Goal: Task Accomplishment & Management: Manage account settings

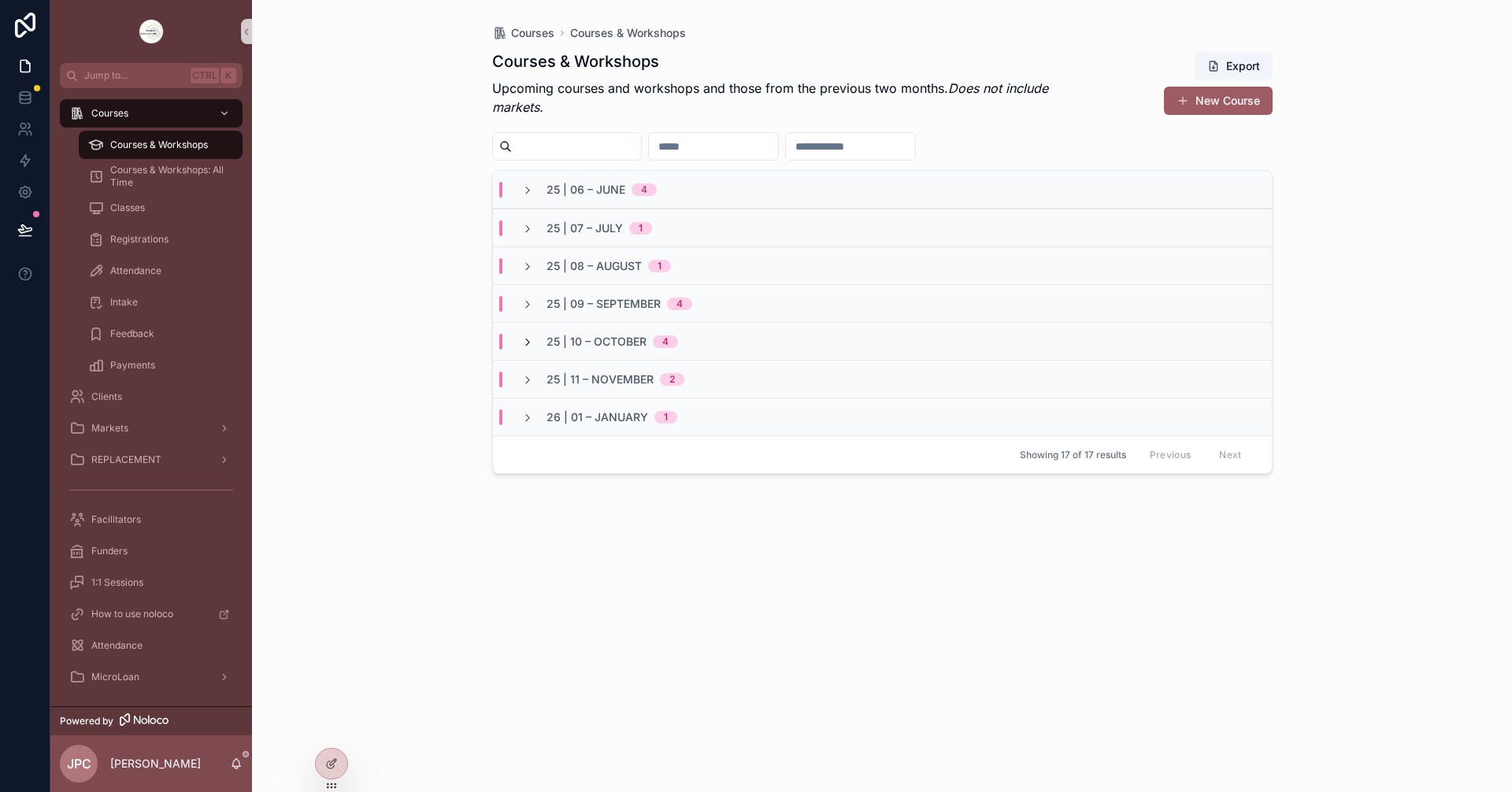
click at [527, 339] on icon "scrollable content" at bounding box center [527, 342] width 12 height 12
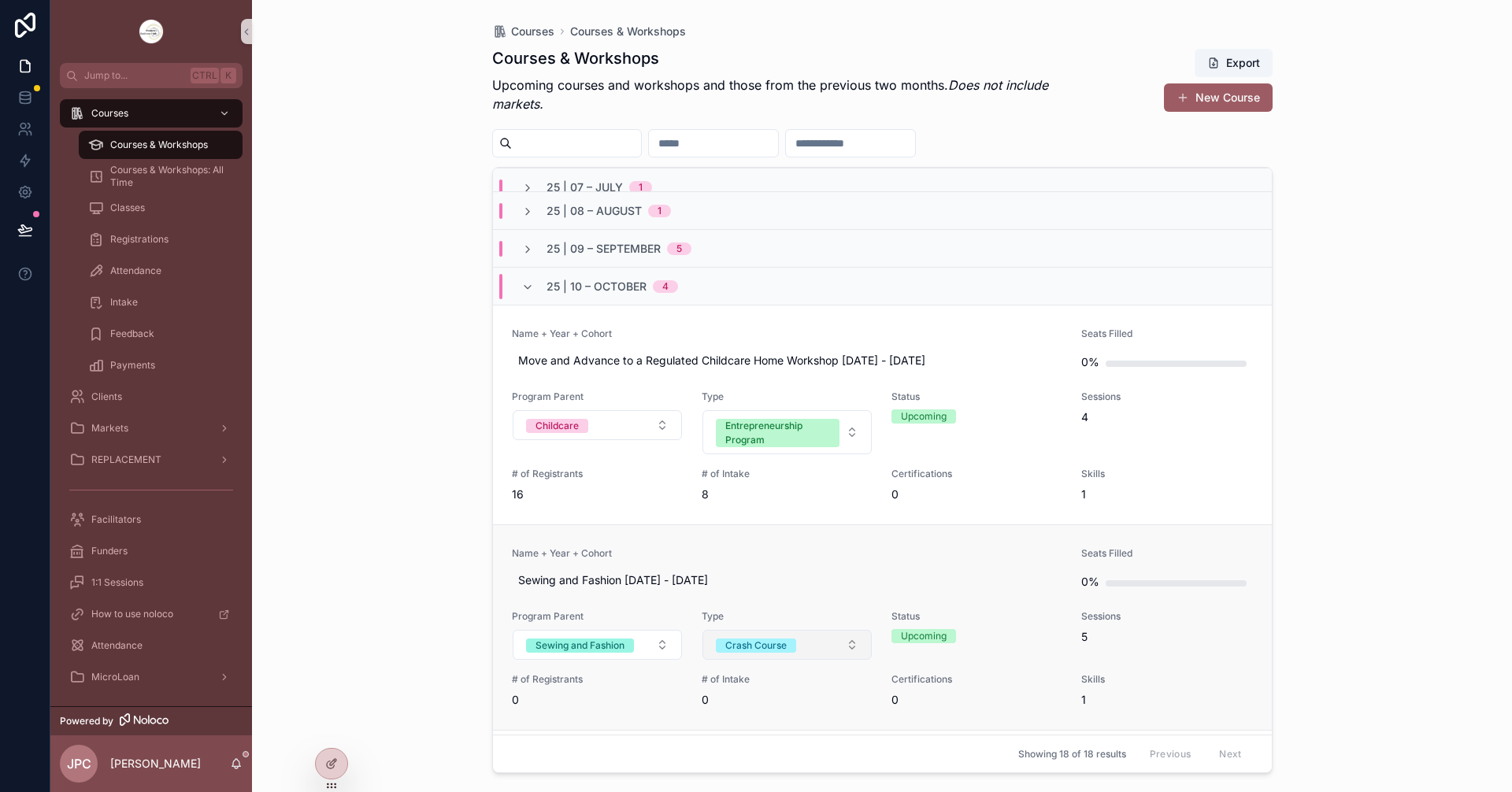
scroll to position [79, 0]
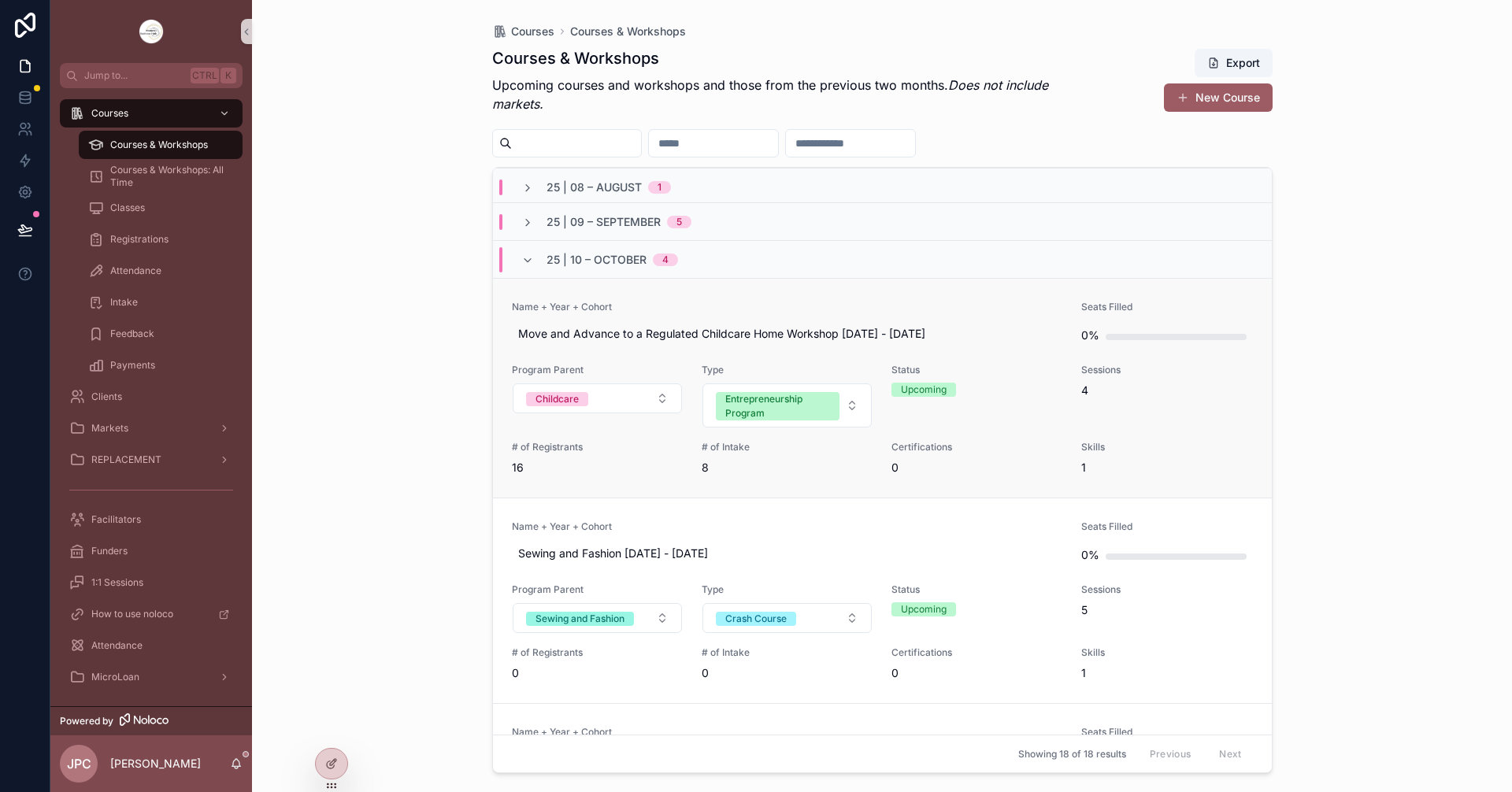
click at [712, 311] on span "Name + Year + Cohort" at bounding box center [787, 307] width 551 height 12
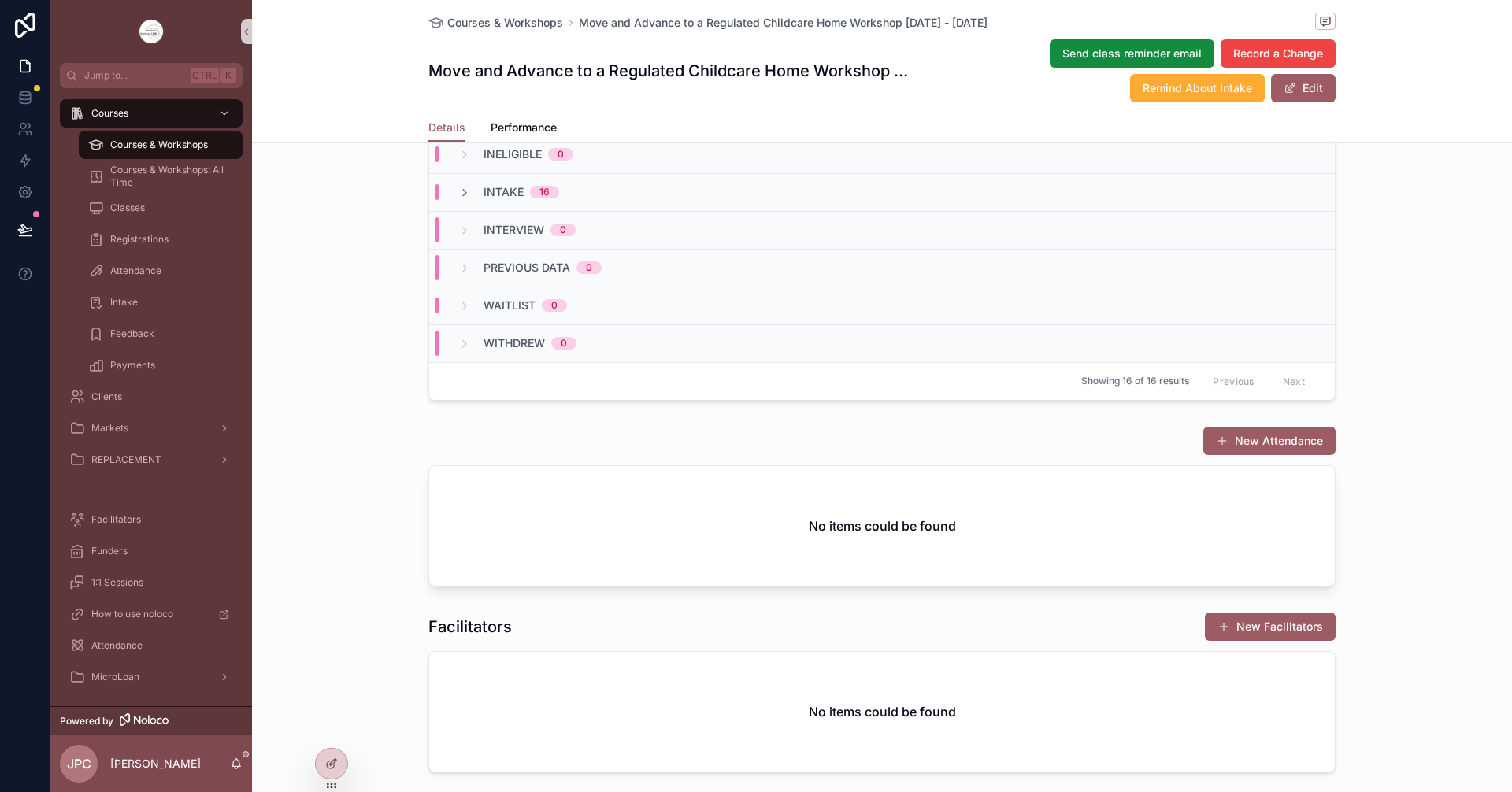
scroll to position [1497, 0]
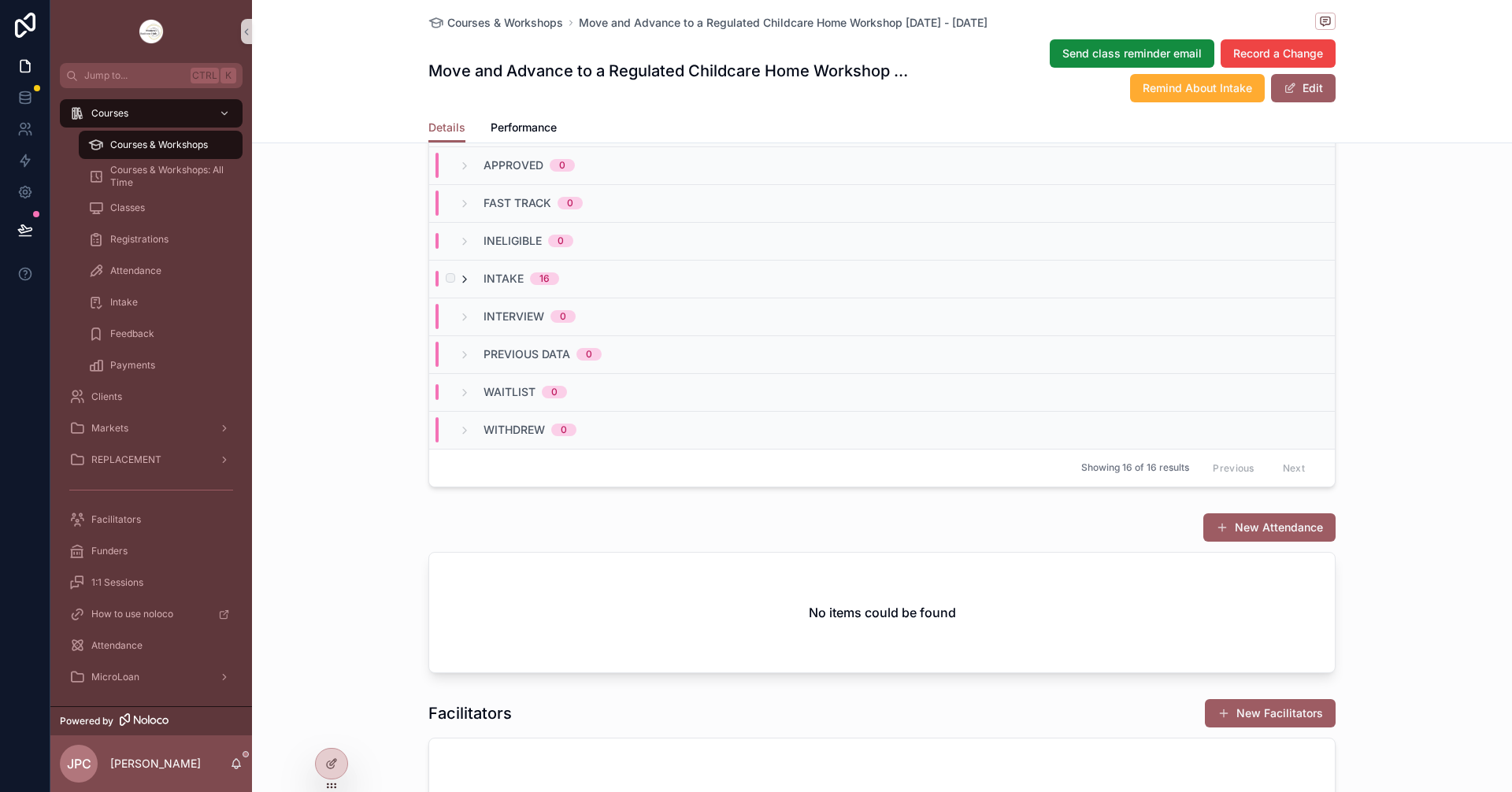
click at [462, 286] on icon "scrollable content" at bounding box center [464, 279] width 12 height 12
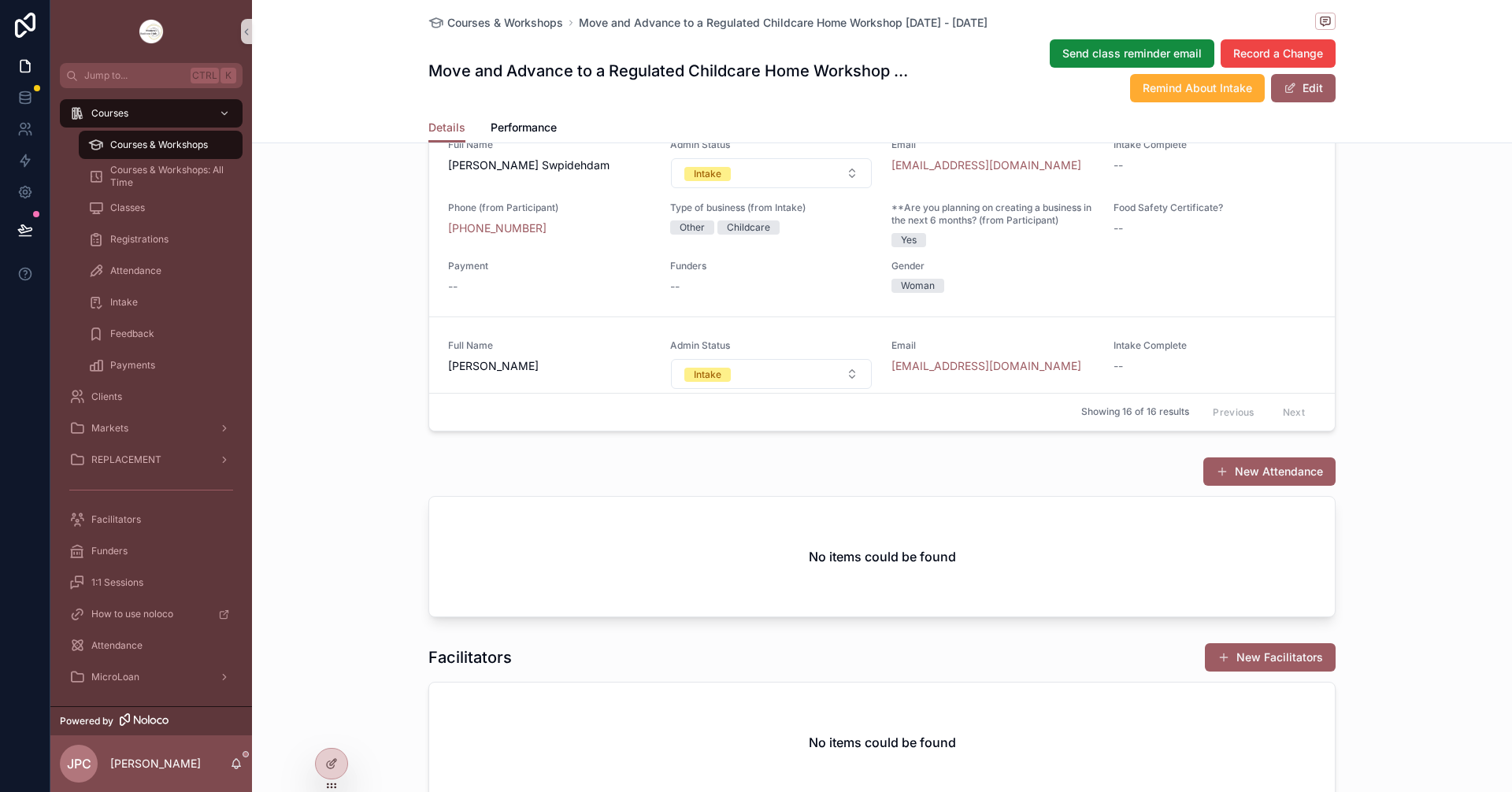
scroll to position [1969, 0]
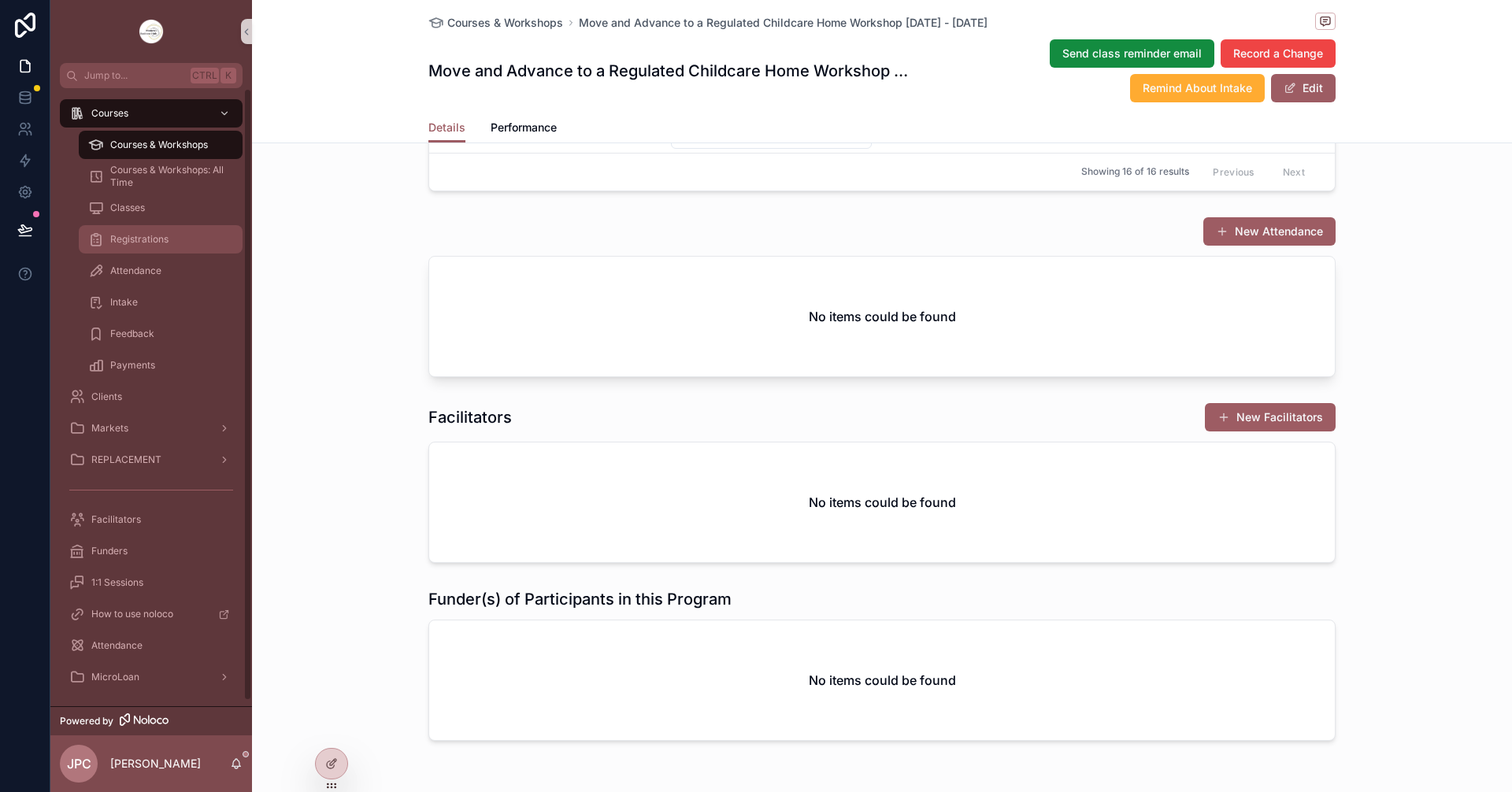
click at [186, 240] on div "Registrations" at bounding box center [160, 239] width 145 height 25
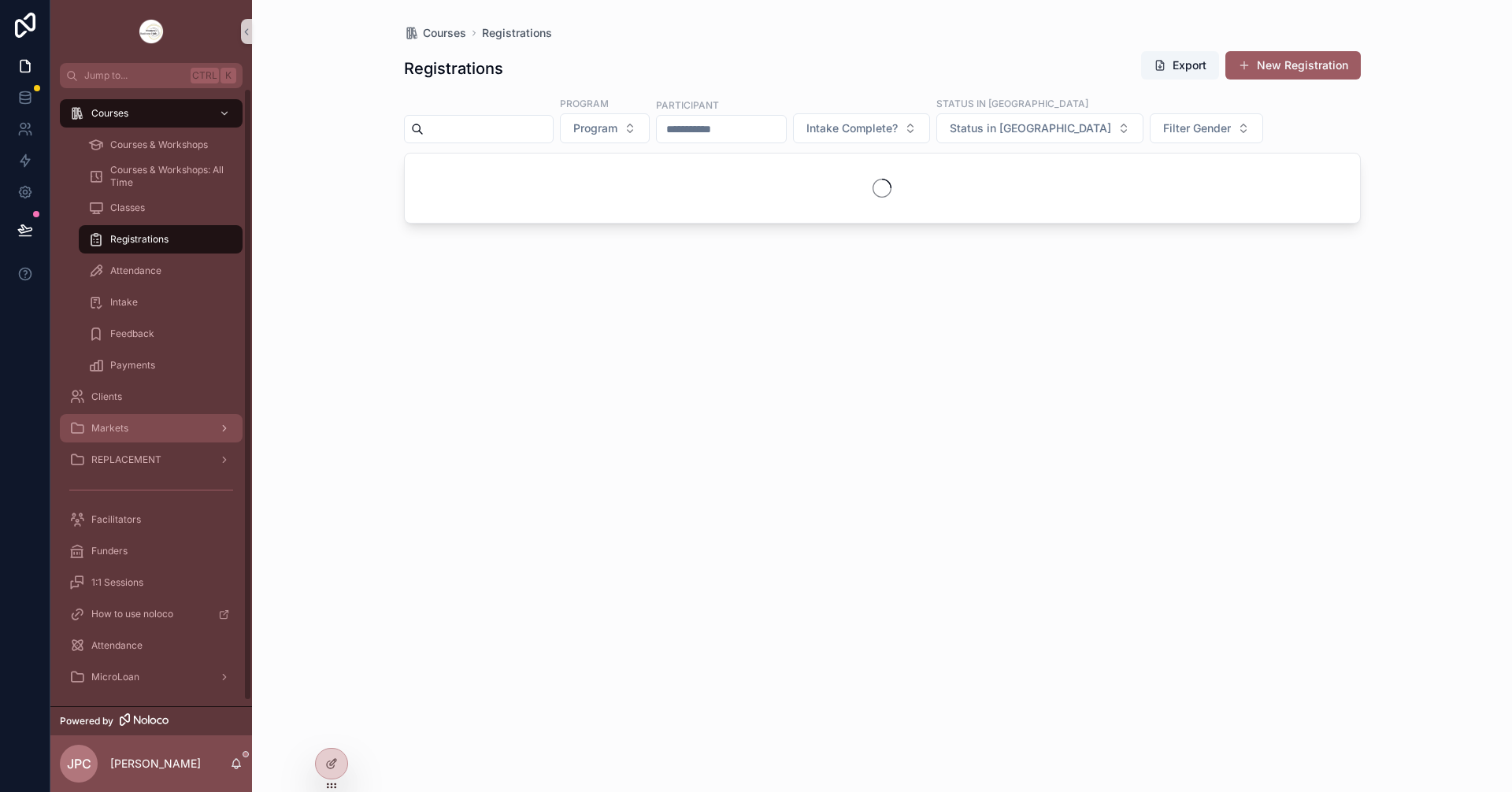
click at [168, 424] on div "Markets" at bounding box center [151, 428] width 164 height 25
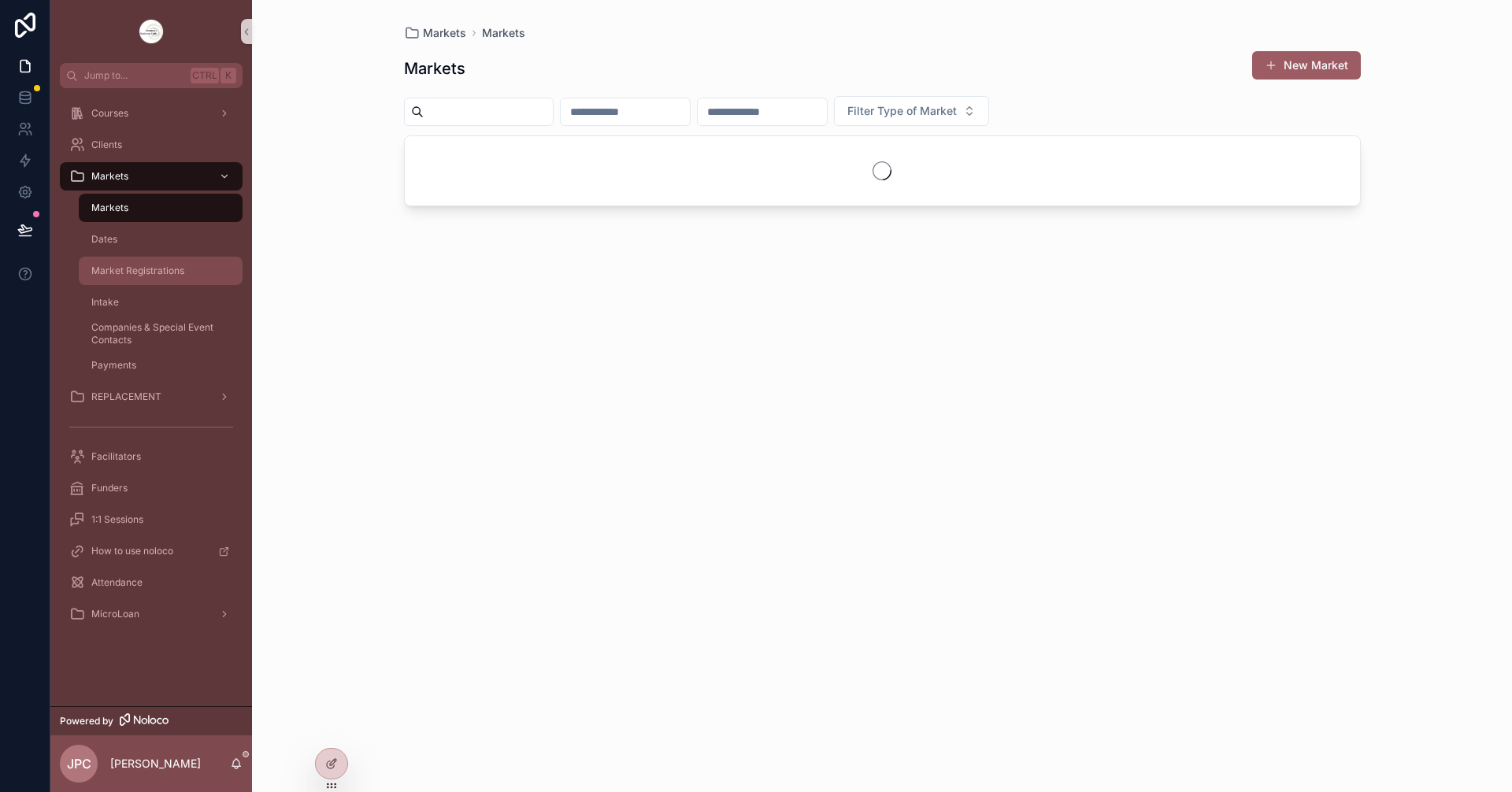
click at [195, 267] on div "Market Registrations" at bounding box center [160, 270] width 145 height 25
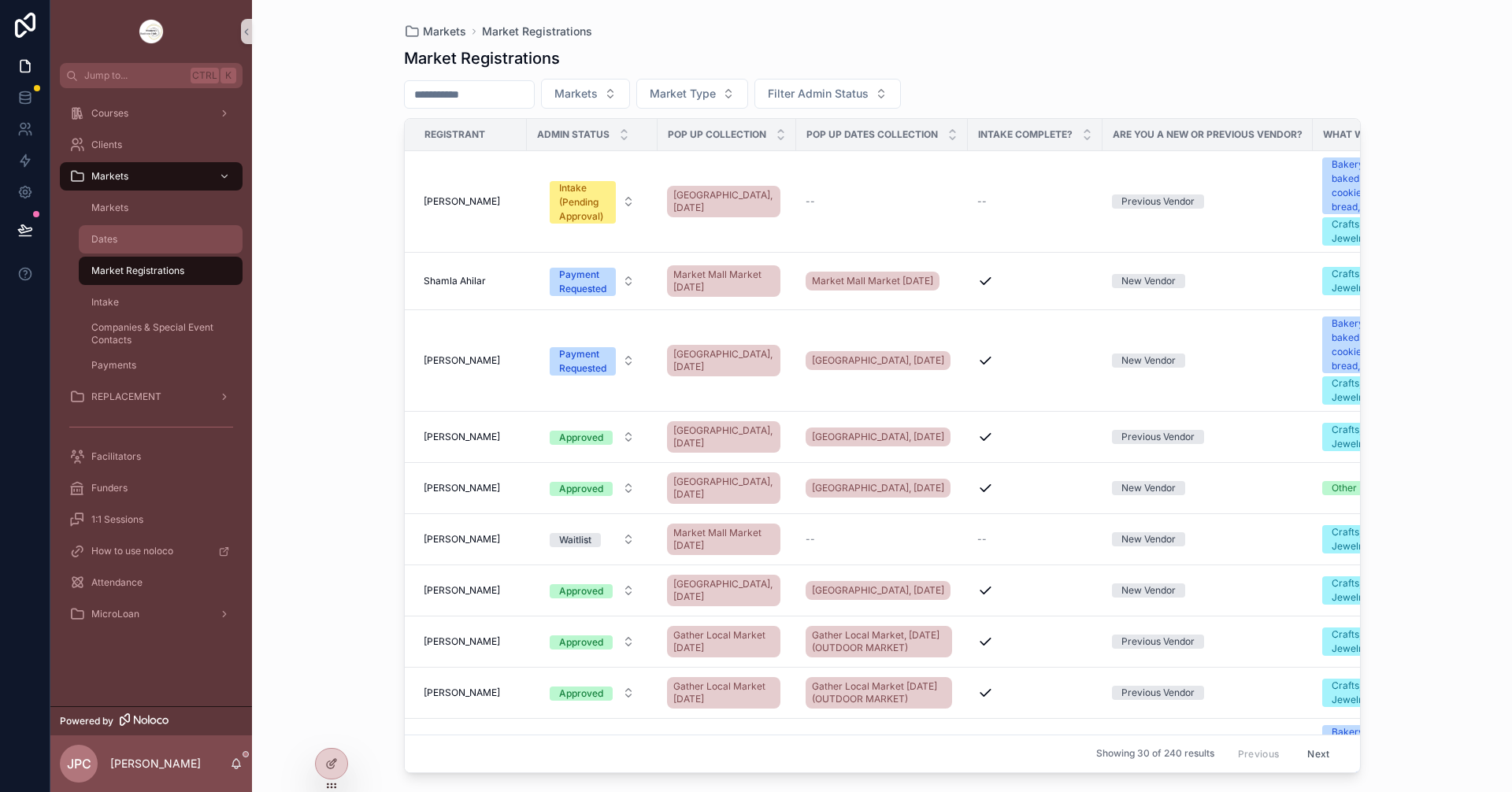
click at [166, 239] on div "Dates" at bounding box center [160, 239] width 145 height 25
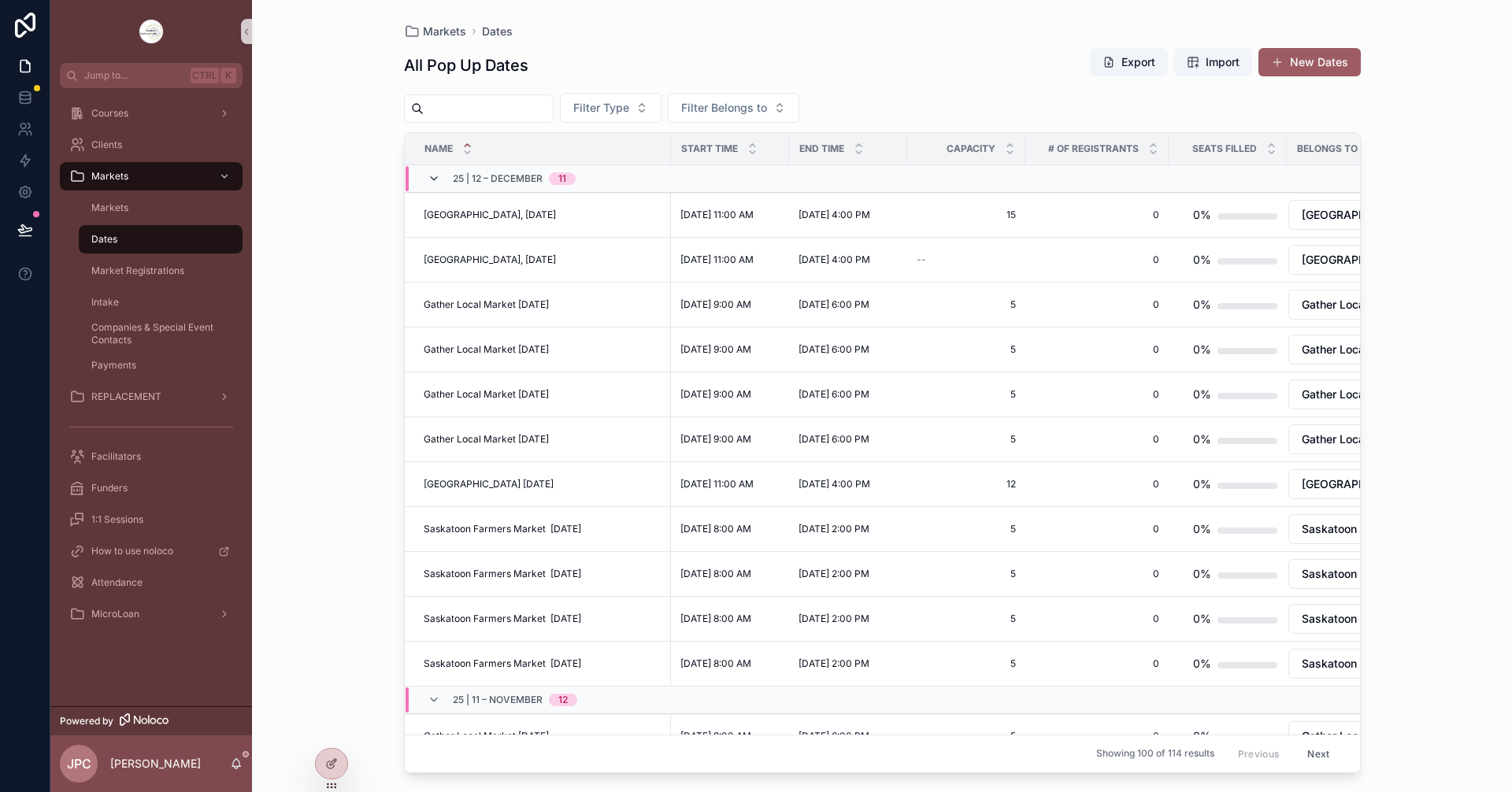
click at [435, 183] on icon "scrollable content" at bounding box center [434, 178] width 12 height 12
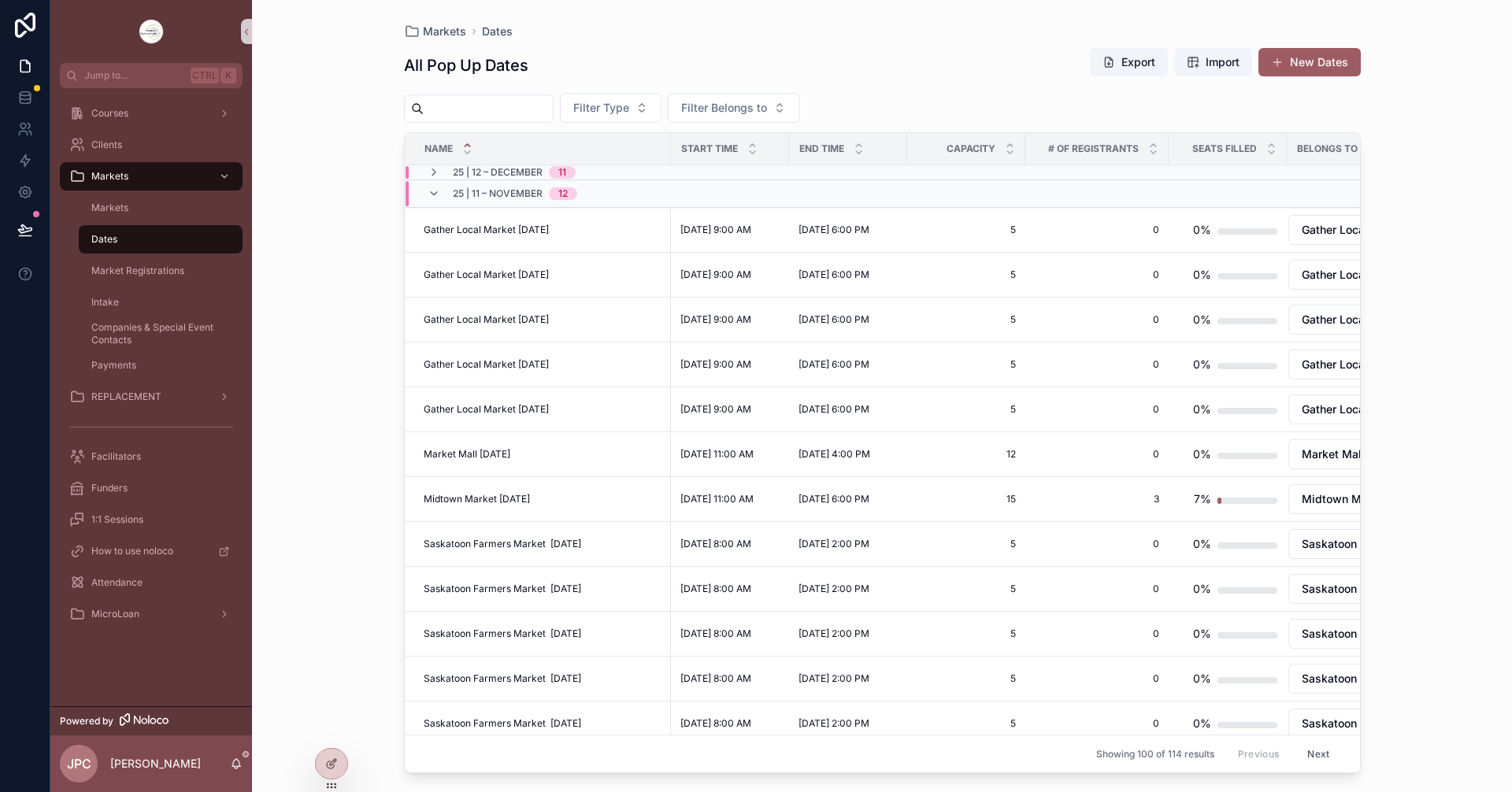
click at [432, 202] on div "25 | 11 – November 12" at bounding box center [502, 193] width 149 height 25
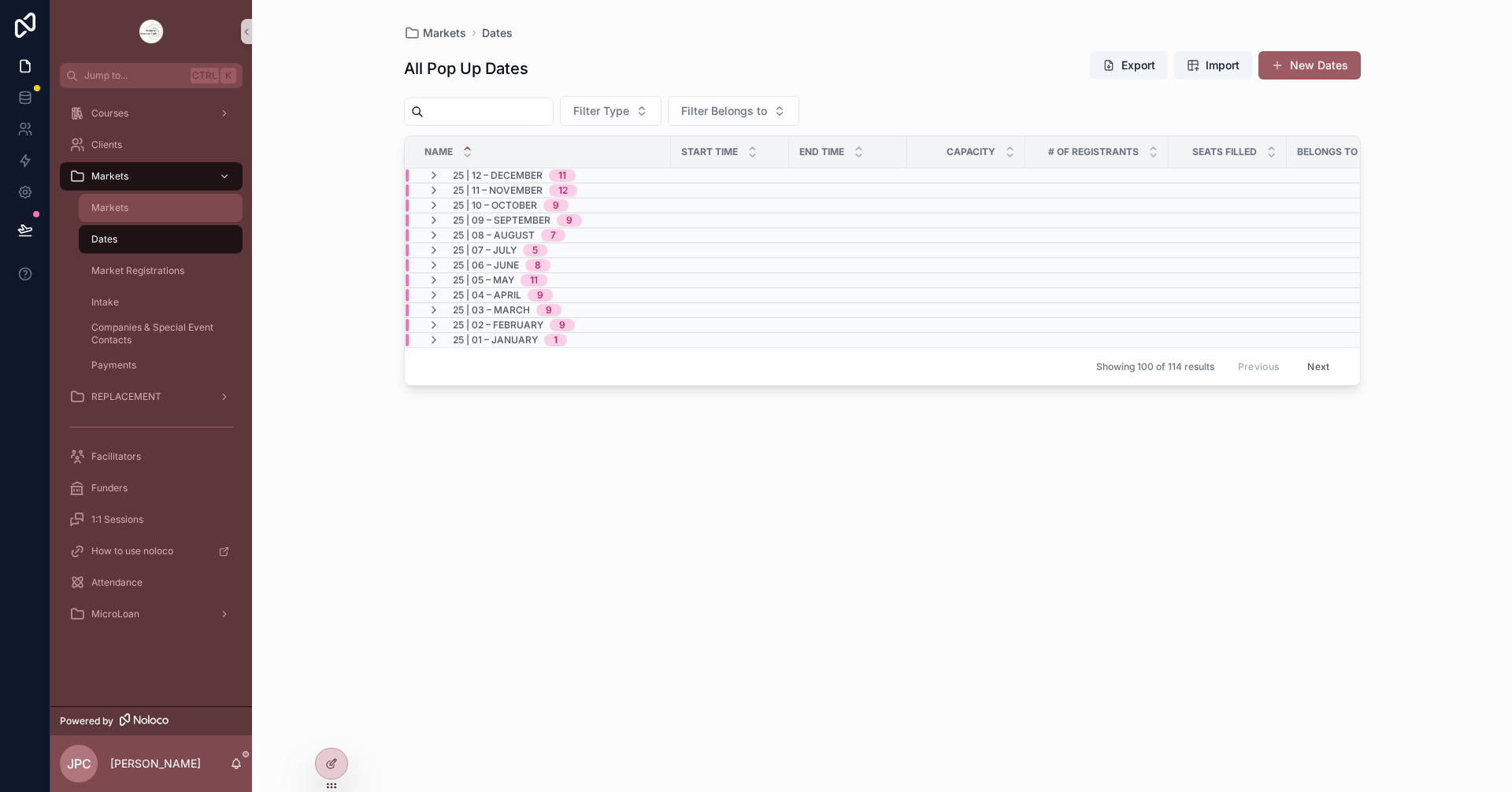
click at [190, 212] on div "Markets" at bounding box center [160, 207] width 145 height 25
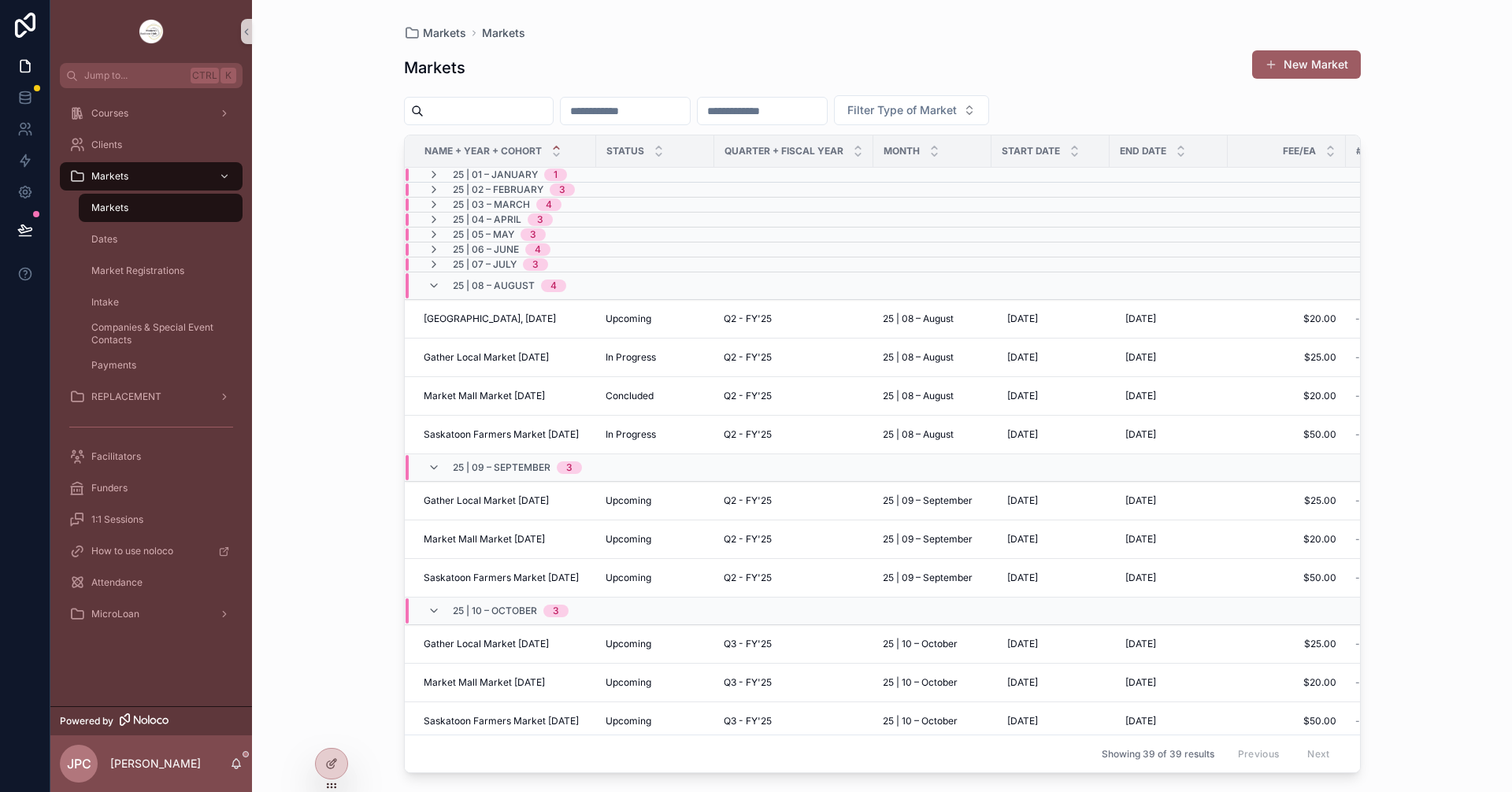
click at [434, 297] on div "25 | 08 – August 4" at bounding box center [497, 285] width 139 height 25
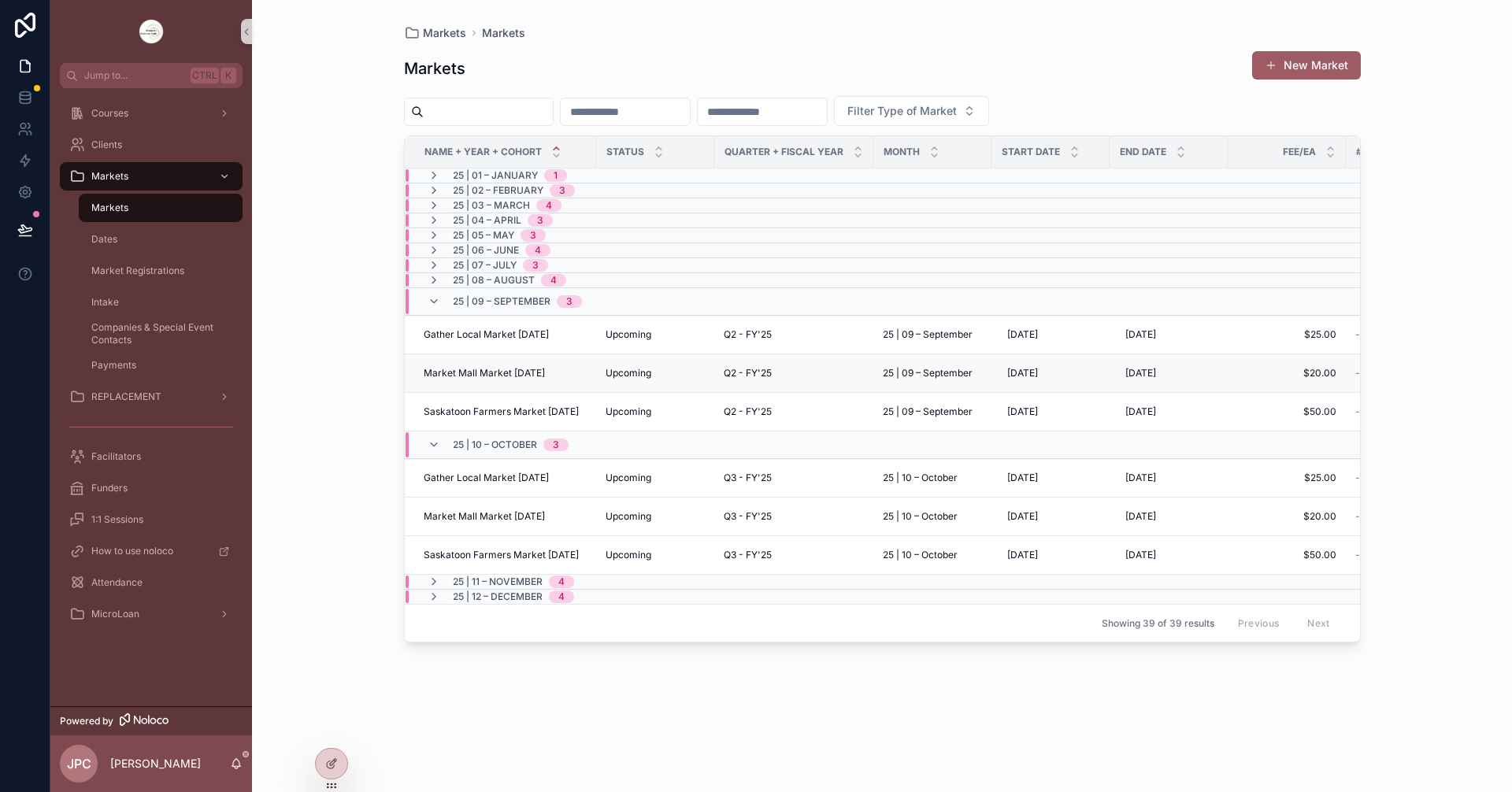
click at [487, 377] on span "Market Mall Market September 2025" at bounding box center [483, 373] width 121 height 12
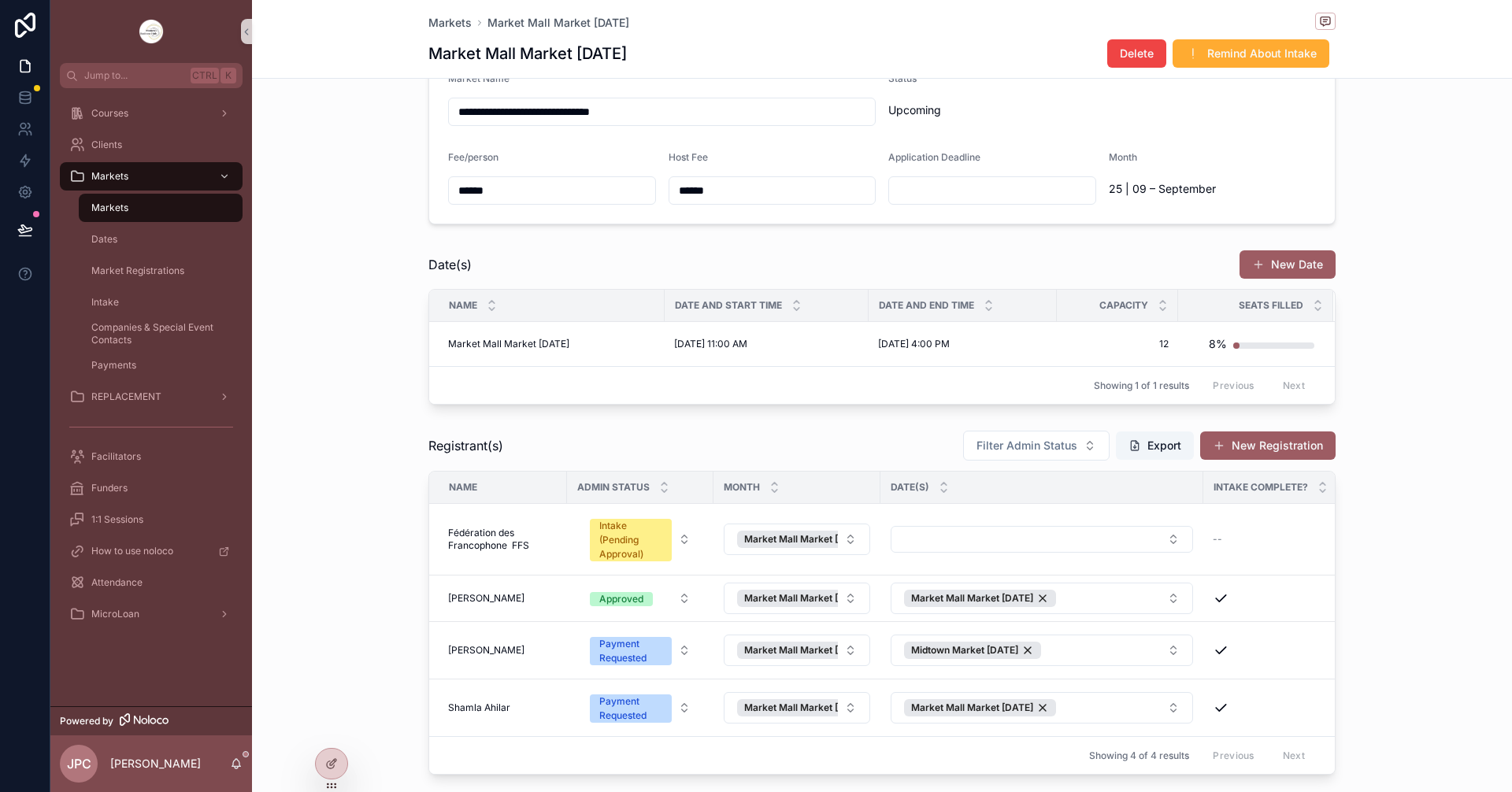
scroll to position [79, 0]
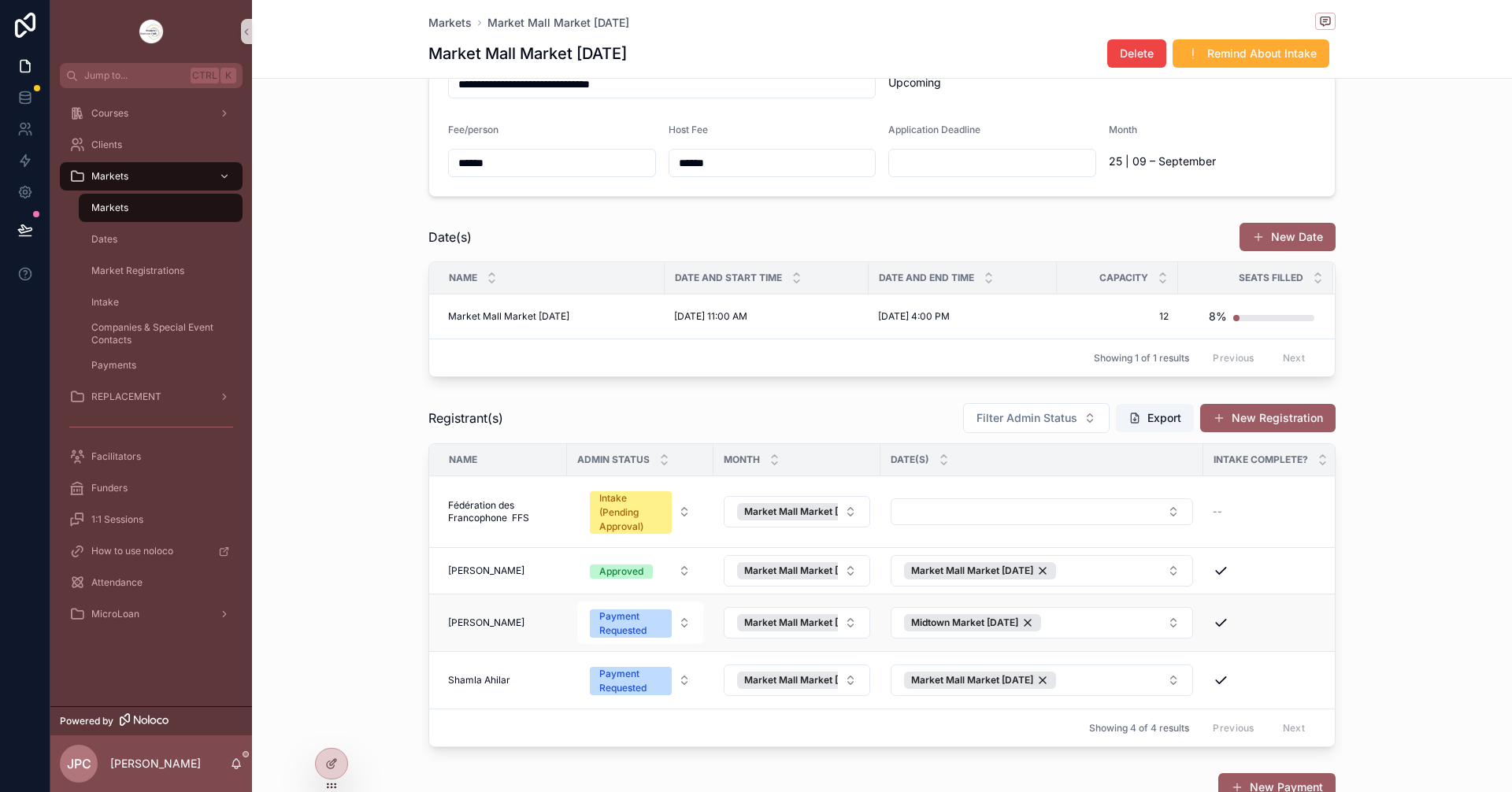
click at [491, 628] on span "Olamide Ladapo" at bounding box center [486, 622] width 76 height 12
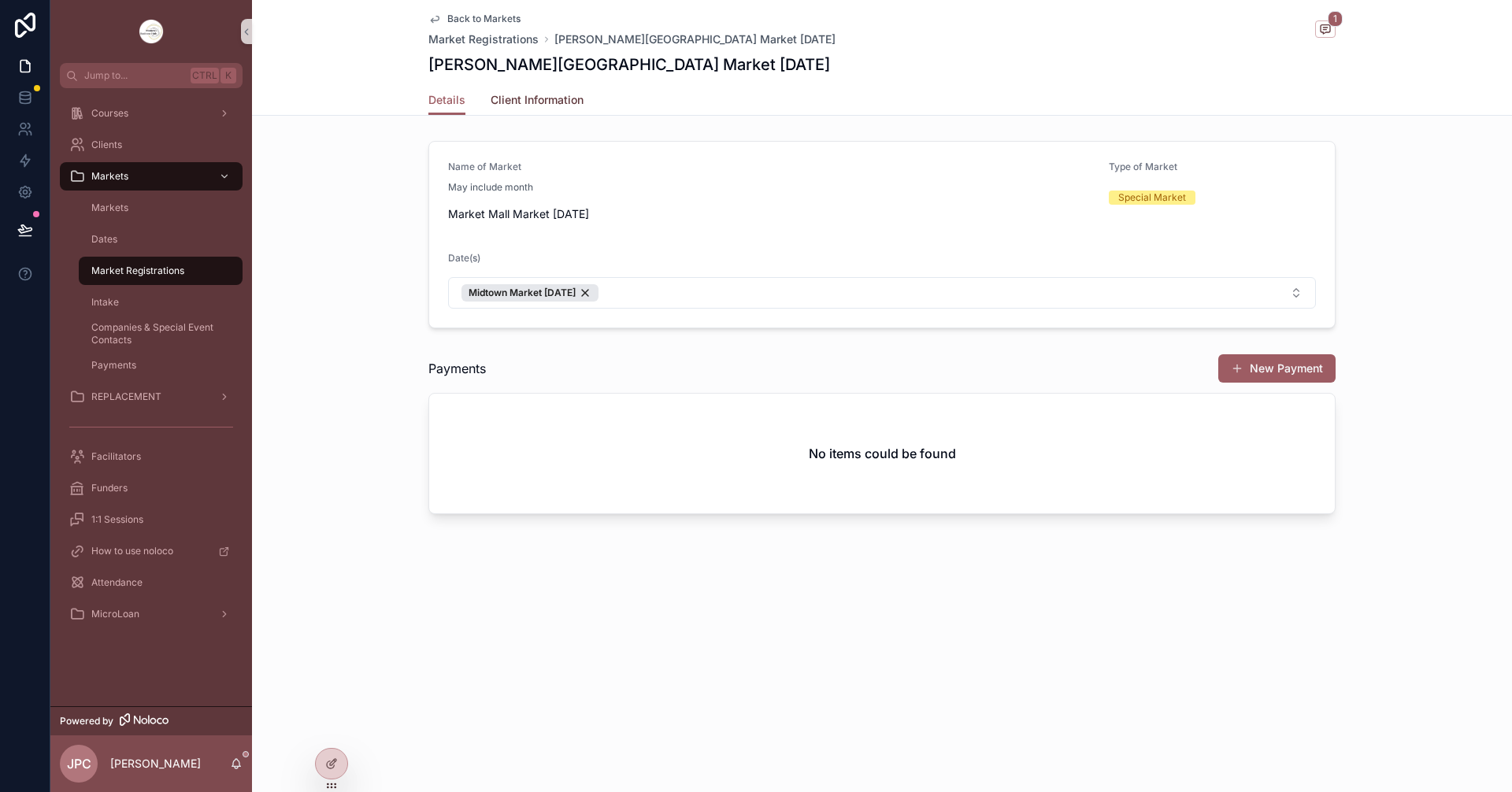
click at [546, 105] on span "Client Information" at bounding box center [537, 99] width 93 height 16
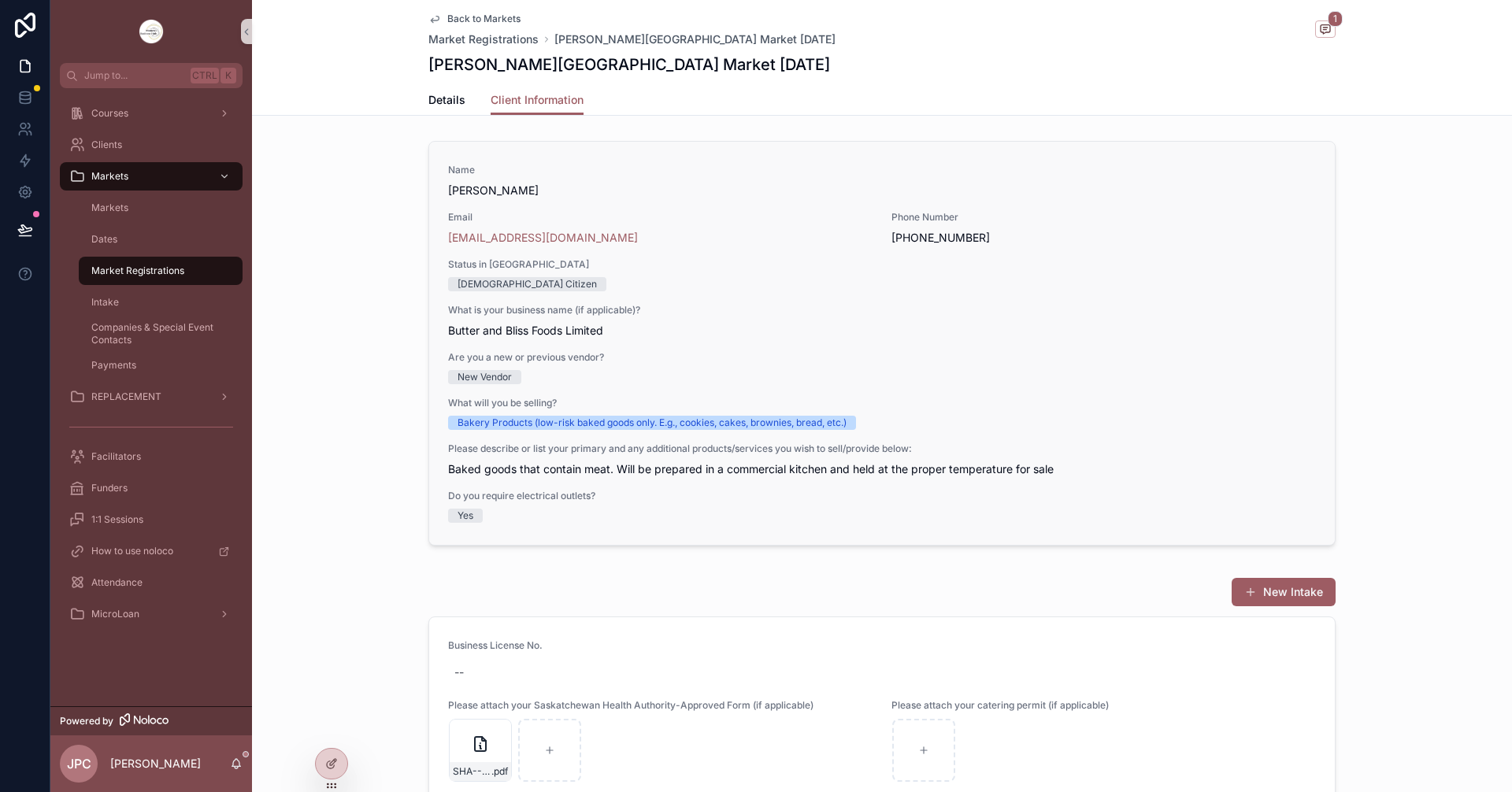
drag, startPoint x: 537, startPoint y: 188, endPoint x: 431, endPoint y: 189, distance: 106.0
click at [431, 189] on div "Name Olamide Ladapo Email Butterbliss09@gmail.com Phone Number (639) 384-8462 S…" at bounding box center [881, 343] width 906 height 404
copy span "Olamide Ladapo"
drag, startPoint x: 595, startPoint y: 231, endPoint x: 425, endPoint y: 241, distance: 170.3
click at [429, 241] on div "Name Olamide Ladapo Email Butterbliss09@gmail.com Phone Number (639) 384-8462 S…" at bounding box center [881, 343] width 906 height 404
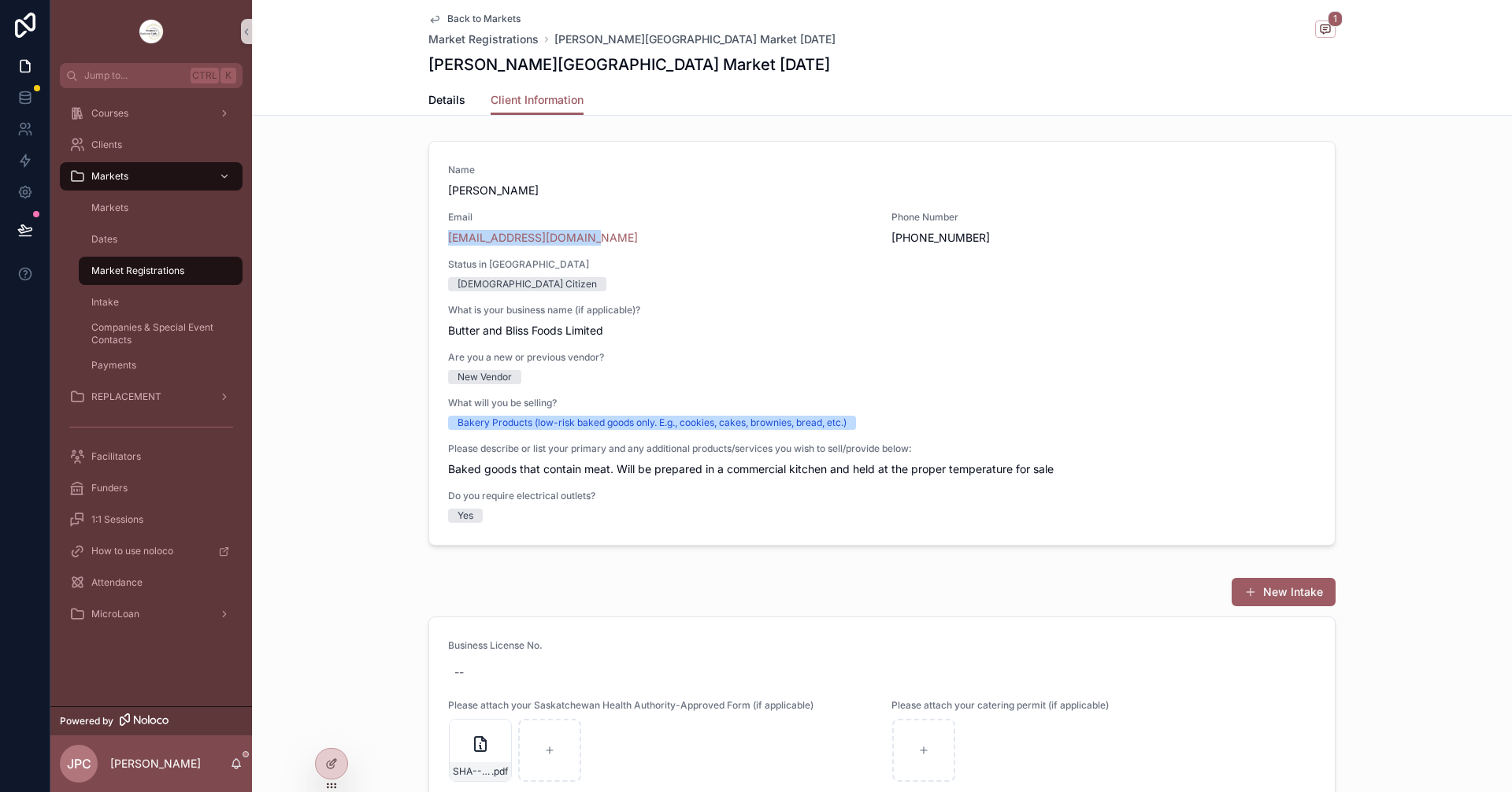
copy link "Butterbliss09@gmail.com"
click at [140, 270] on span "Market Registrations" at bounding box center [137, 270] width 93 height 12
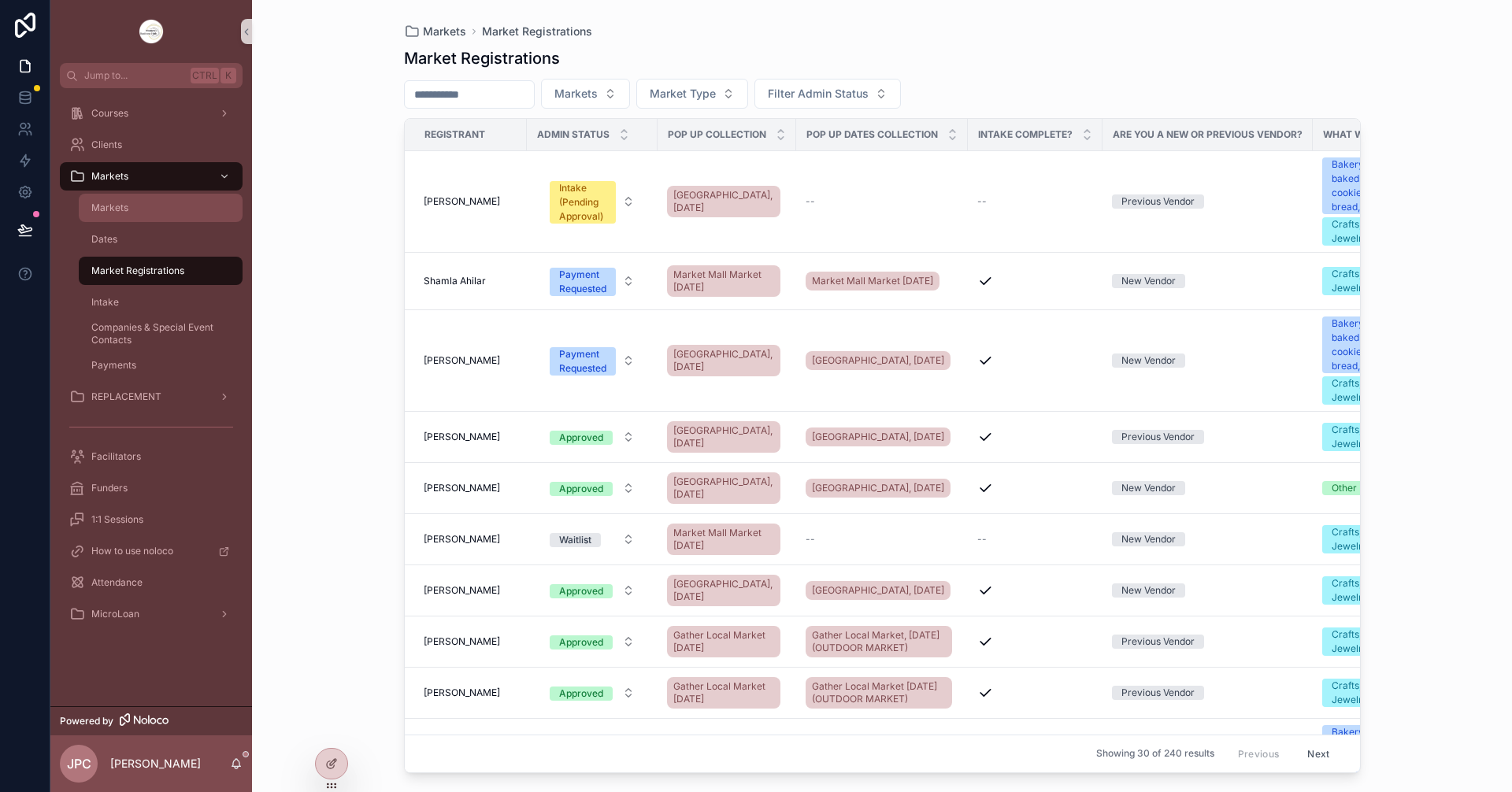
click at [149, 200] on div "Markets" at bounding box center [160, 207] width 145 height 25
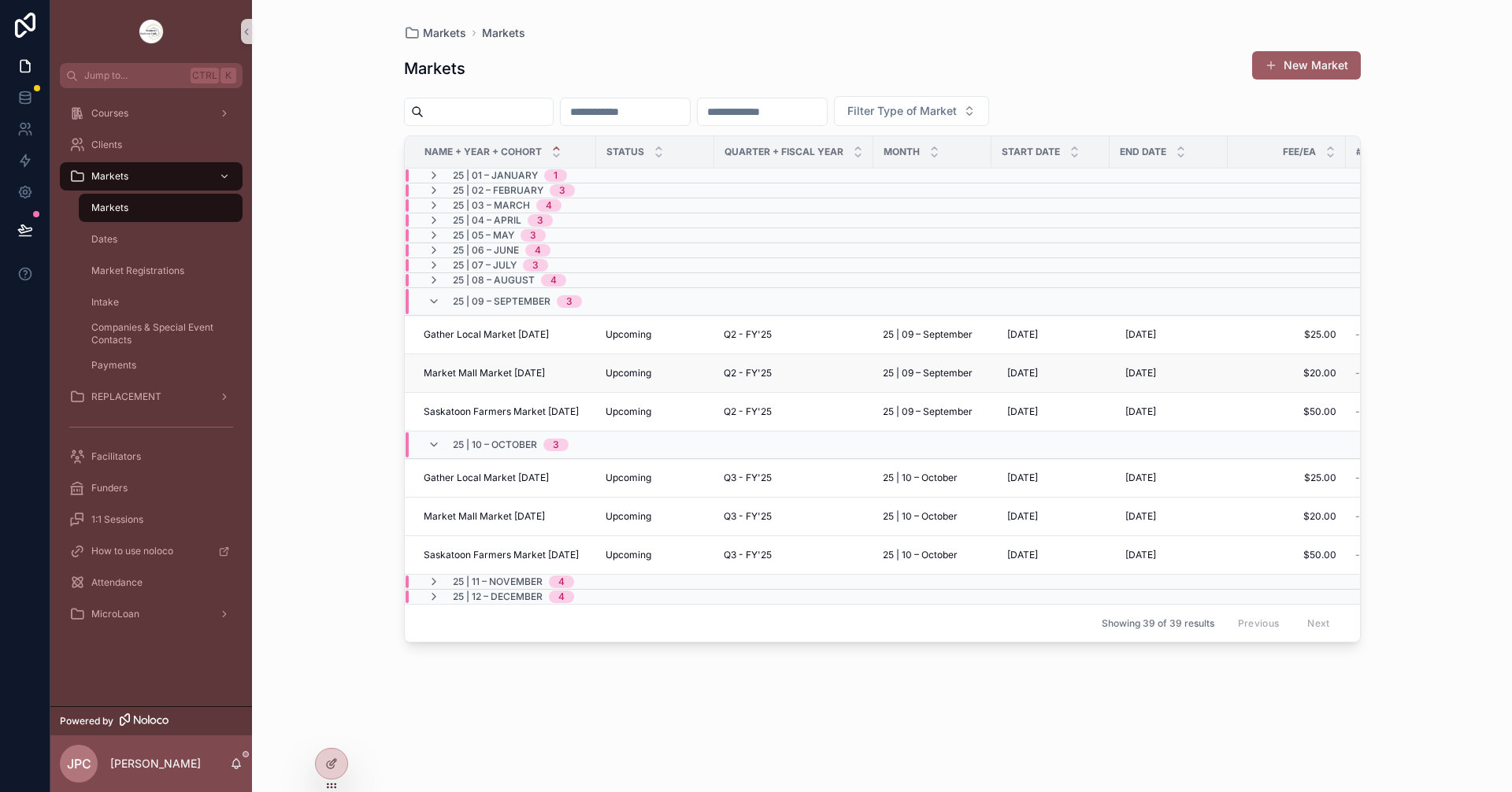
click at [511, 376] on span "Market Mall Market September 2025" at bounding box center [483, 373] width 121 height 12
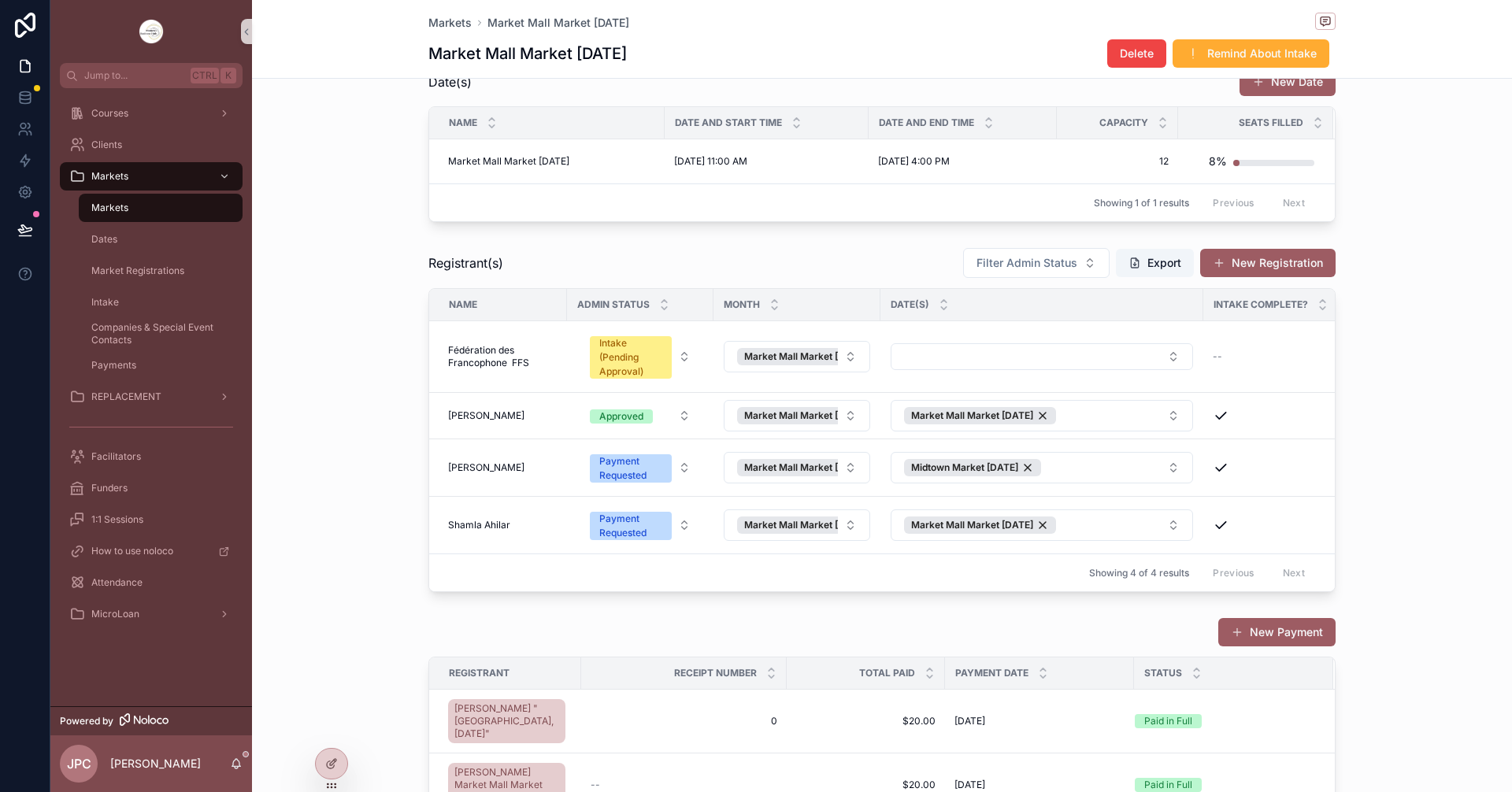
scroll to position [236, 0]
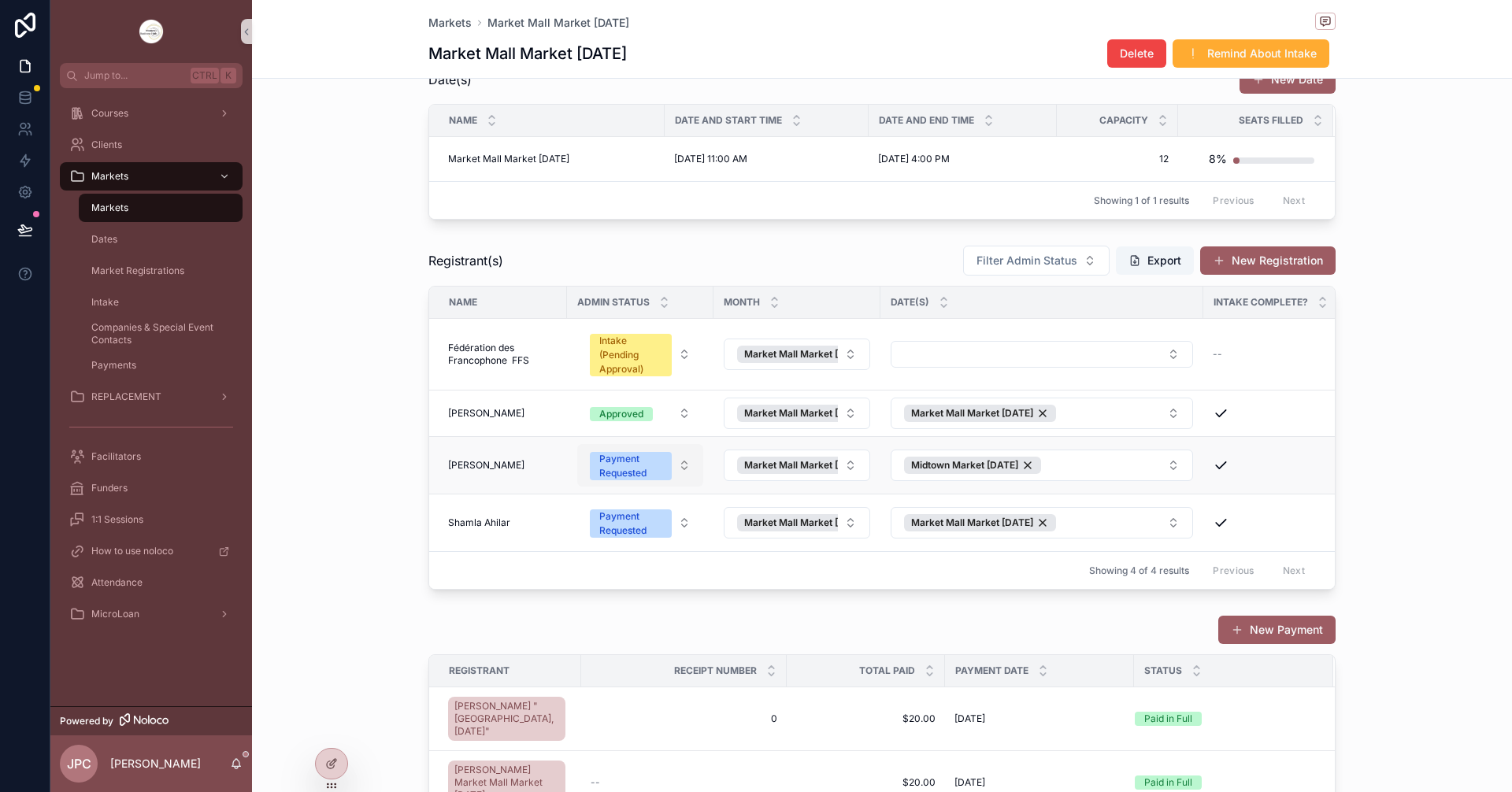
click at [677, 467] on button "Payment Requested" at bounding box center [640, 465] width 126 height 42
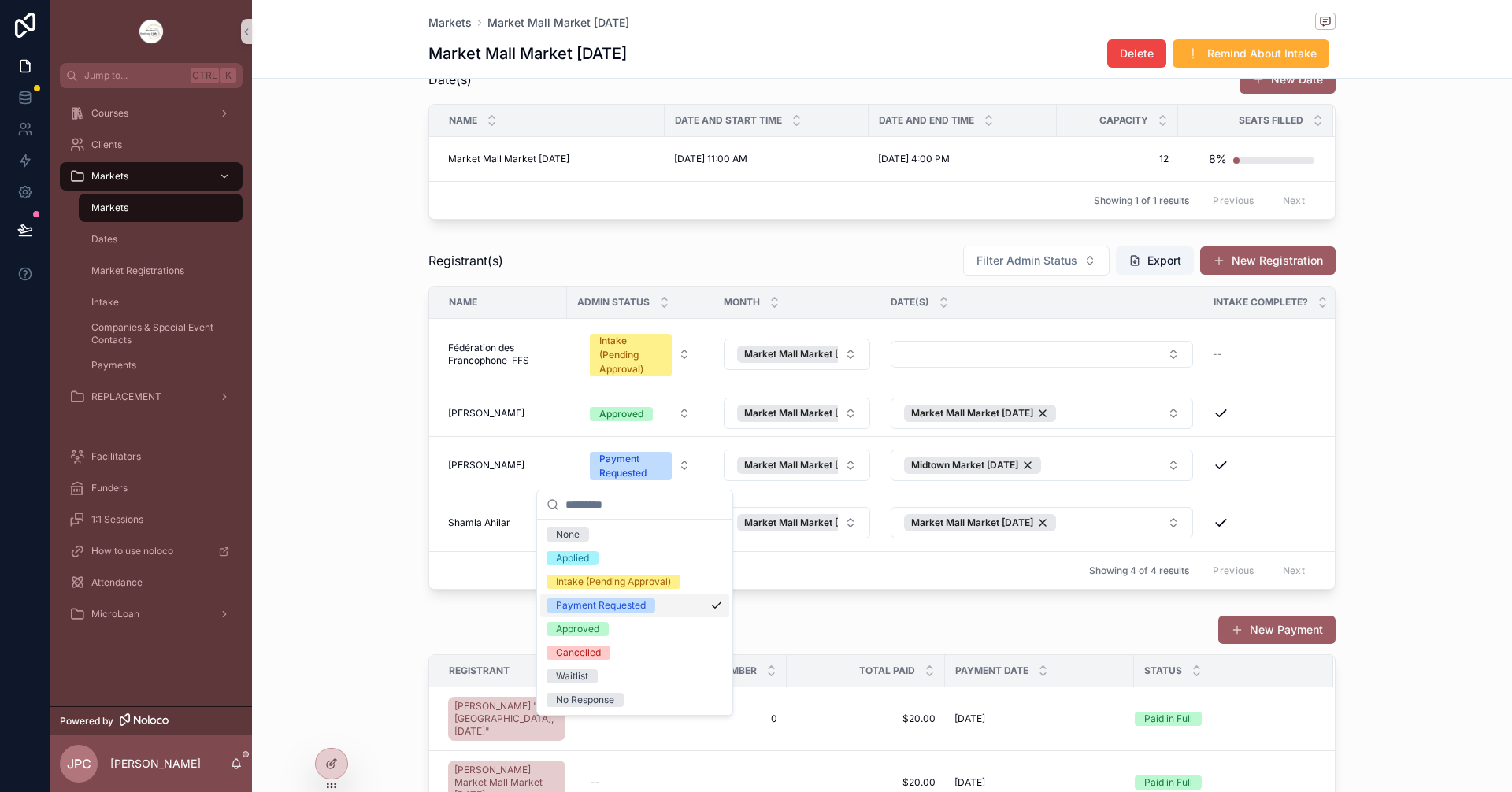
click at [637, 611] on div "Payment Requested" at bounding box center [601, 605] width 90 height 14
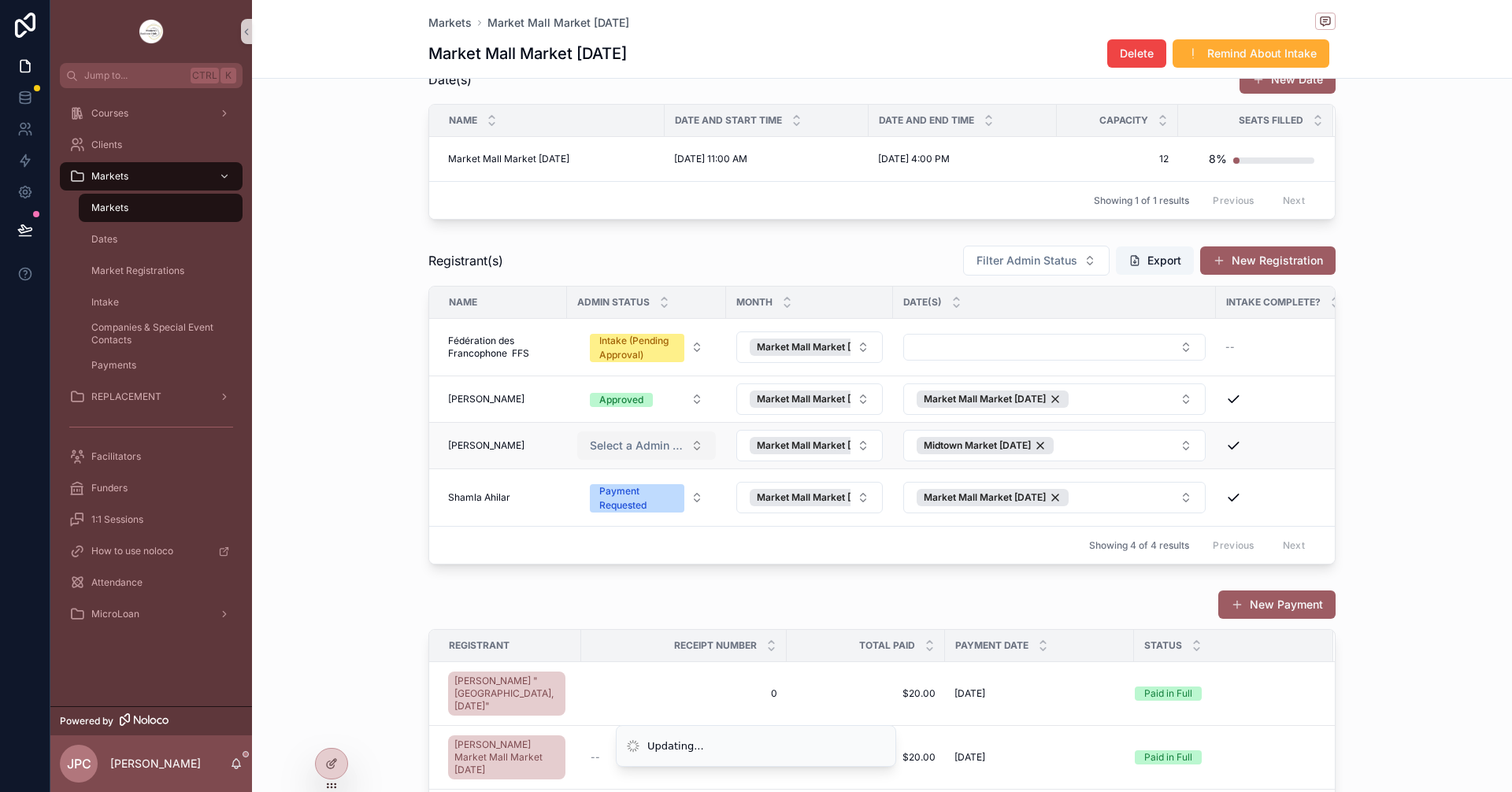
click at [685, 455] on button "Select a Admin Status" at bounding box center [647, 446] width 139 height 28
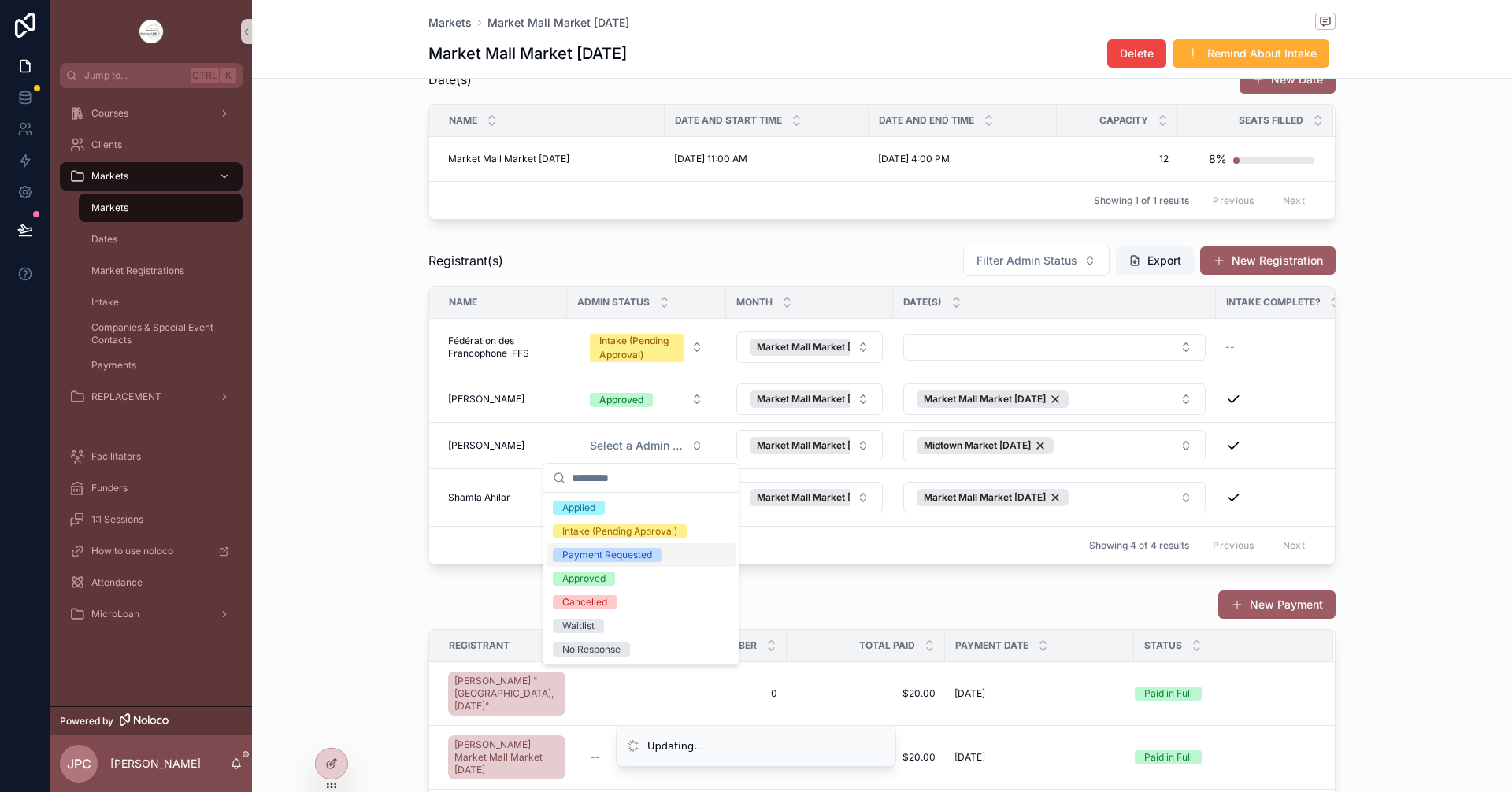
click at [616, 556] on div "Payment Requested" at bounding box center [607, 555] width 90 height 14
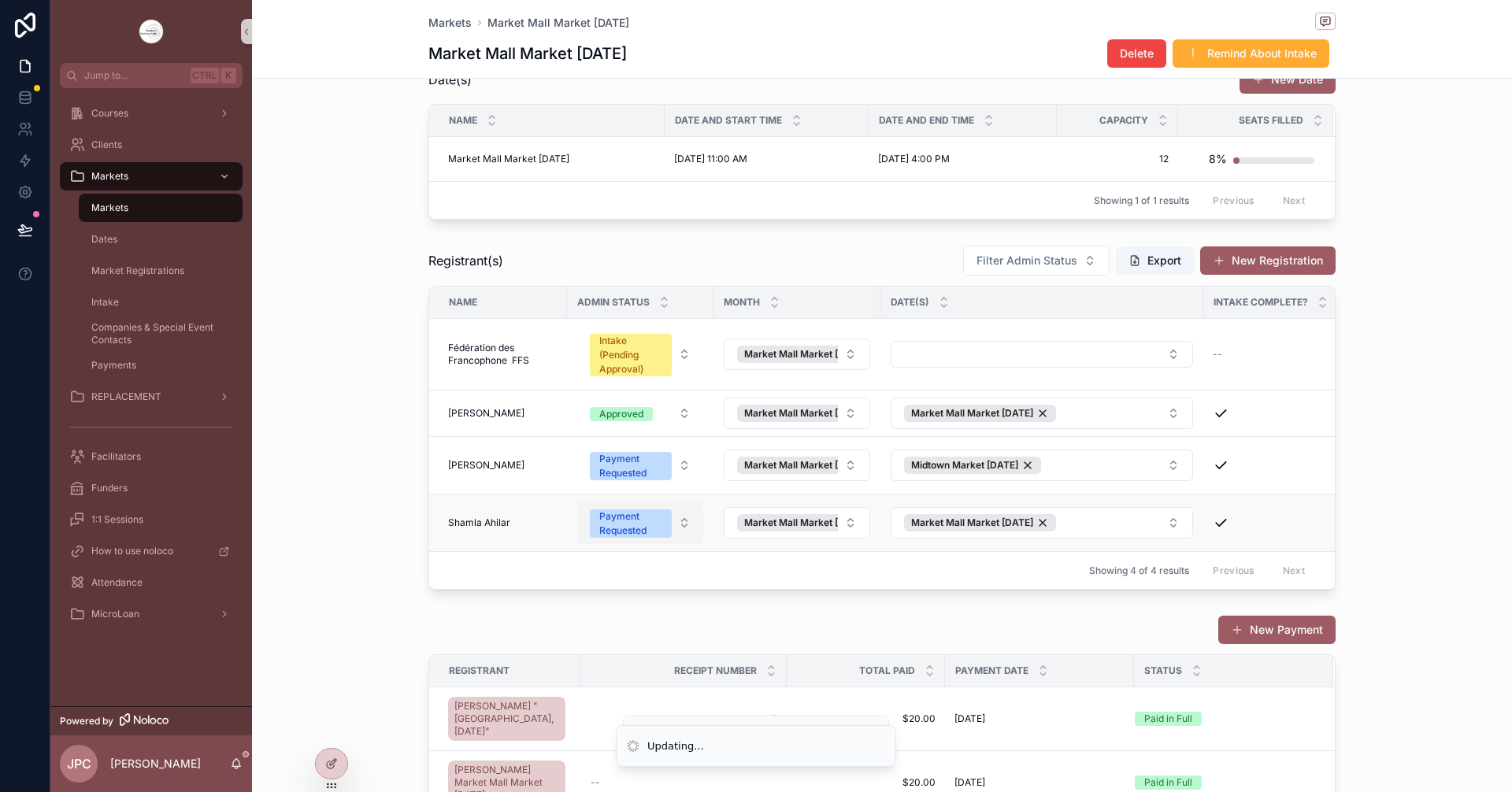
click at [683, 527] on button "Payment Requested" at bounding box center [640, 523] width 126 height 42
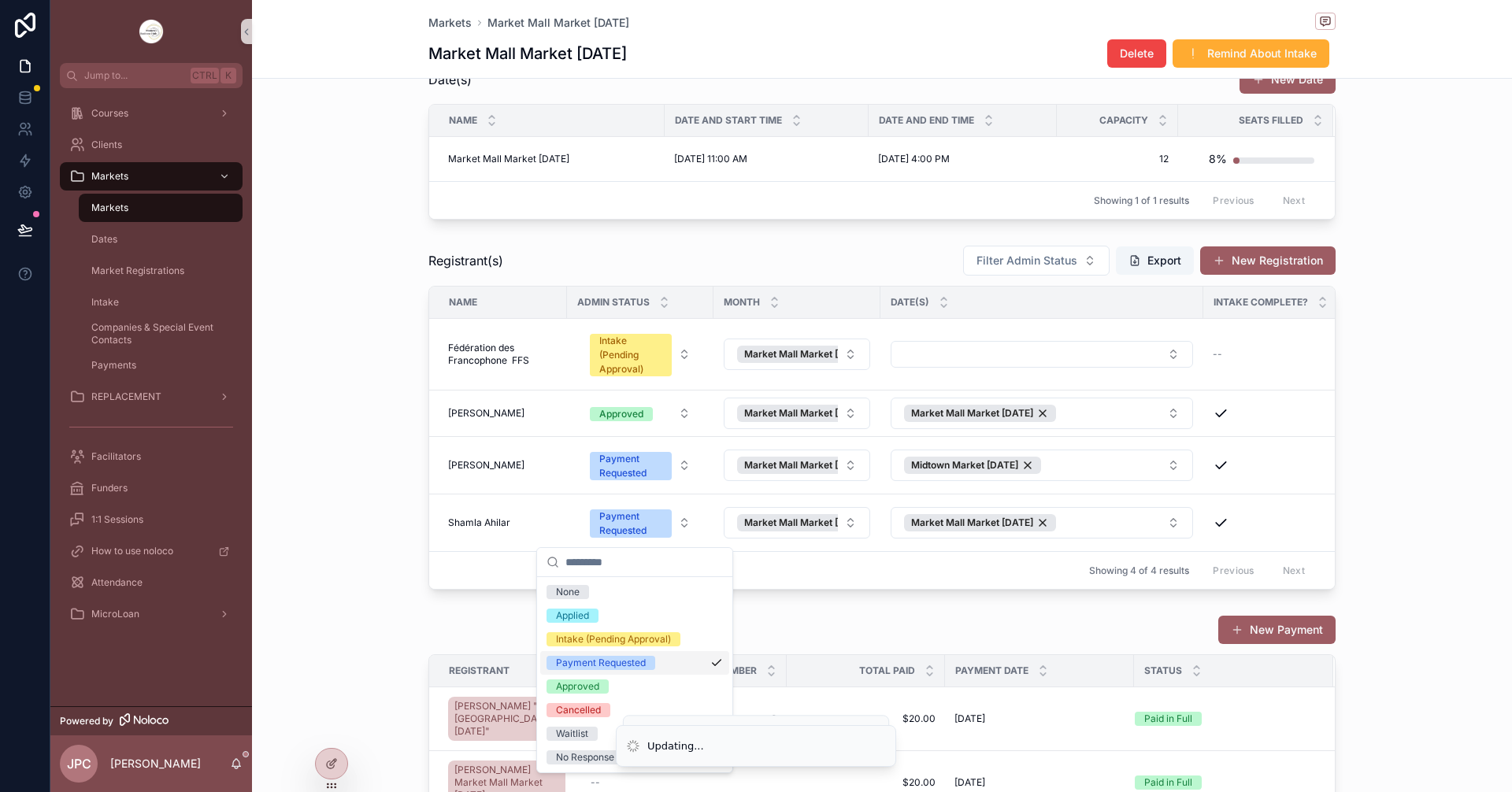
click at [624, 663] on div "Payment Requested" at bounding box center [601, 663] width 90 height 14
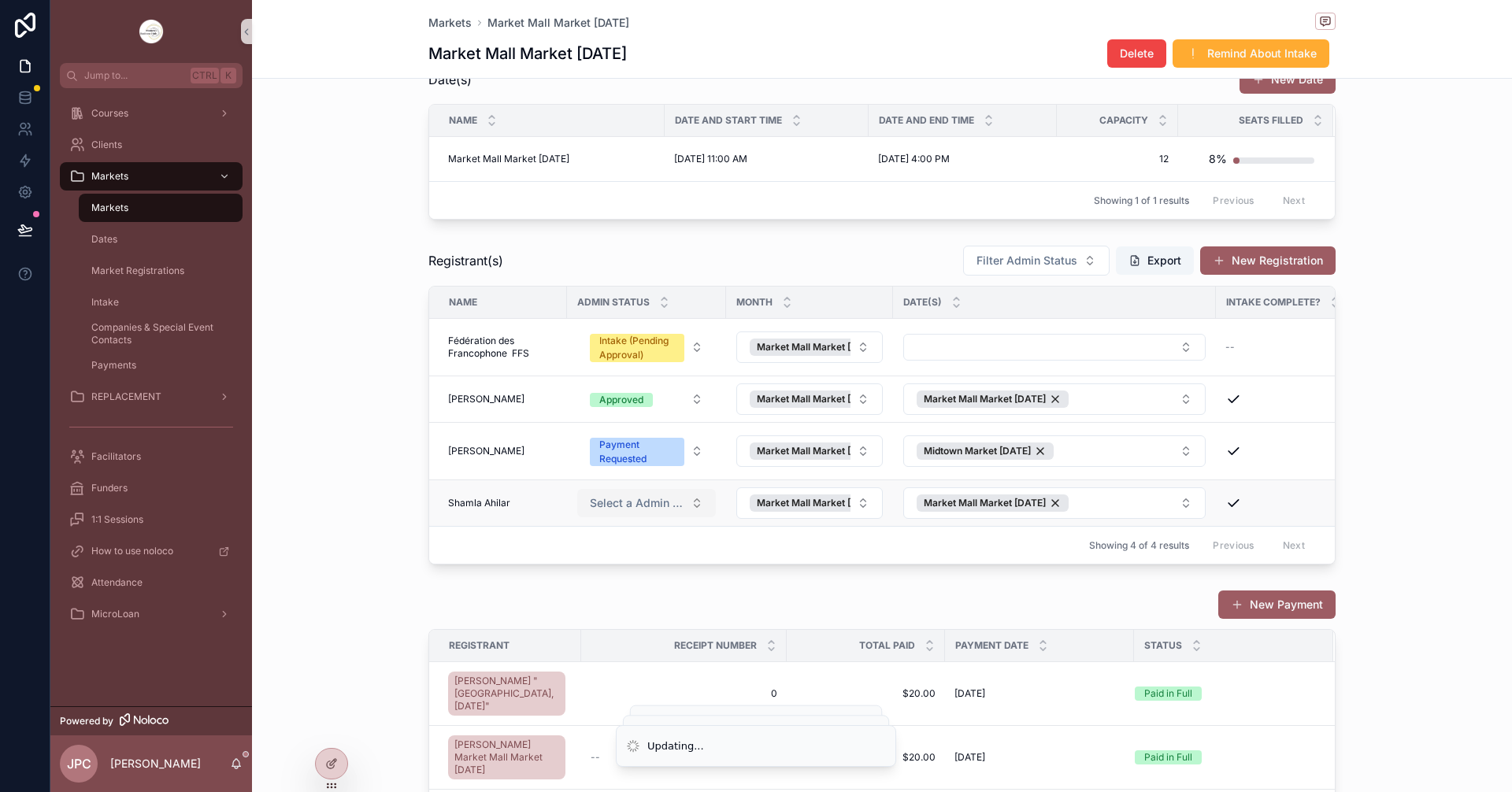
click at [681, 507] on button "Select a Admin Status" at bounding box center [647, 503] width 139 height 28
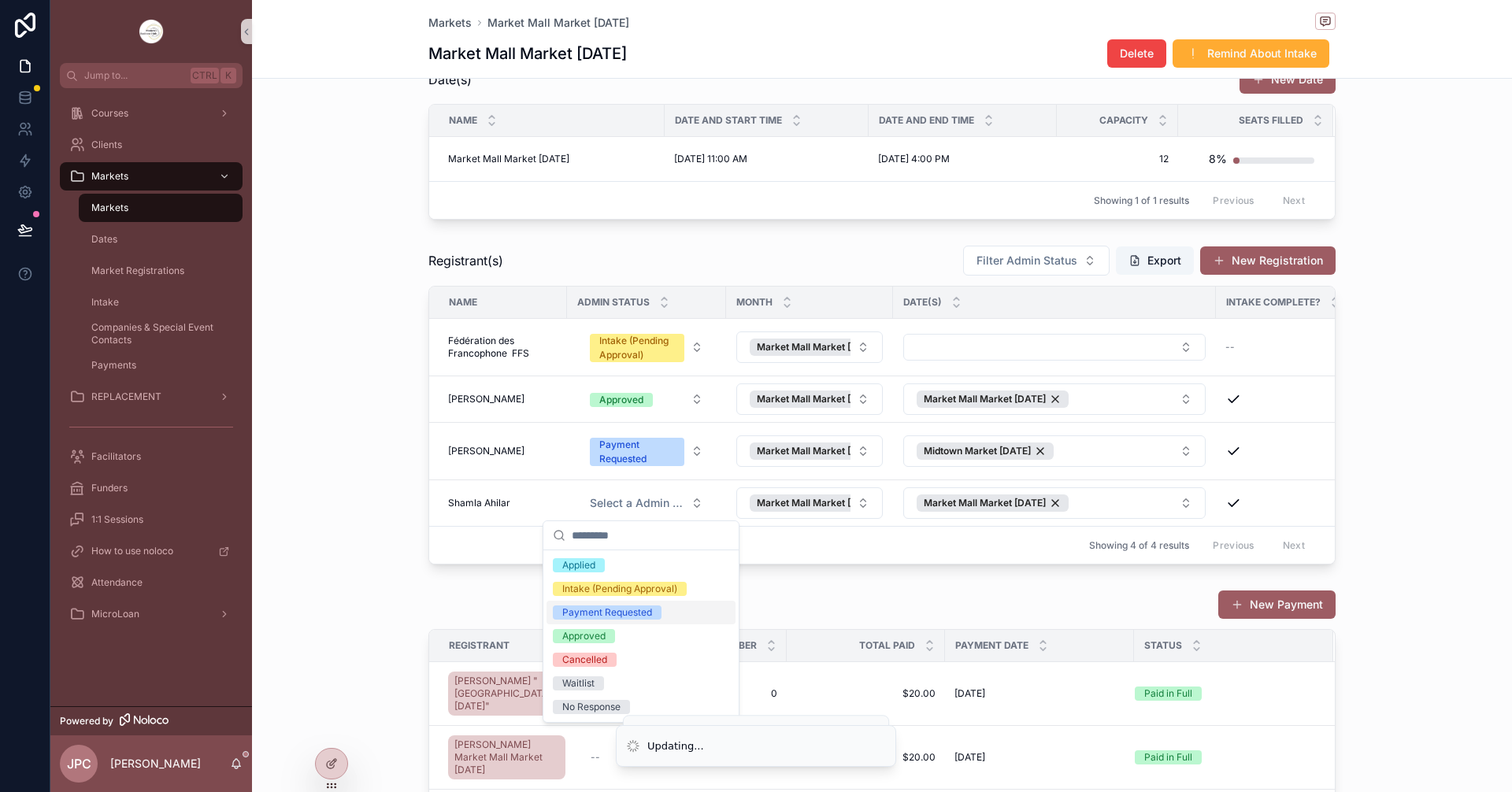
click at [633, 617] on div "Payment Requested" at bounding box center [607, 612] width 90 height 14
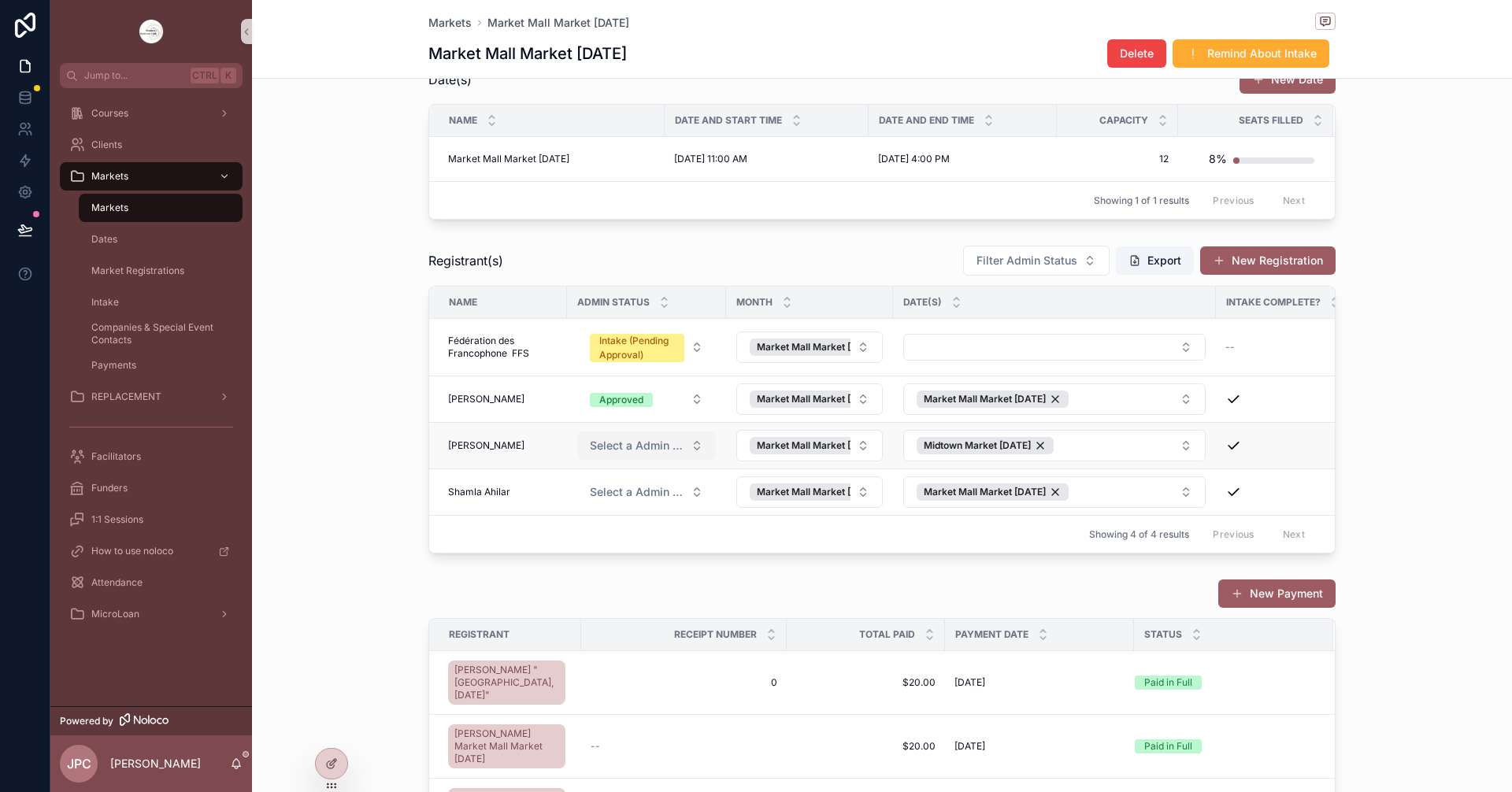
click at [691, 444] on button "Select a Admin Status" at bounding box center [647, 446] width 139 height 28
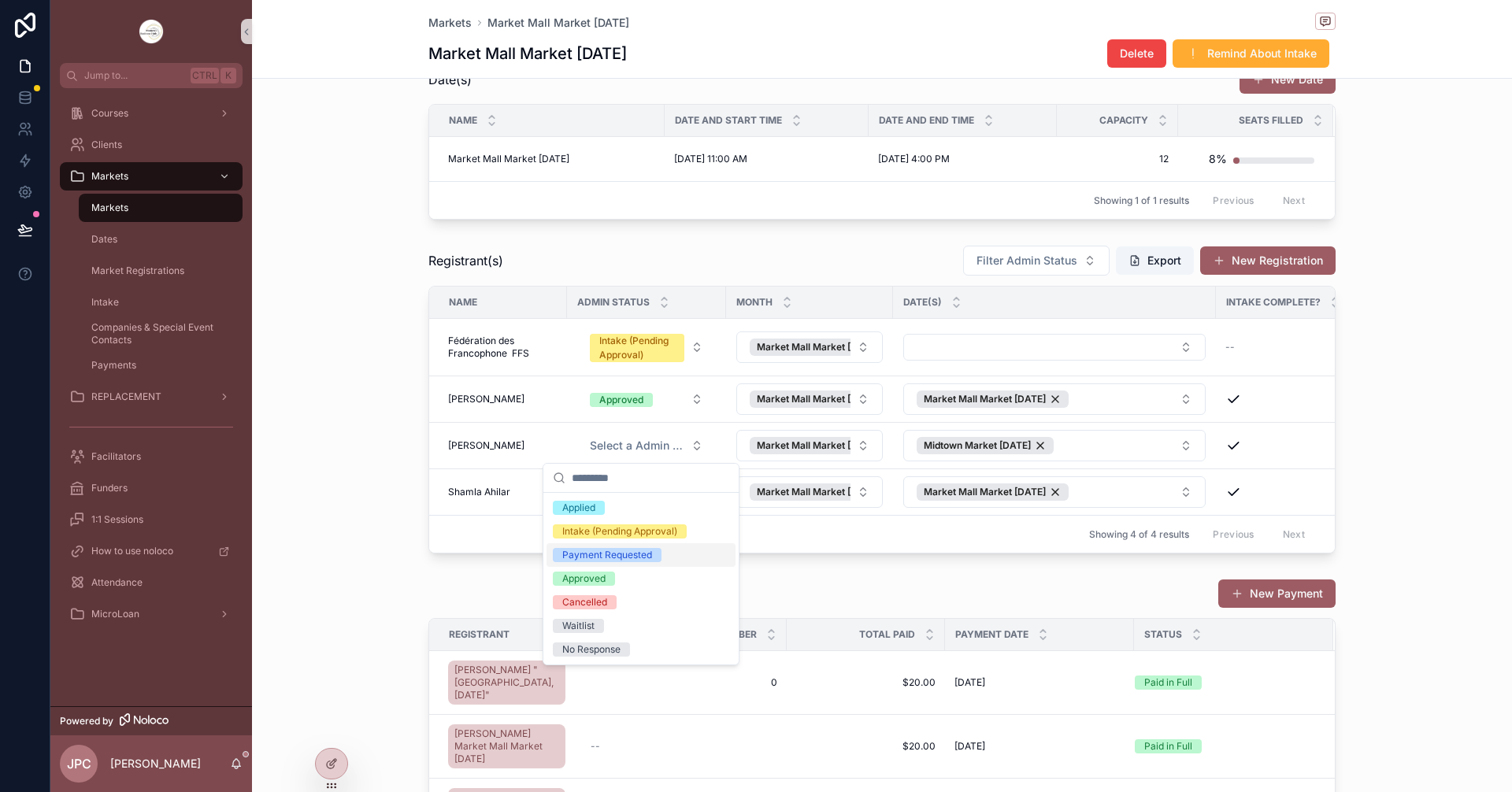
click at [615, 557] on div "Payment Requested" at bounding box center [607, 555] width 90 height 14
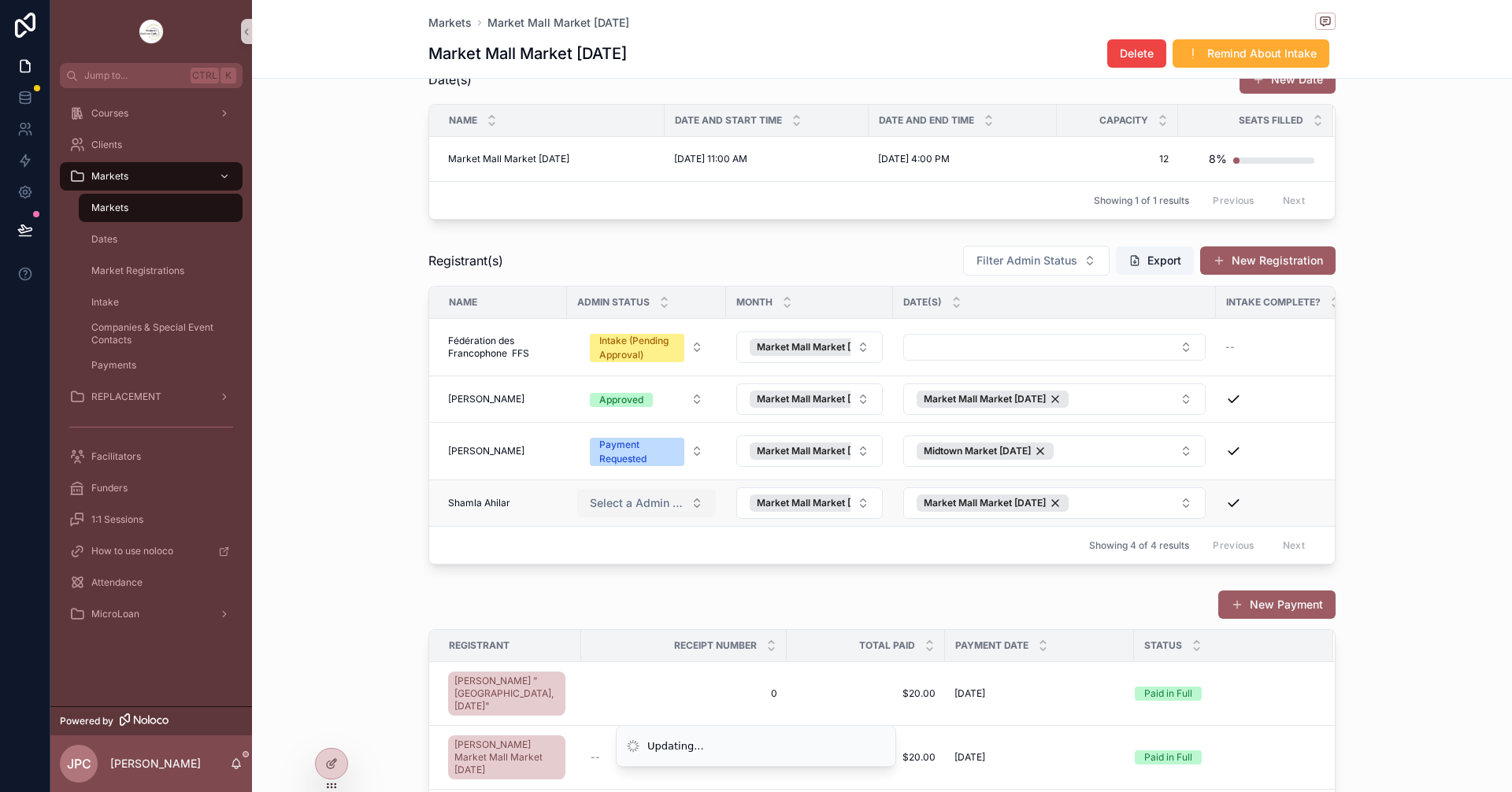
click at [664, 502] on span "Select a Admin Status" at bounding box center [637, 503] width 95 height 16
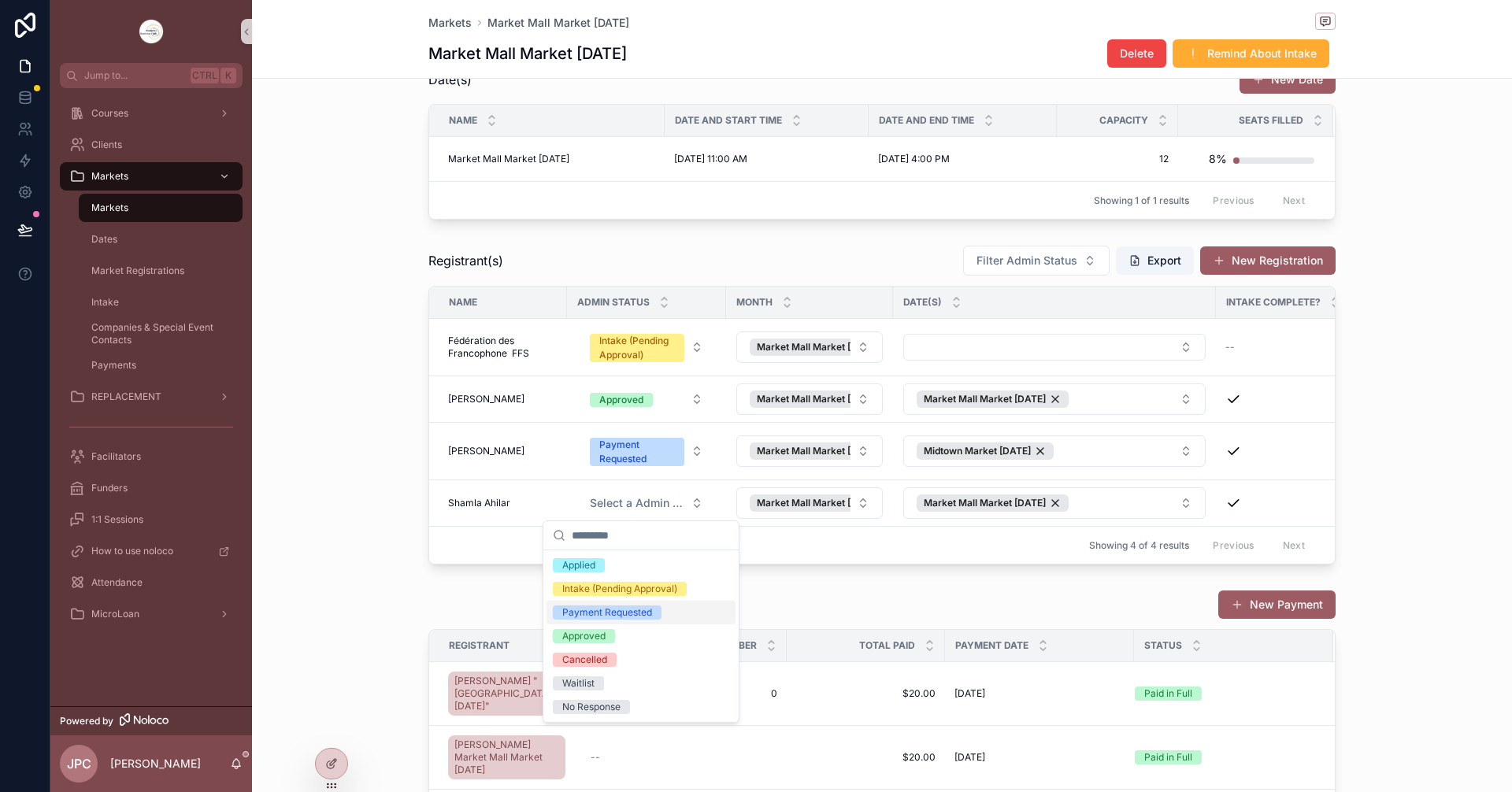
click at [630, 615] on div "Payment Requested" at bounding box center [607, 612] width 90 height 14
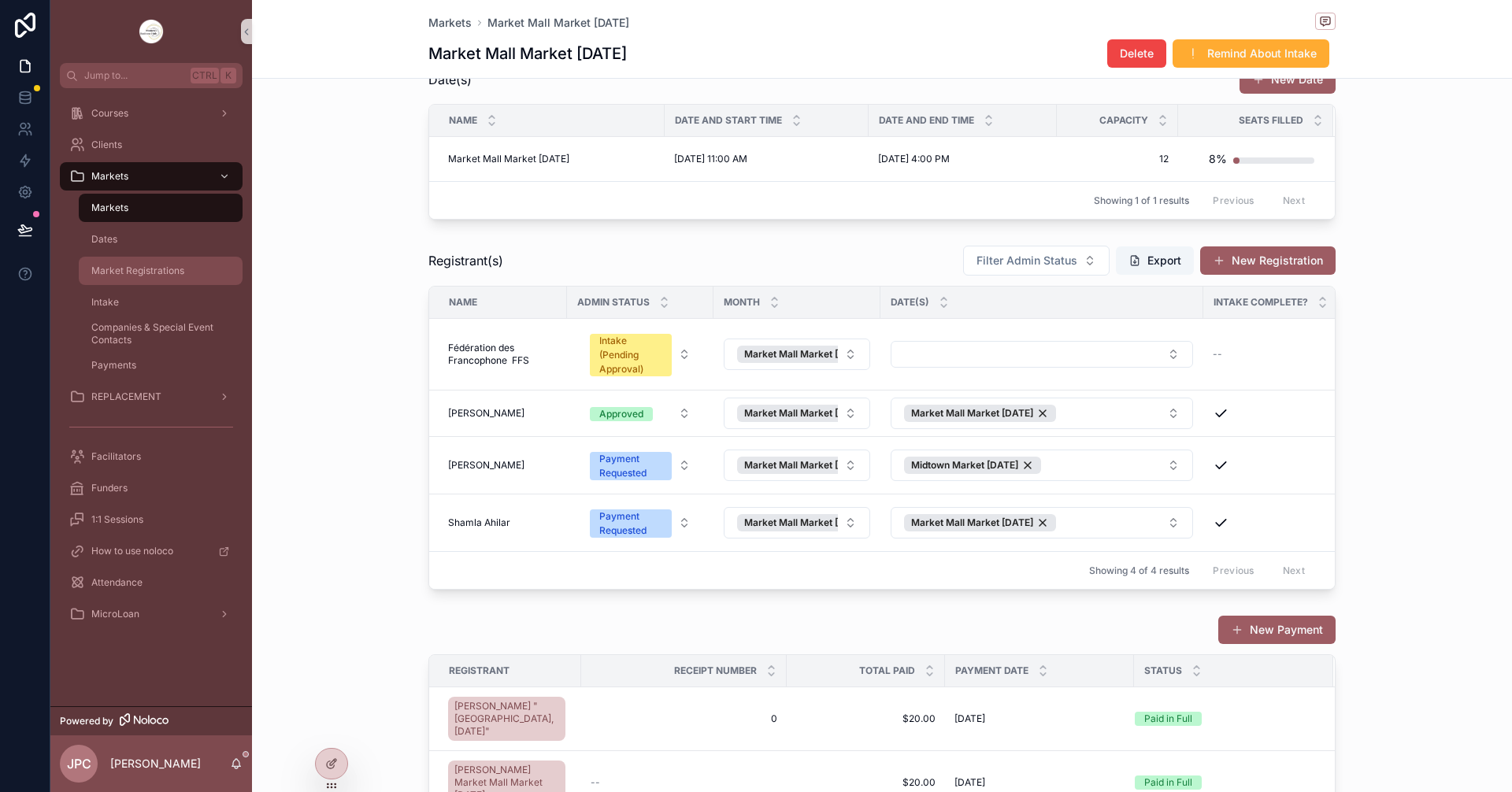
click at [180, 272] on span "Market Registrations" at bounding box center [137, 270] width 93 height 12
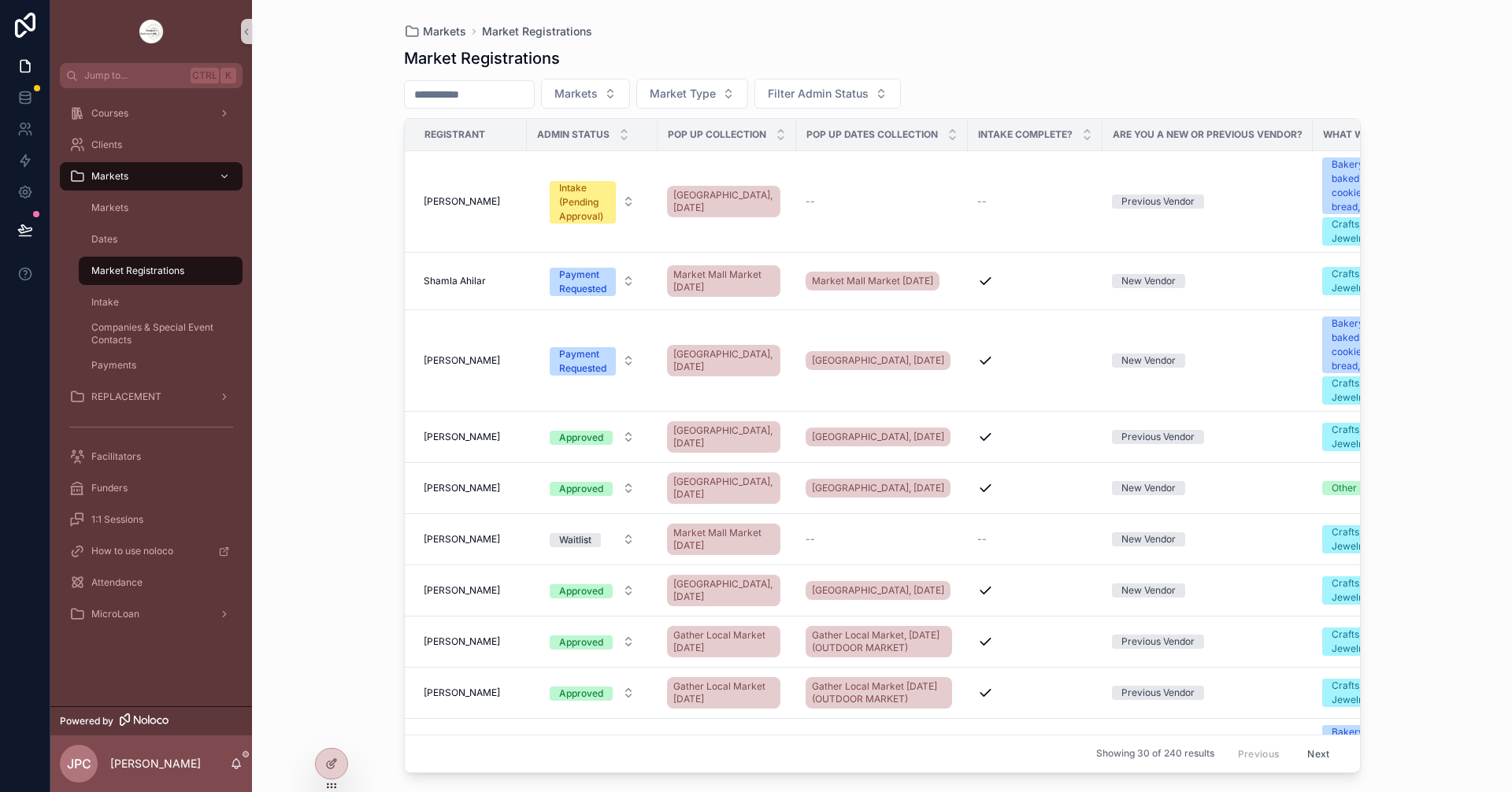
click at [210, 274] on div "Market Registrations" at bounding box center [160, 270] width 145 height 25
click at [179, 269] on span "Market Registrations" at bounding box center [137, 270] width 93 height 12
click at [466, 99] on input "scrollable content" at bounding box center [469, 94] width 130 height 22
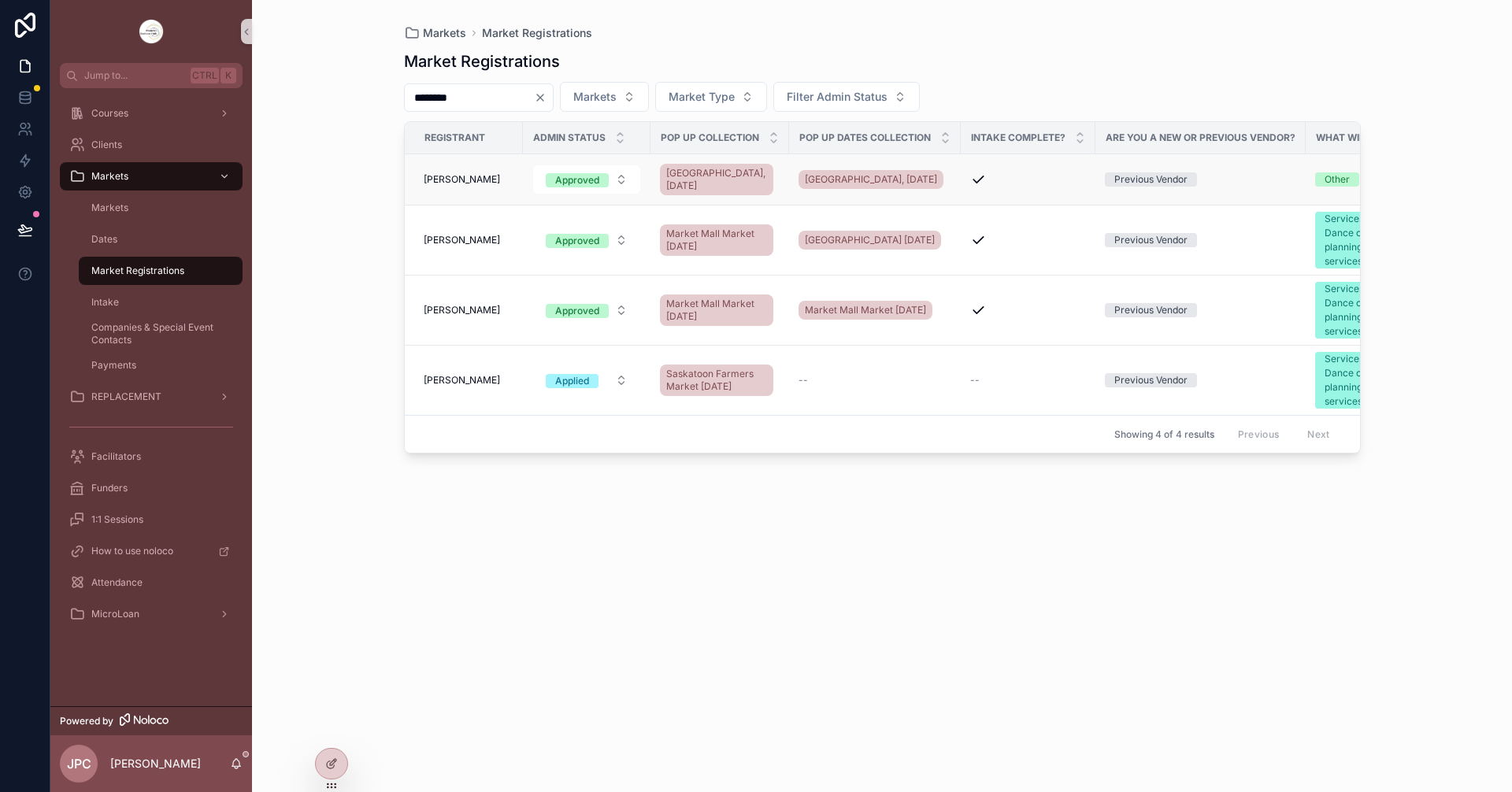
type input "********"
click at [440, 180] on span "Charlene Stushnoff" at bounding box center [461, 179] width 76 height 12
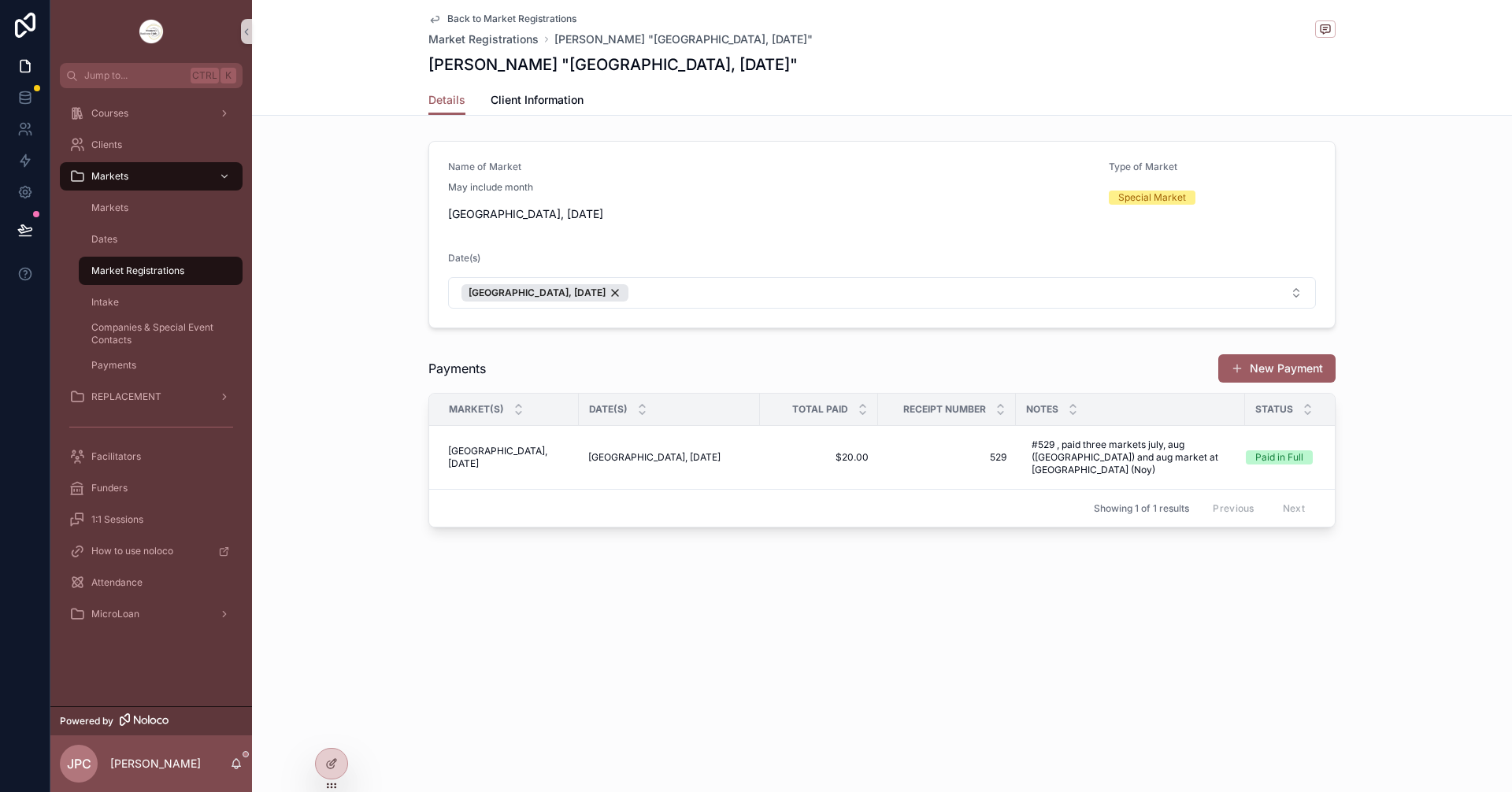
click at [443, 12] on link "Back to Market Registrations" at bounding box center [503, 18] width 148 height 12
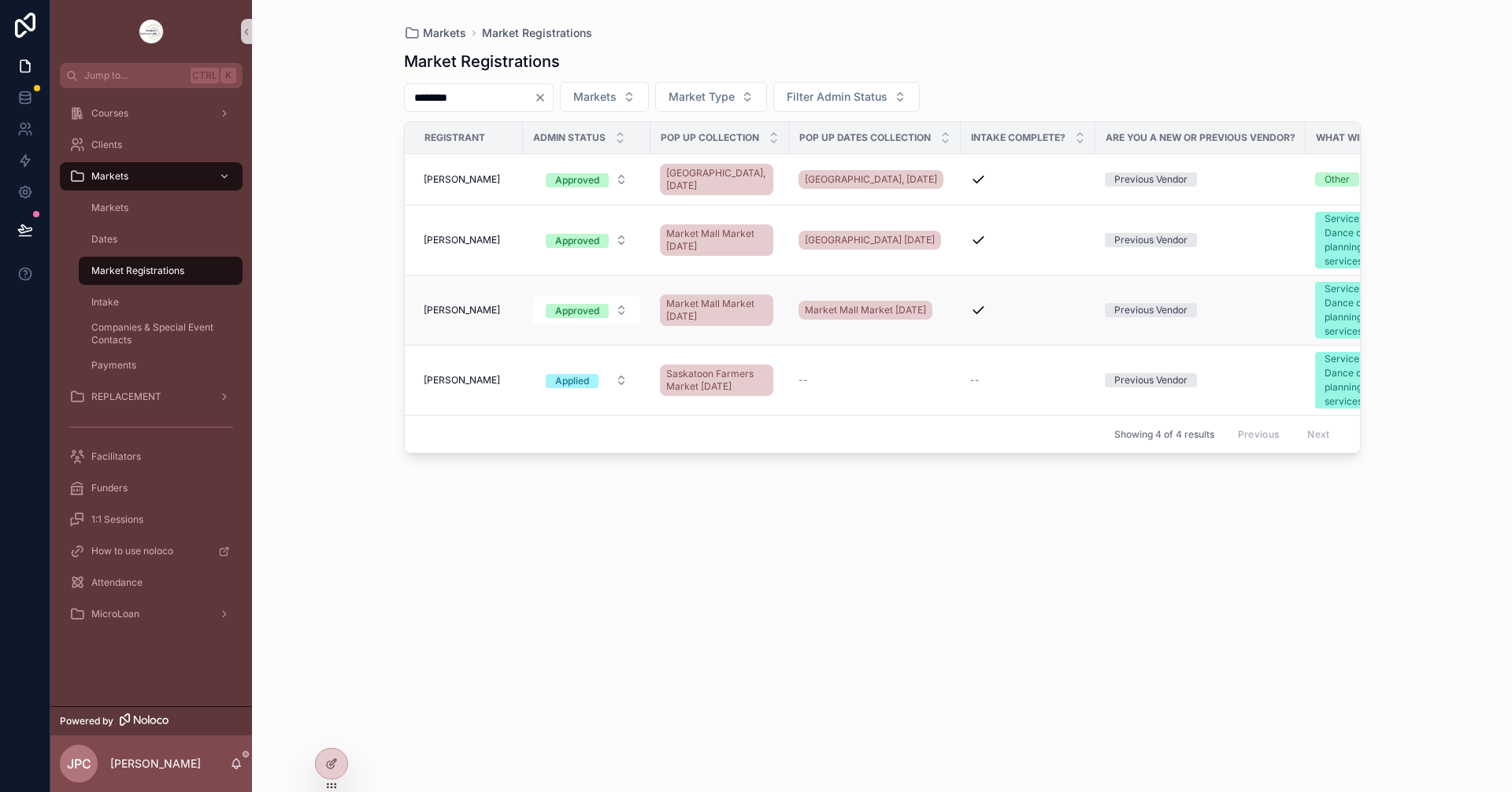
click at [470, 310] on span "Charlene Stushnoff" at bounding box center [461, 310] width 76 height 12
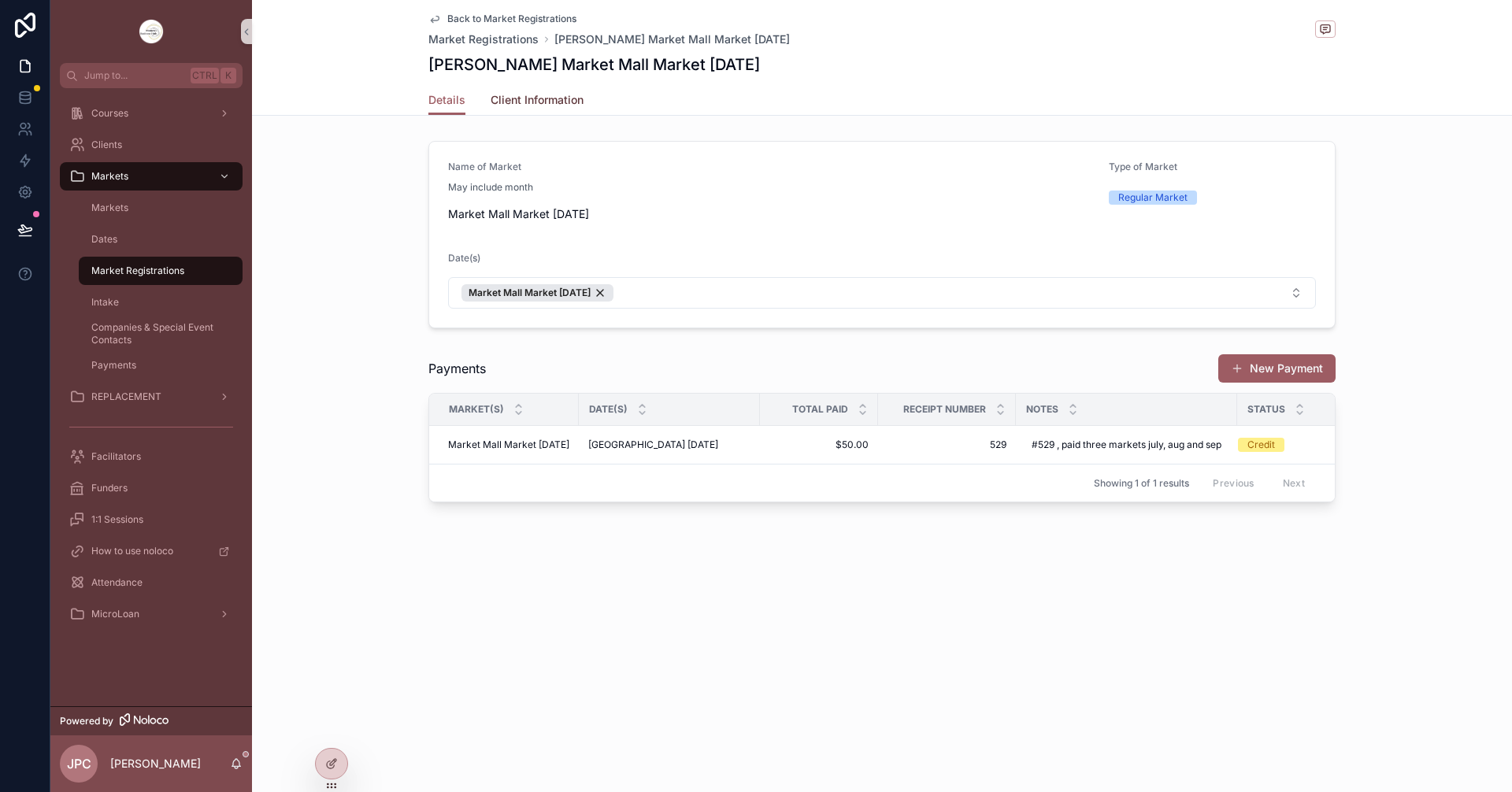
click at [555, 100] on span "Client Information" at bounding box center [537, 99] width 93 height 16
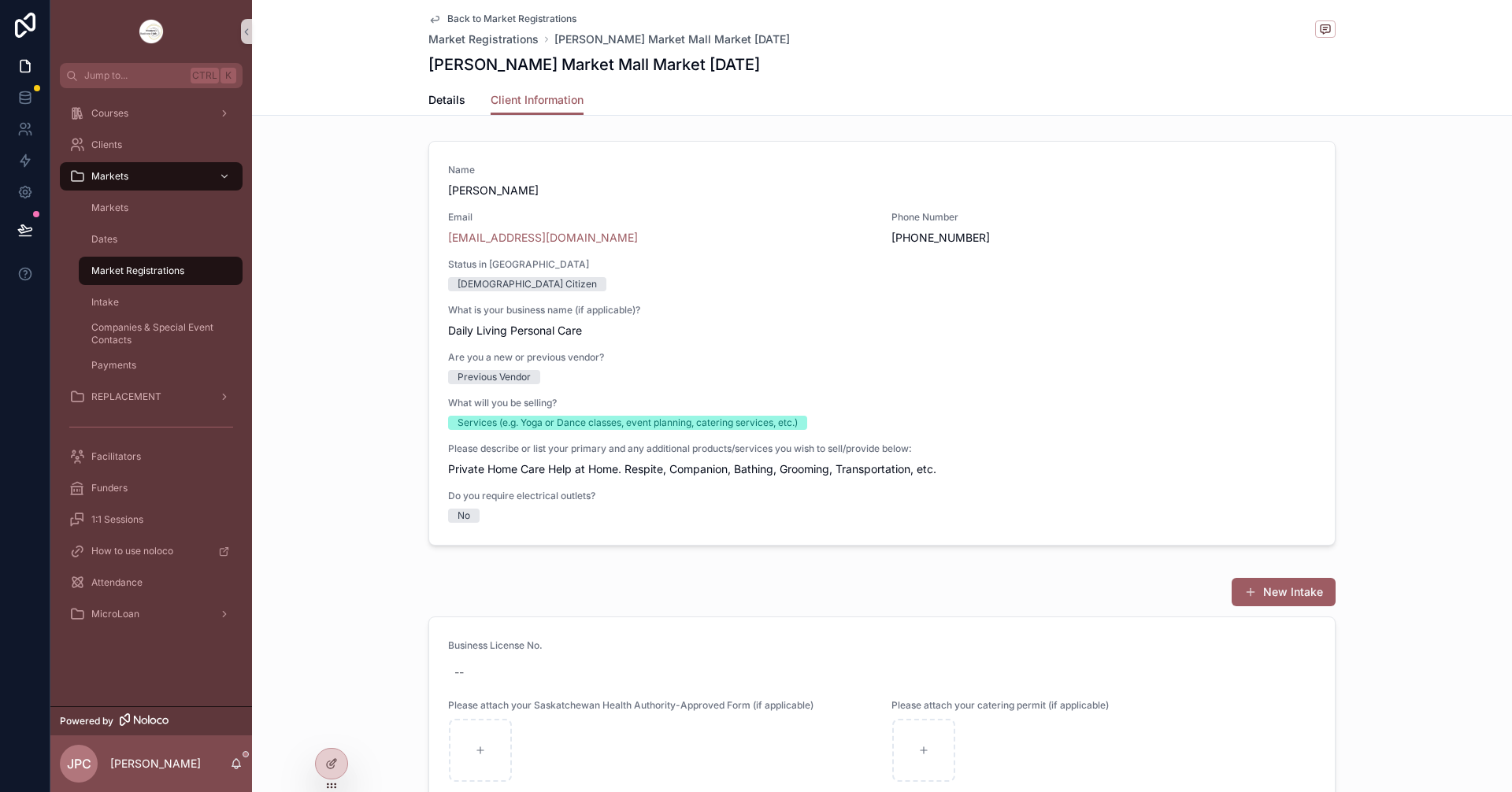
click at [341, 712] on div "New Intake Business License No. -- Please attach your Saskatchewan Health Autho…" at bounding box center [882, 769] width 1260 height 399
click at [195, 271] on div "Market Registrations" at bounding box center [160, 270] width 145 height 25
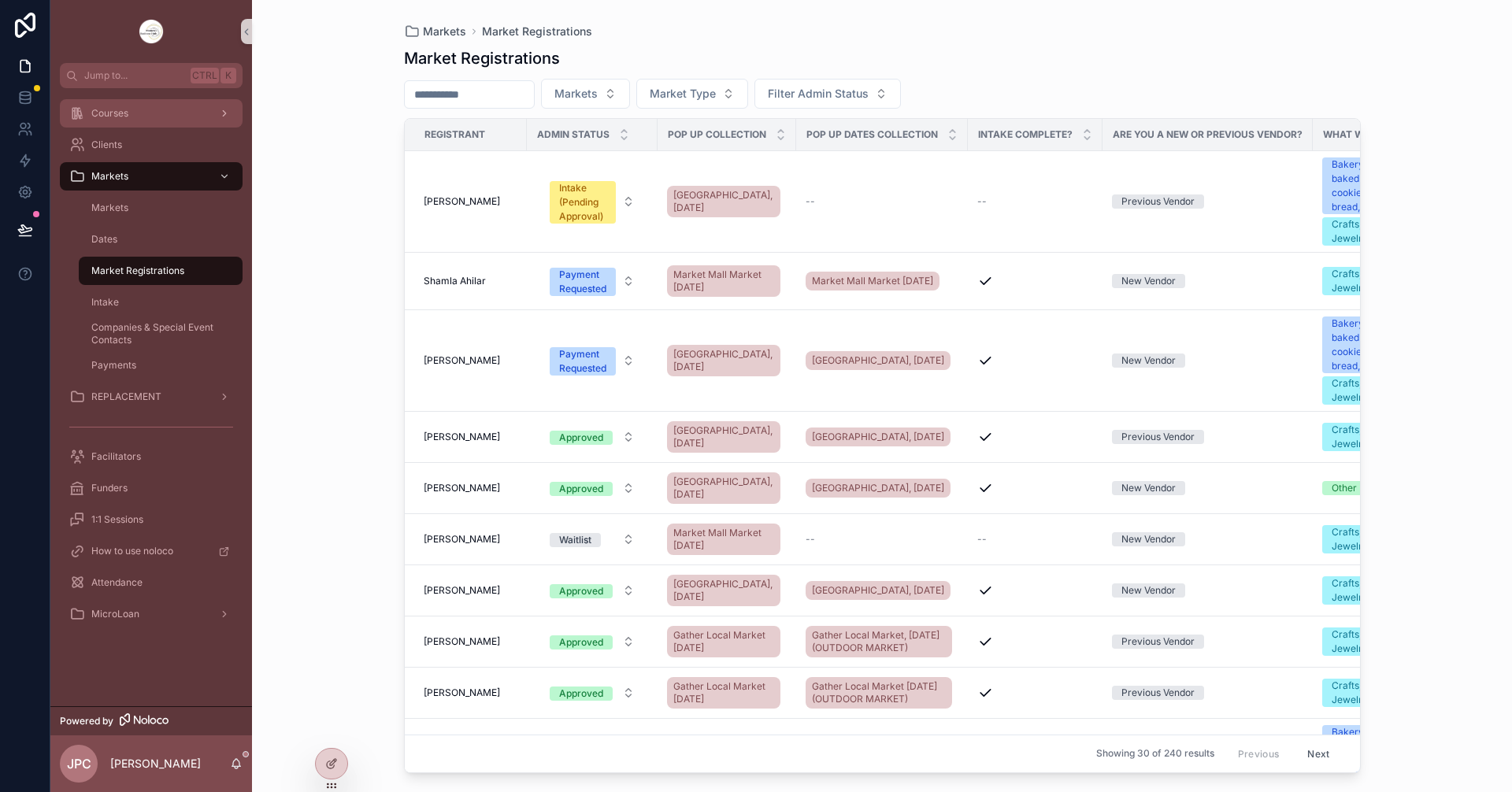
click at [130, 117] on div "Courses" at bounding box center [151, 113] width 164 height 25
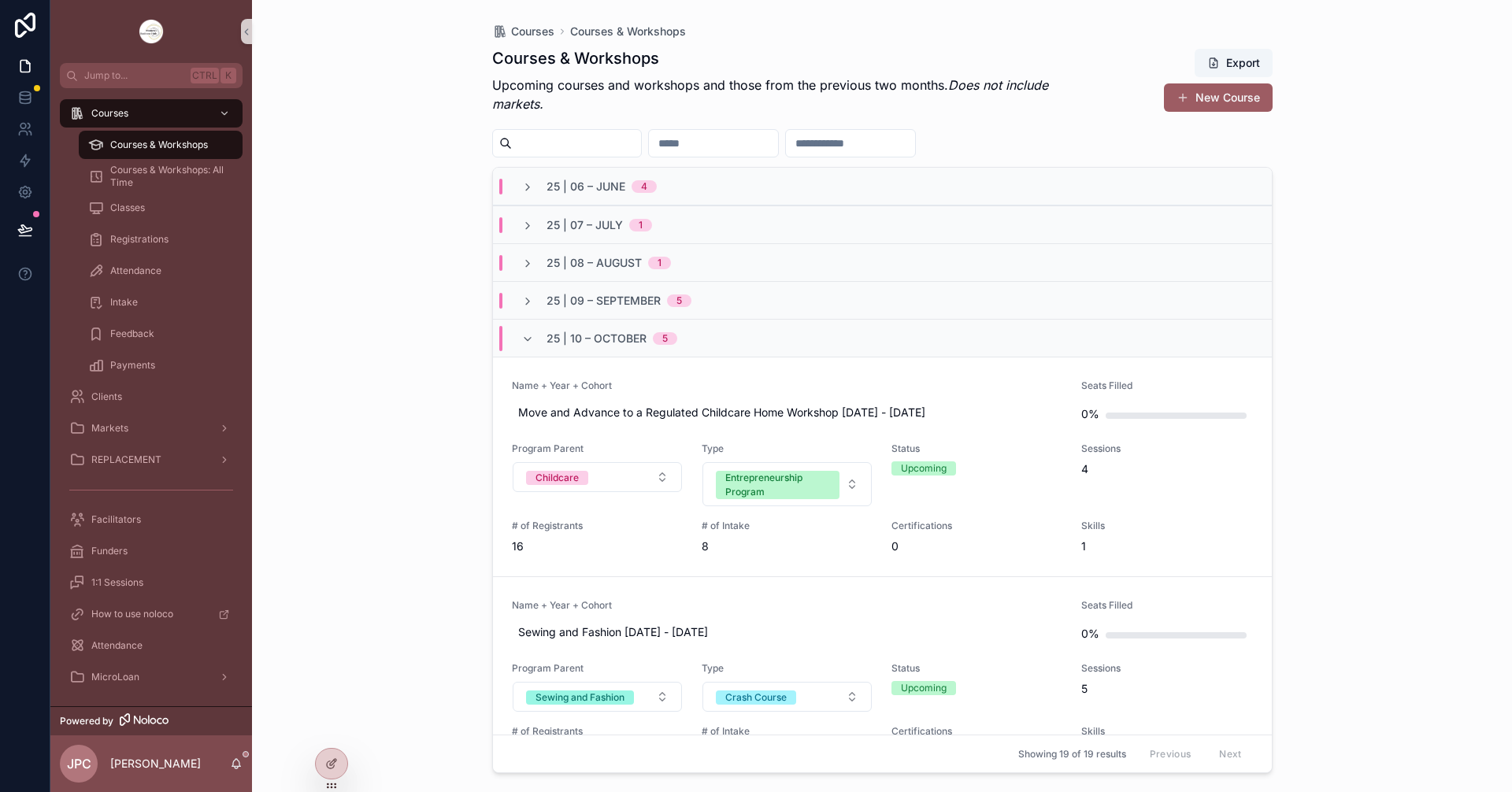
click at [514, 341] on div "25 | 10 – October 5" at bounding box center [599, 338] width 193 height 25
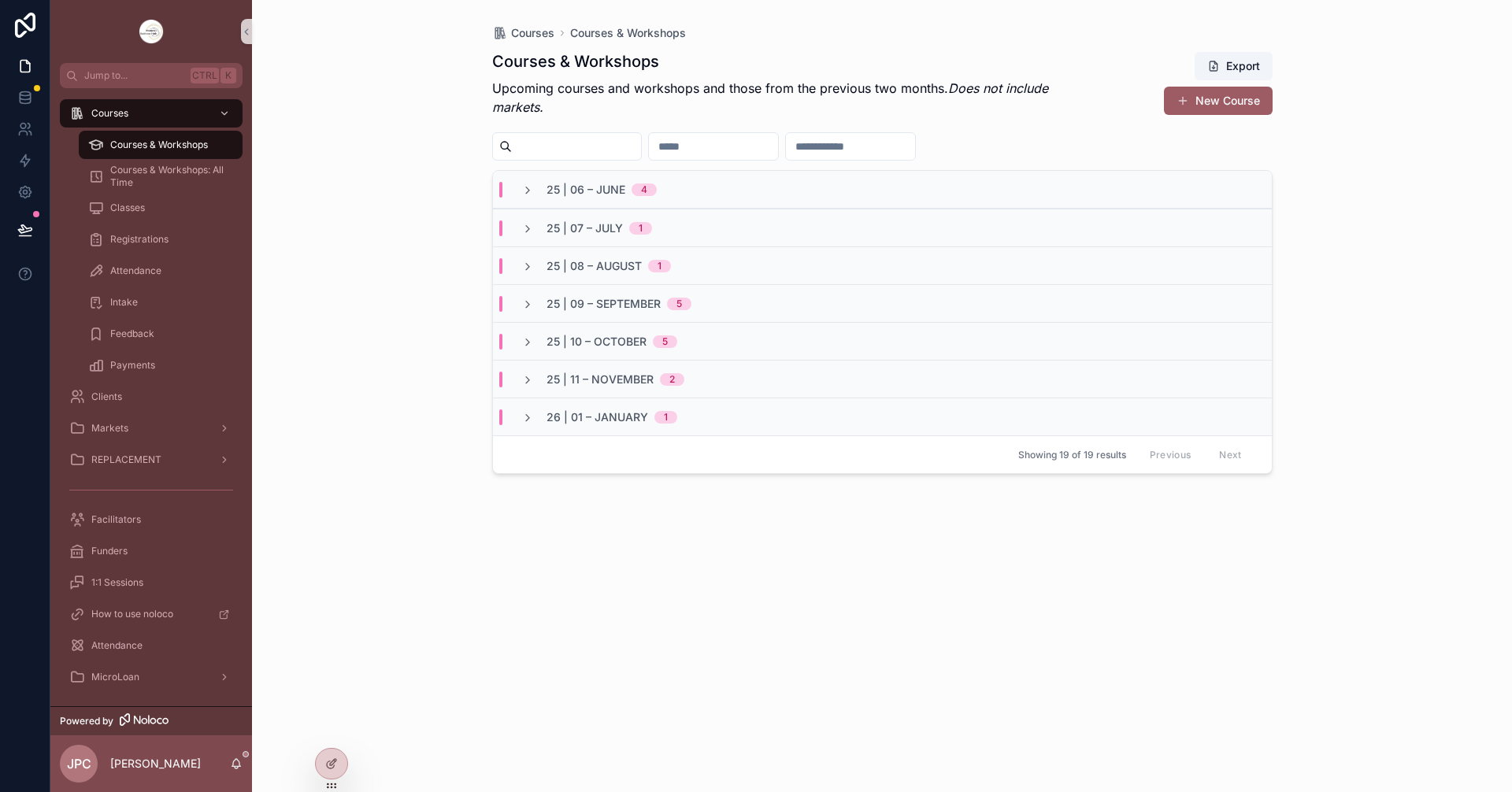
click at [517, 338] on div "25 | 10 – October 5" at bounding box center [599, 342] width 193 height 16
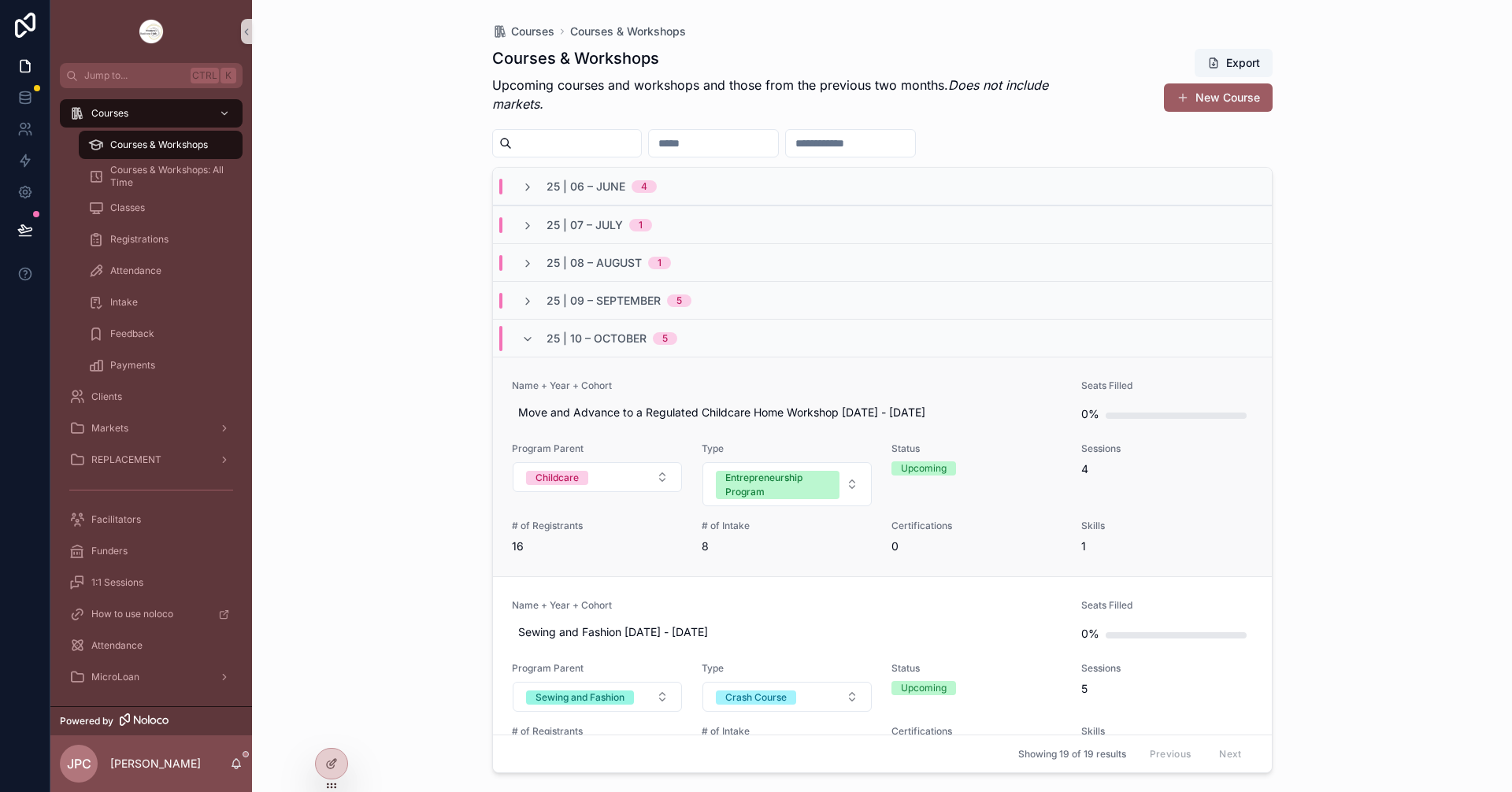
click at [815, 378] on link "Name + Year + Cohort Move and Advance to a Regulated Childcare Home Workshop Oc…" at bounding box center [882, 466] width 779 height 220
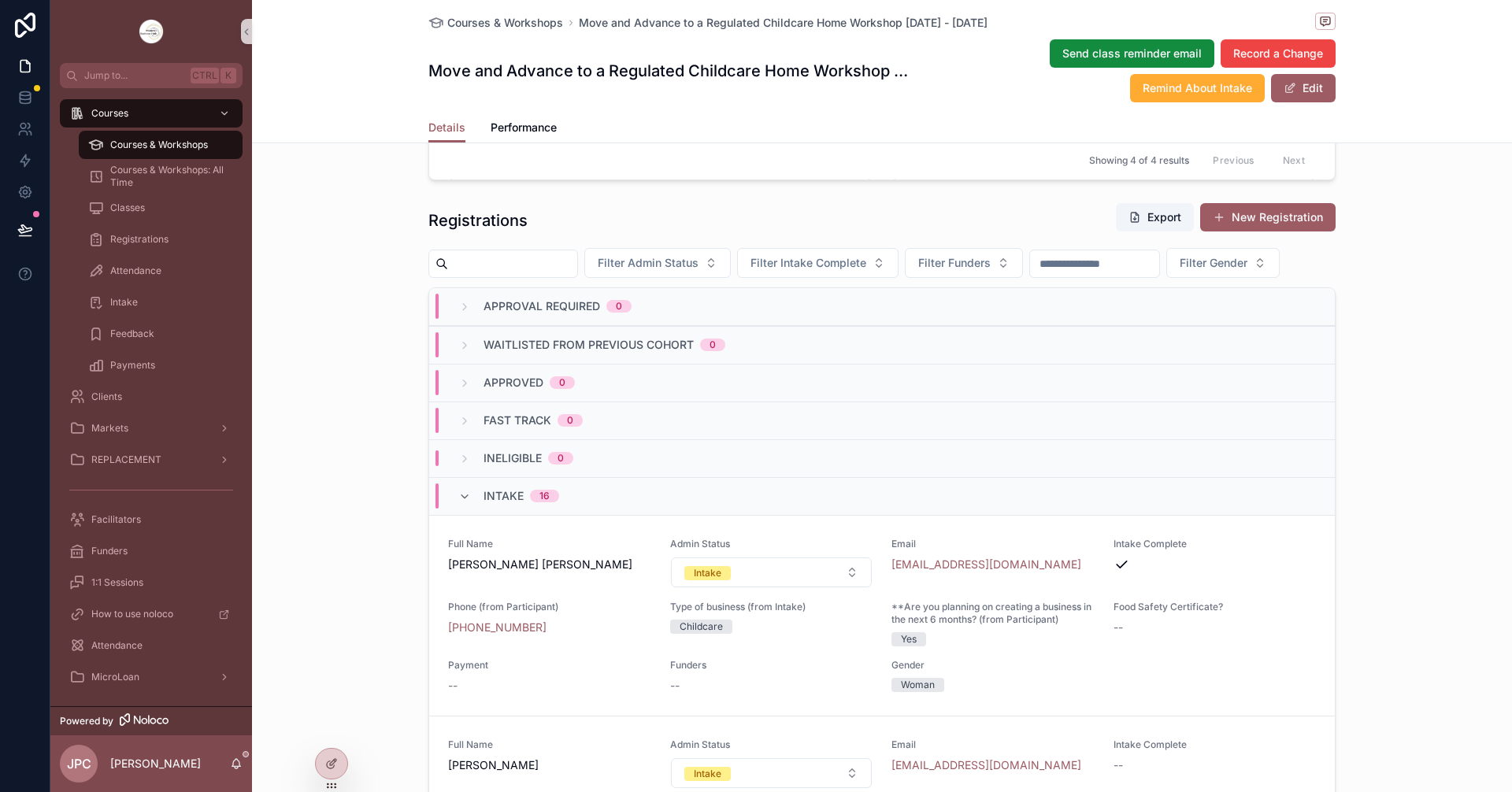
scroll to position [1575, 0]
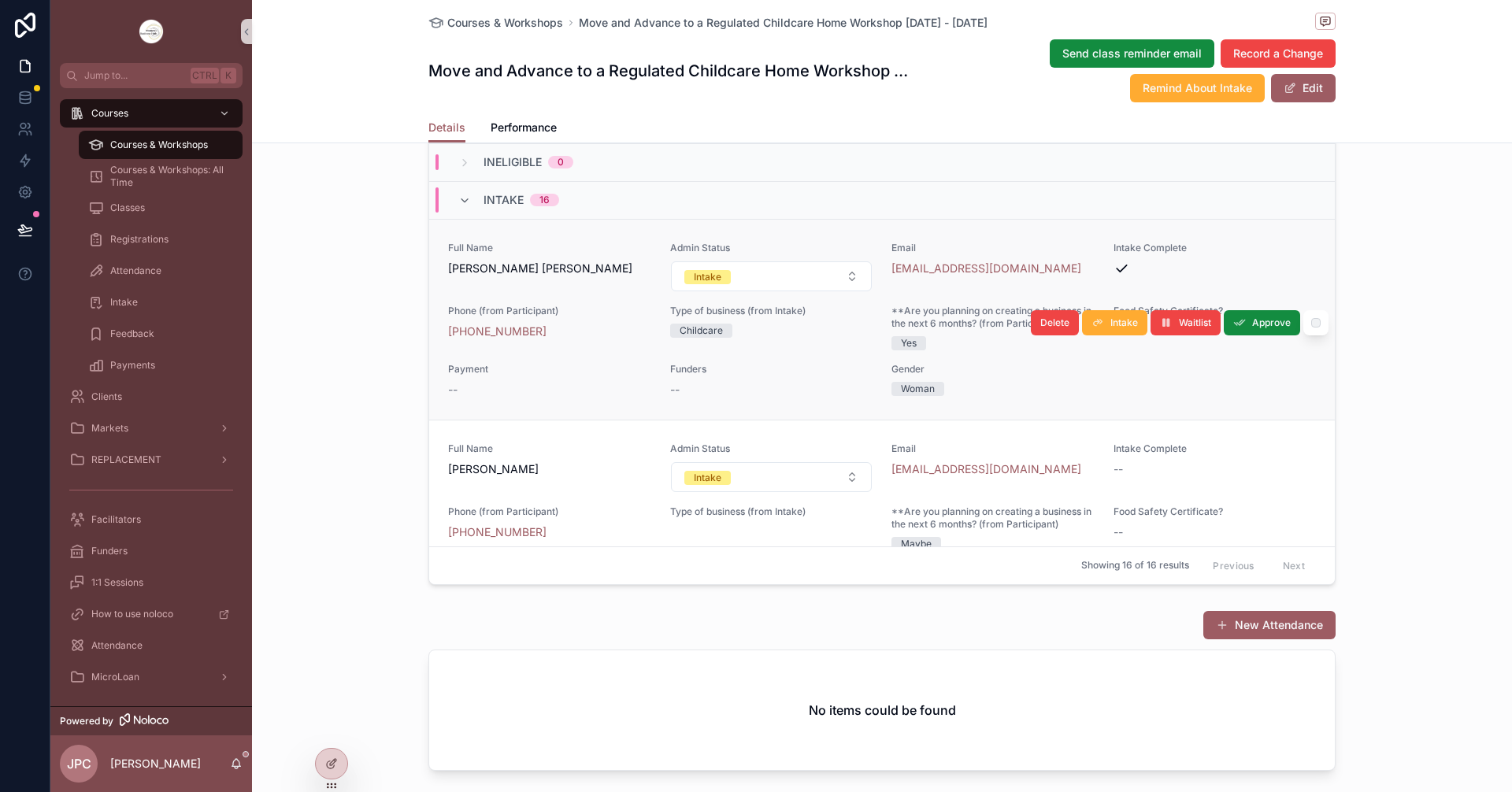
click at [799, 292] on form "Intake" at bounding box center [771, 277] width 204 height 32
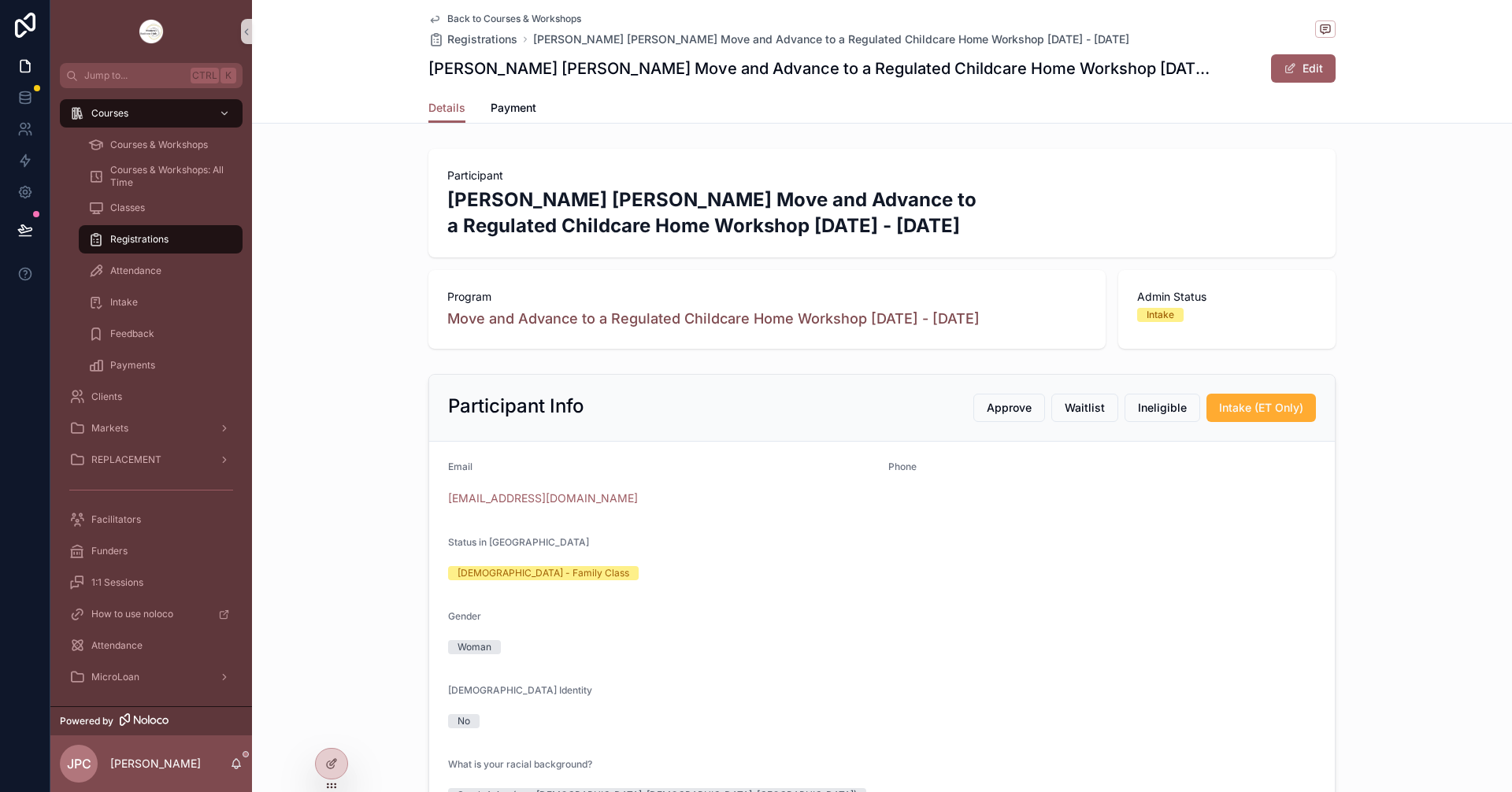
click at [457, 16] on span "Back to Courses & Workshops" at bounding box center [514, 18] width 134 height 12
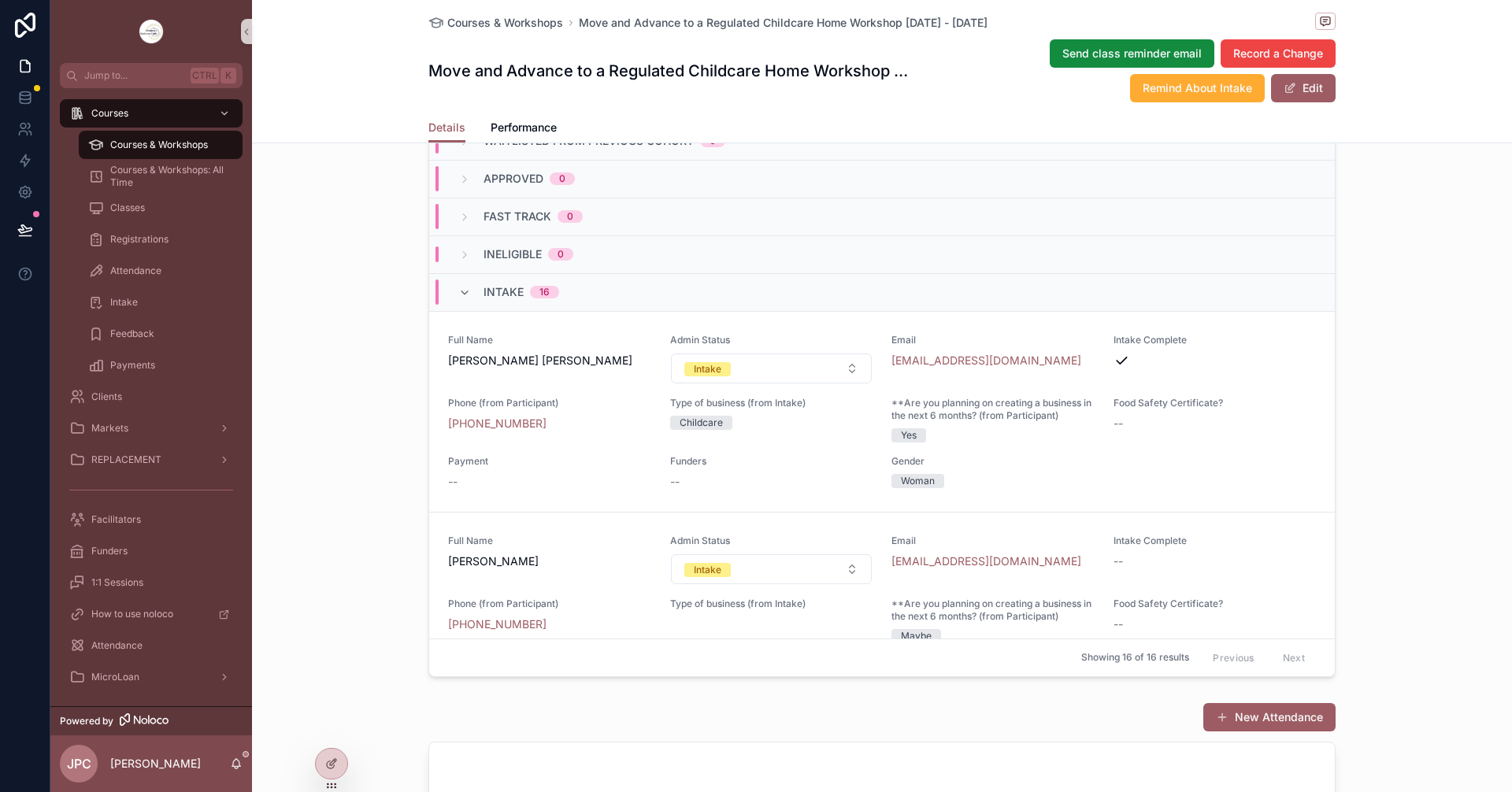
scroll to position [1497, 0]
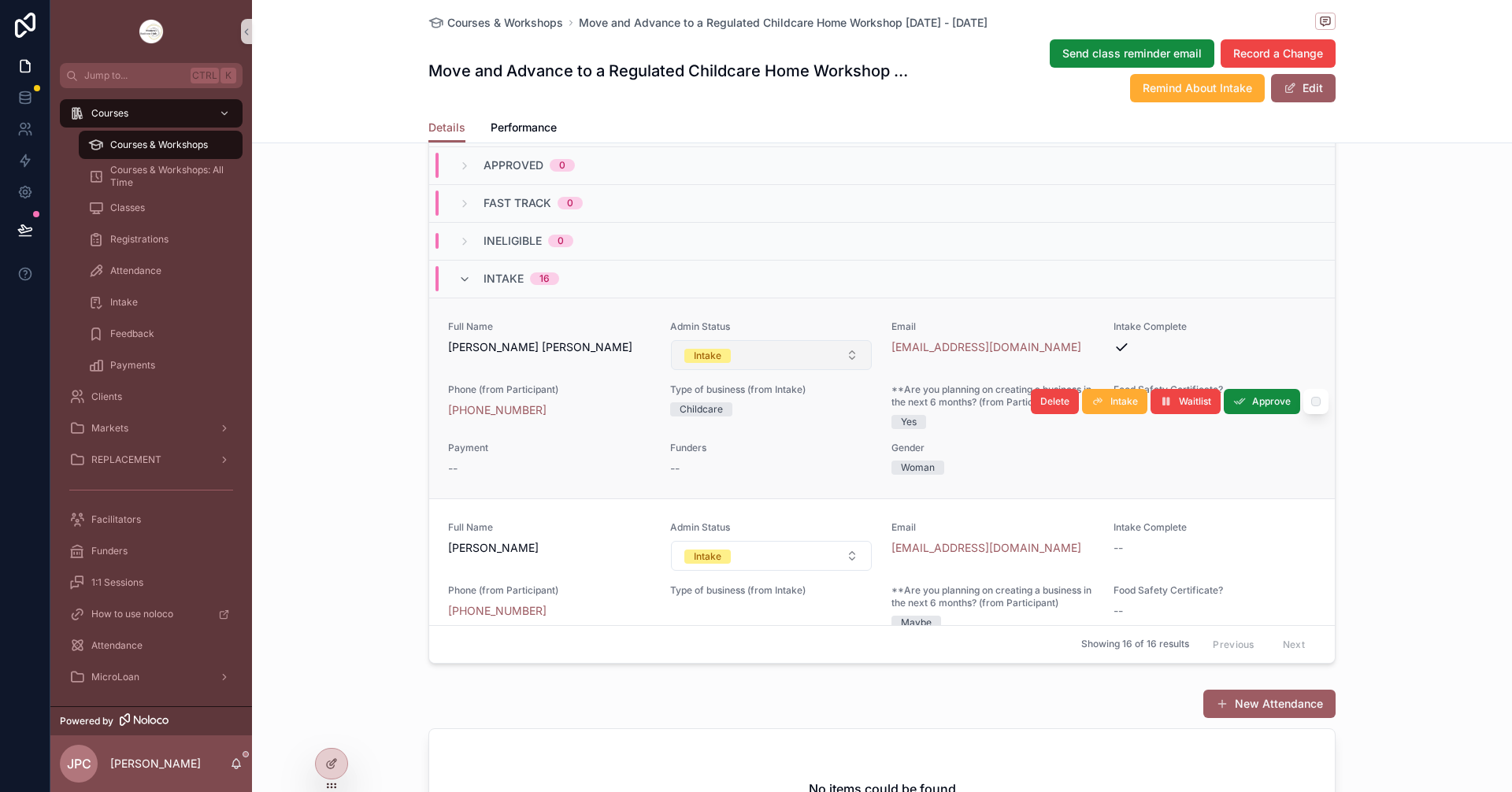
click at [830, 370] on button "Intake" at bounding box center [771, 356] width 202 height 30
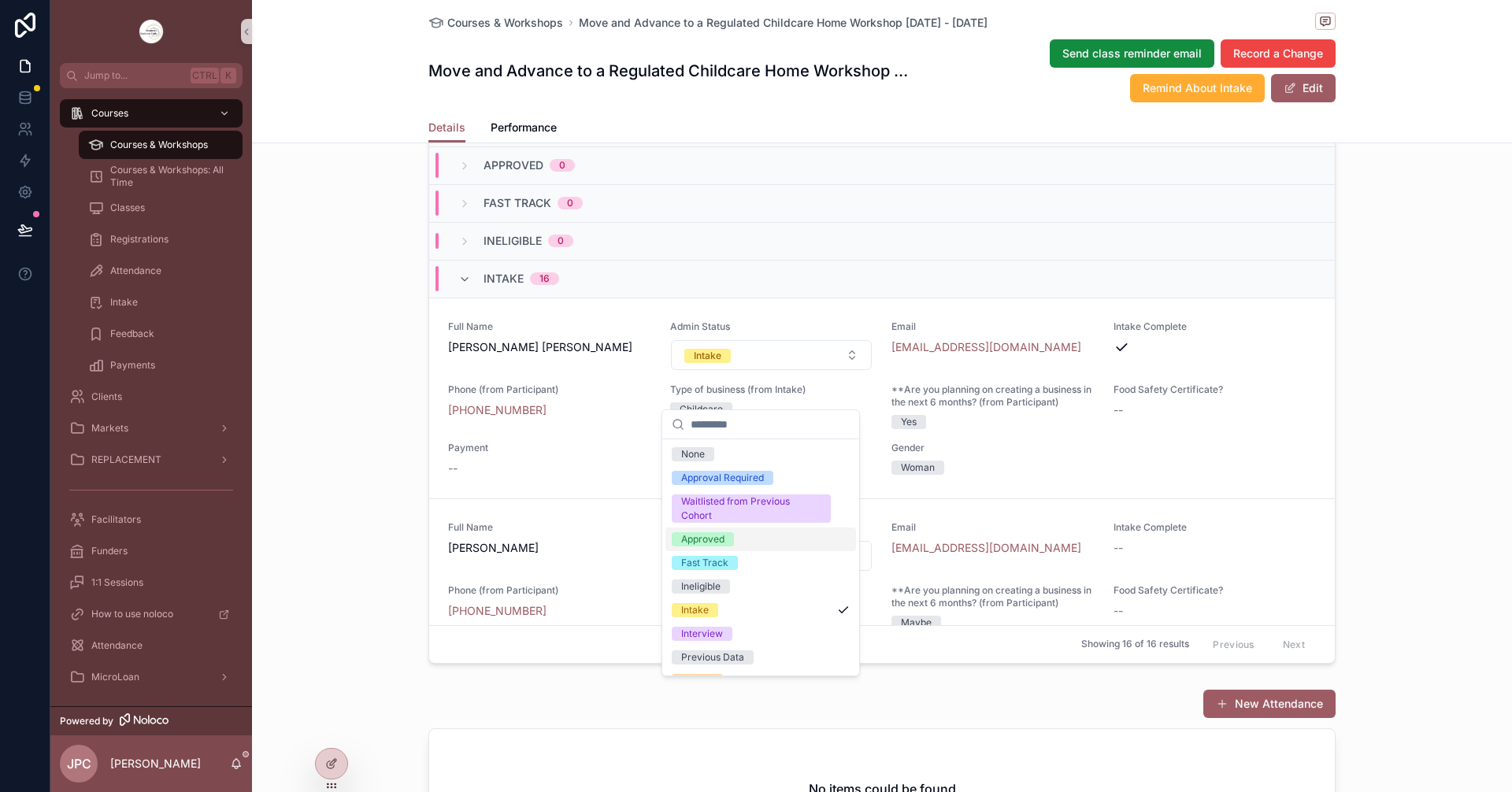
click at [705, 542] on div "Approved" at bounding box center [703, 539] width 43 height 14
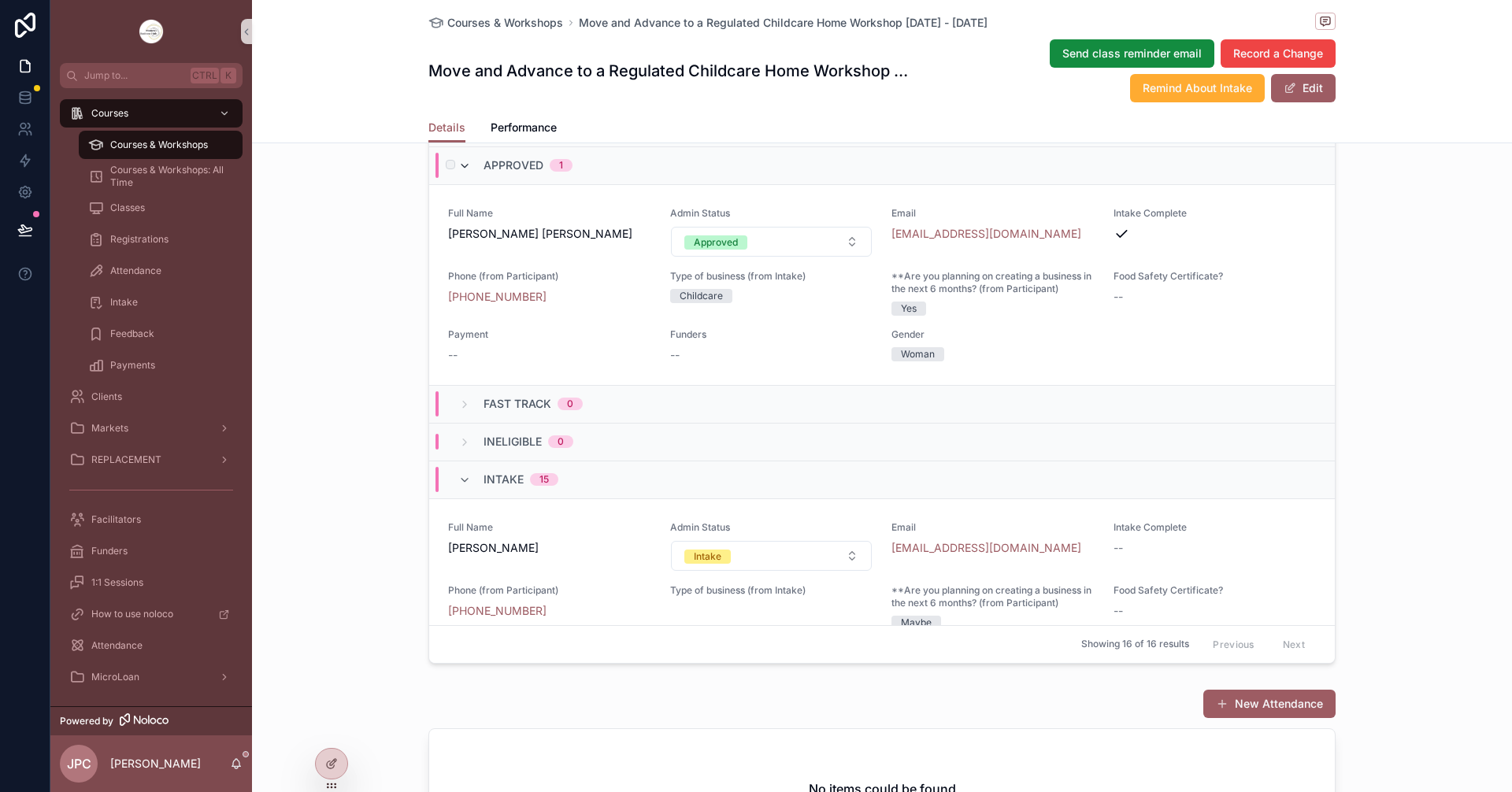
click at [461, 173] on icon "scrollable content" at bounding box center [464, 165] width 12 height 12
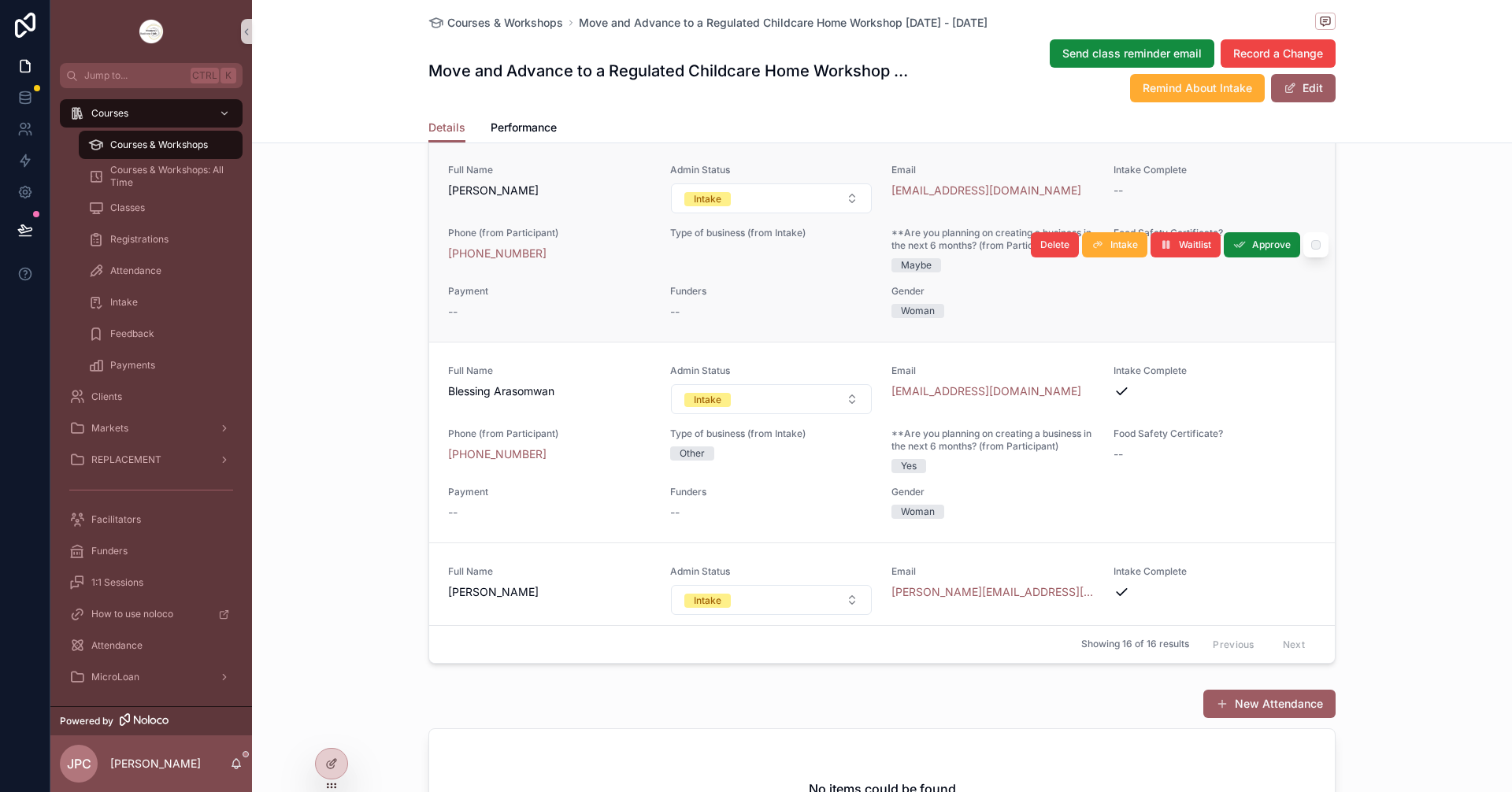
scroll to position [79, 0]
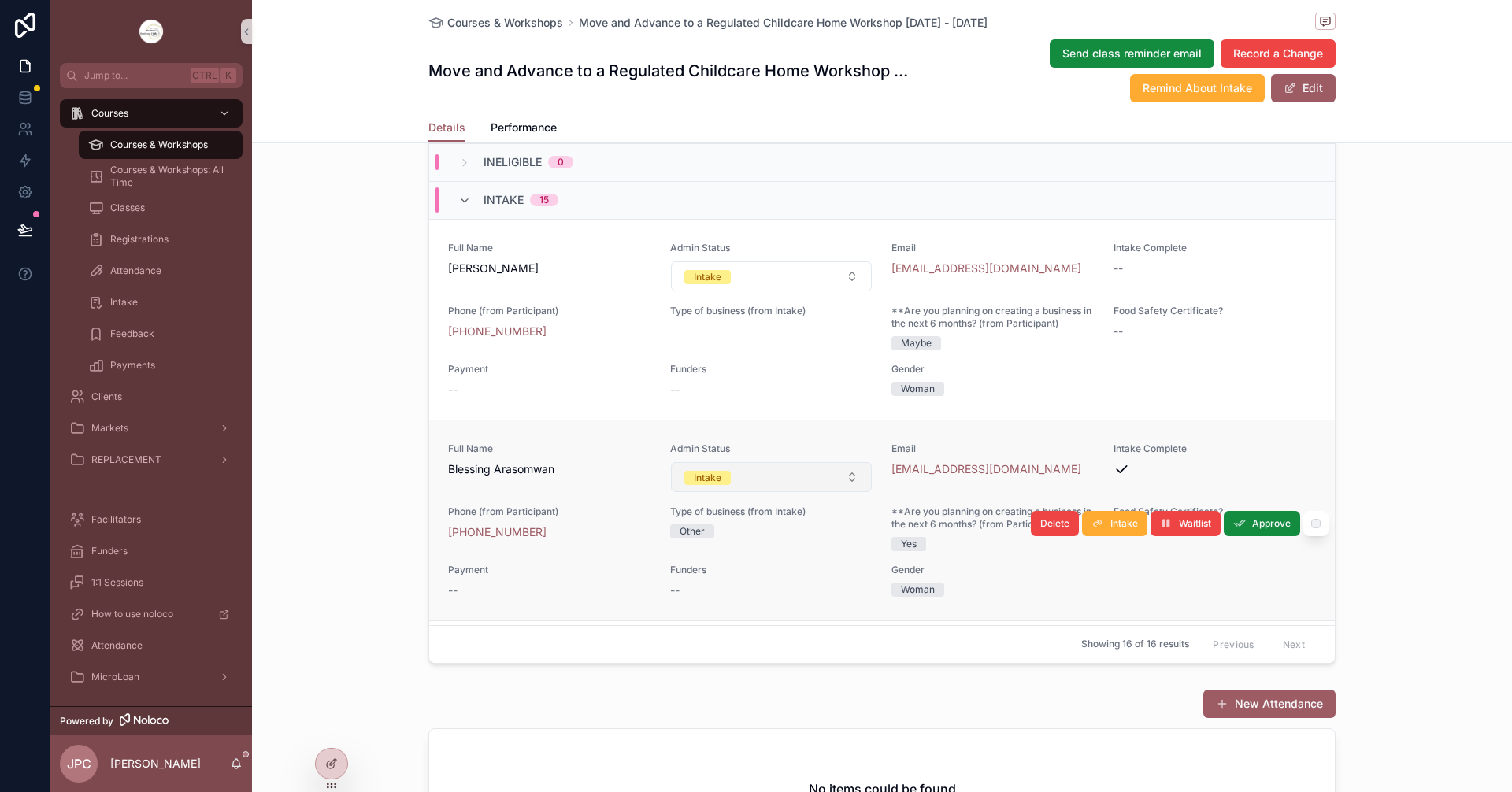
click at [831, 493] on button "Intake" at bounding box center [771, 478] width 202 height 30
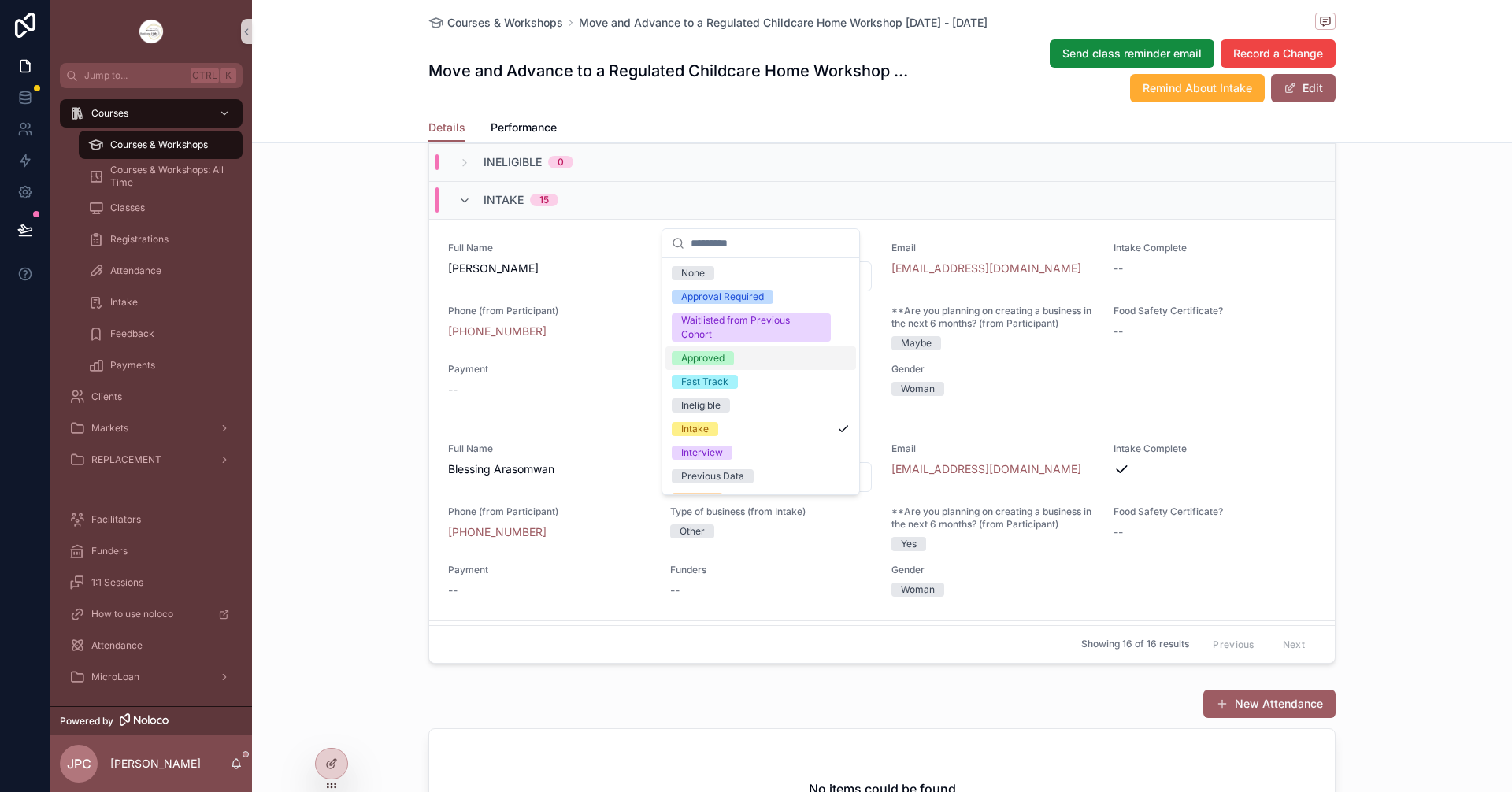
click at [713, 358] on div "Approved" at bounding box center [703, 358] width 43 height 14
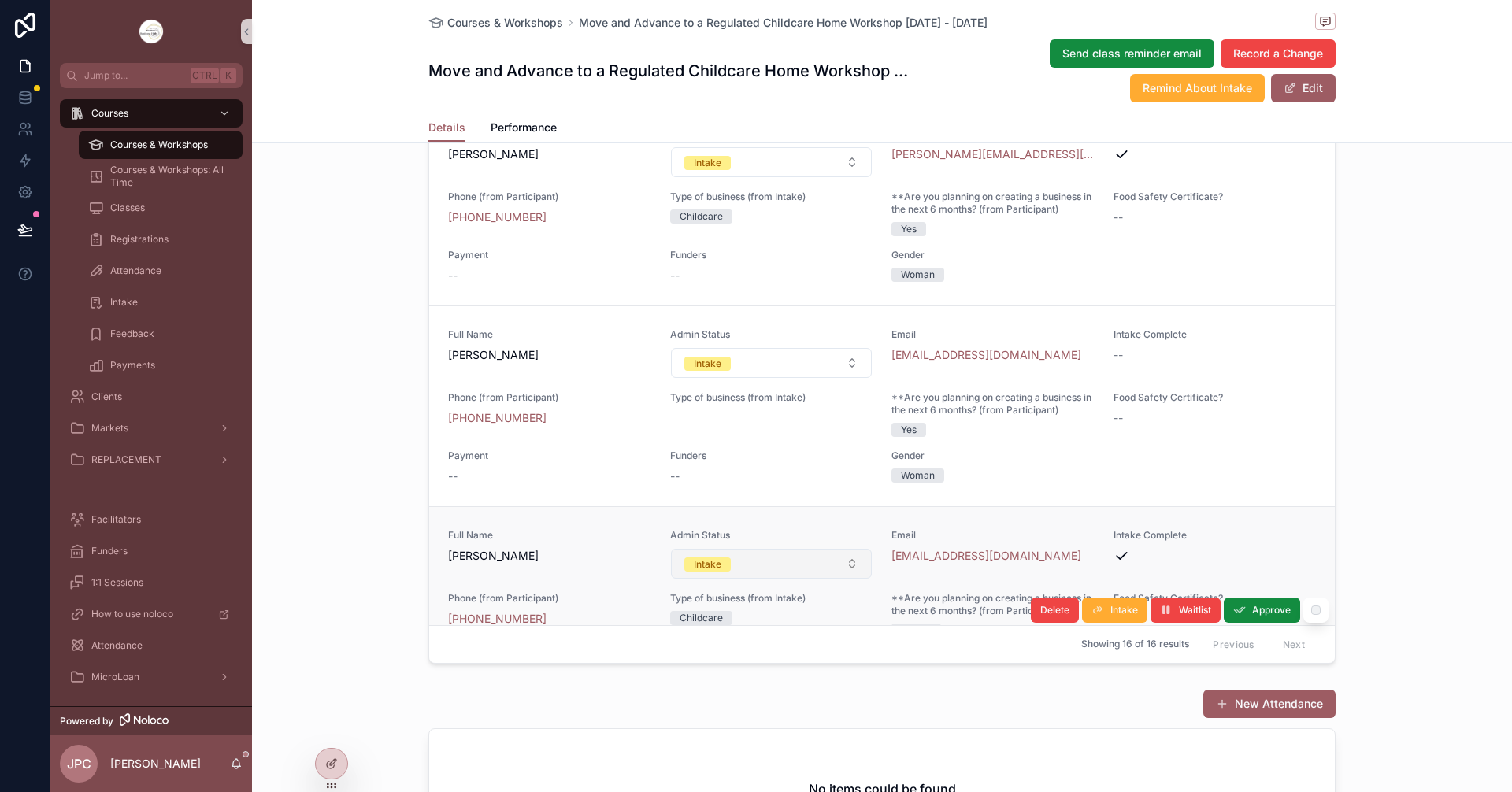
scroll to position [551, 0]
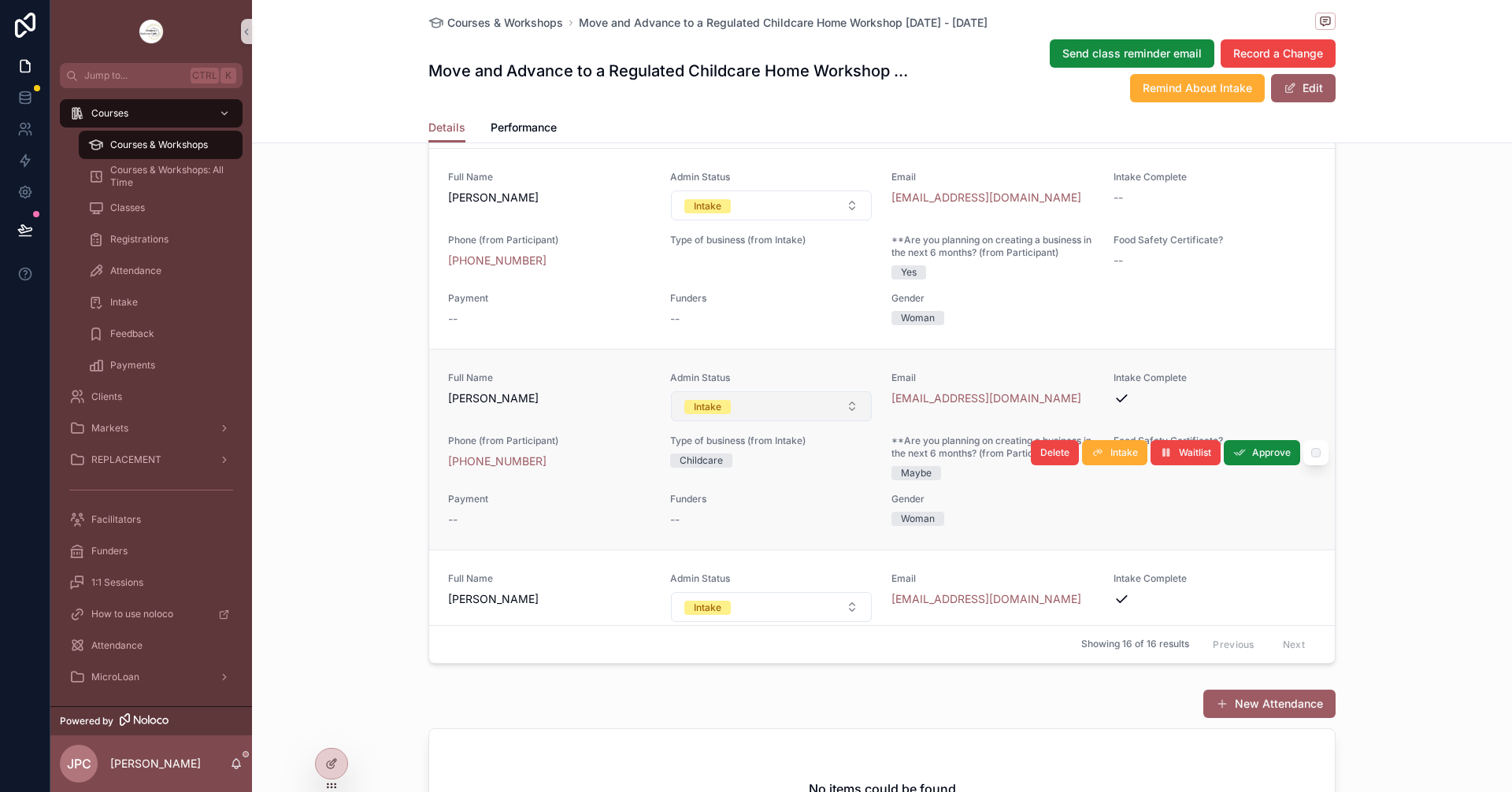
click at [796, 421] on button "Intake" at bounding box center [771, 406] width 202 height 30
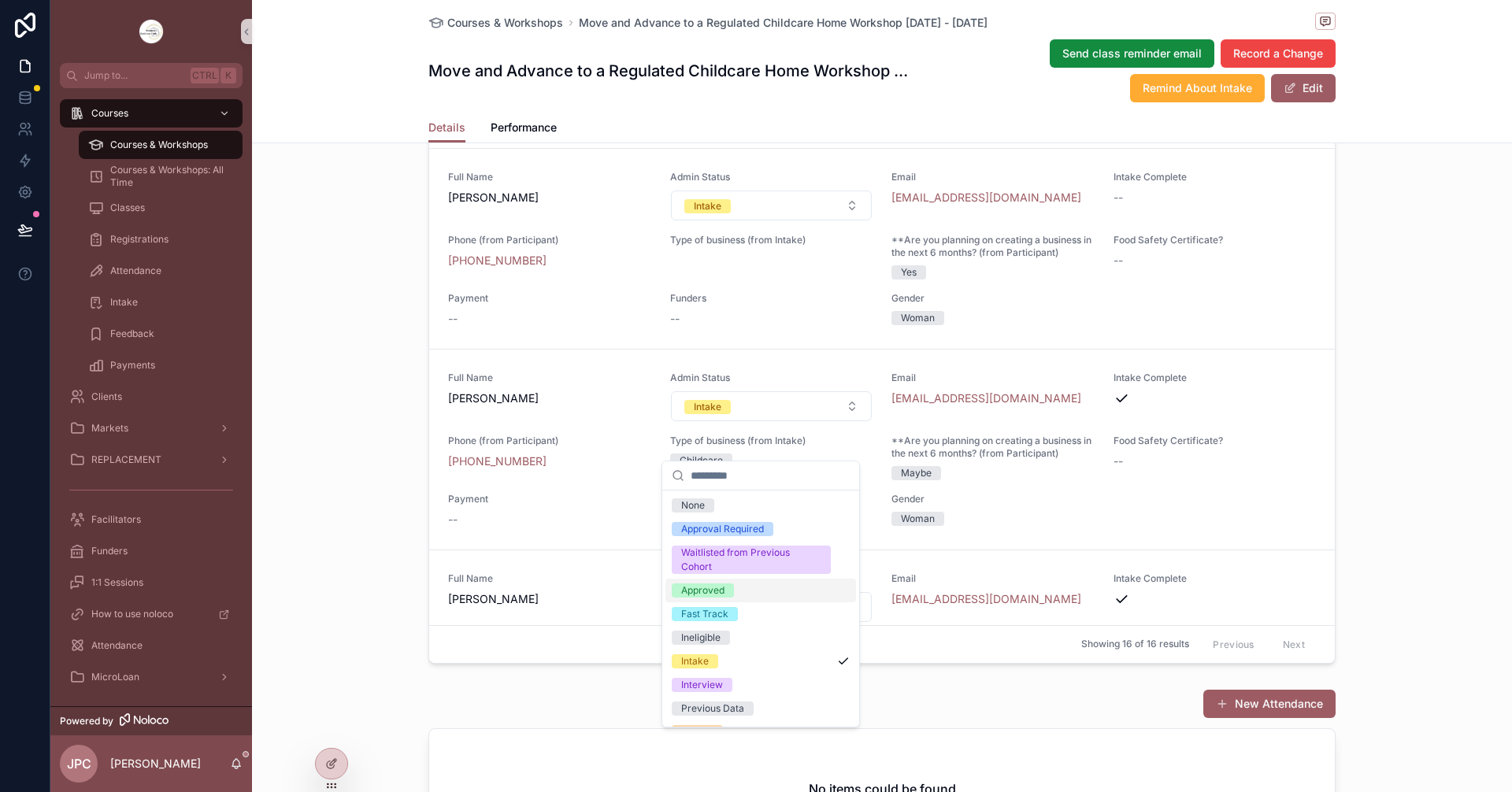
click at [718, 596] on div "Approved" at bounding box center [703, 590] width 43 height 14
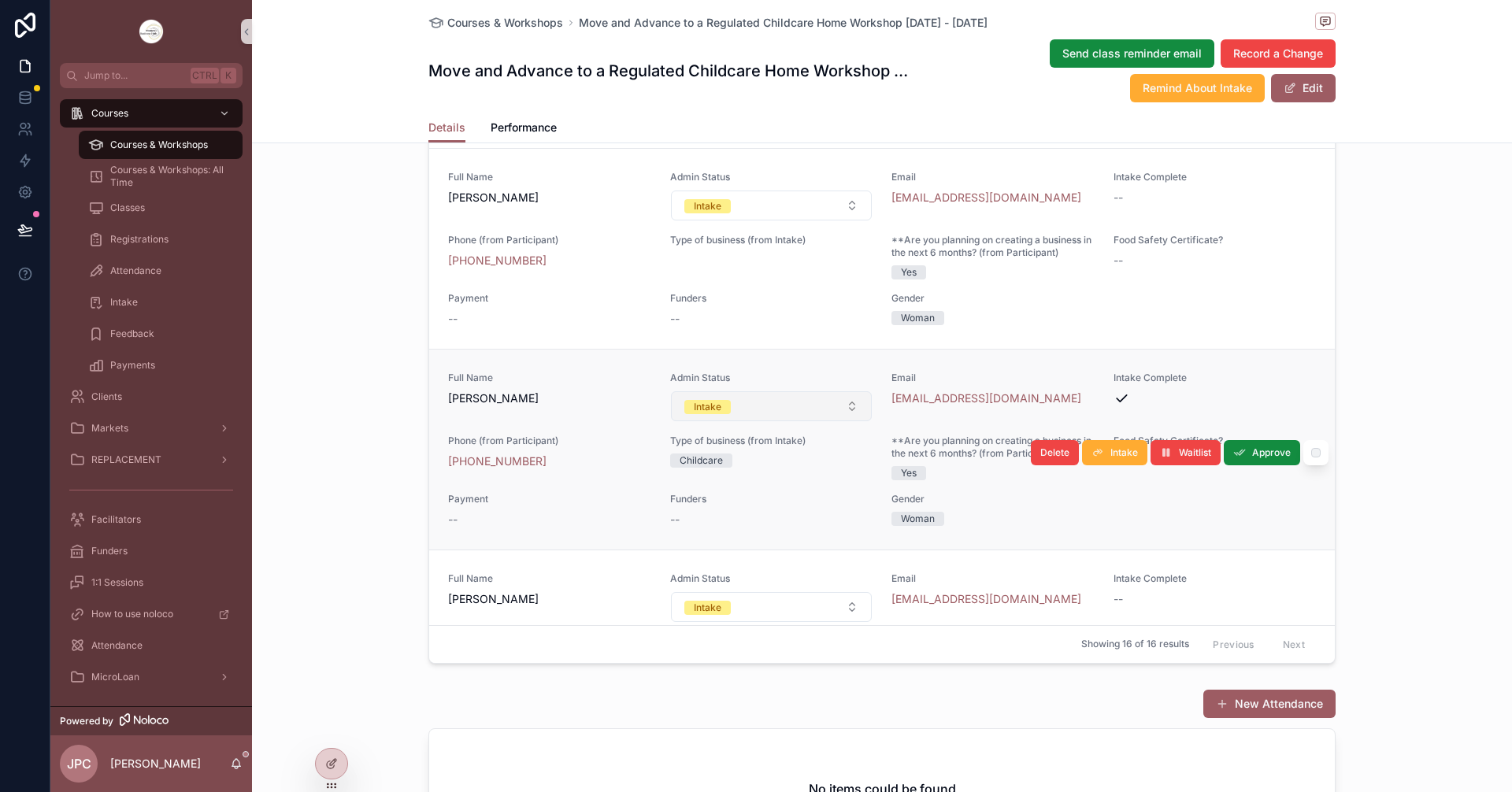
click at [792, 421] on button "Intake" at bounding box center [771, 406] width 202 height 30
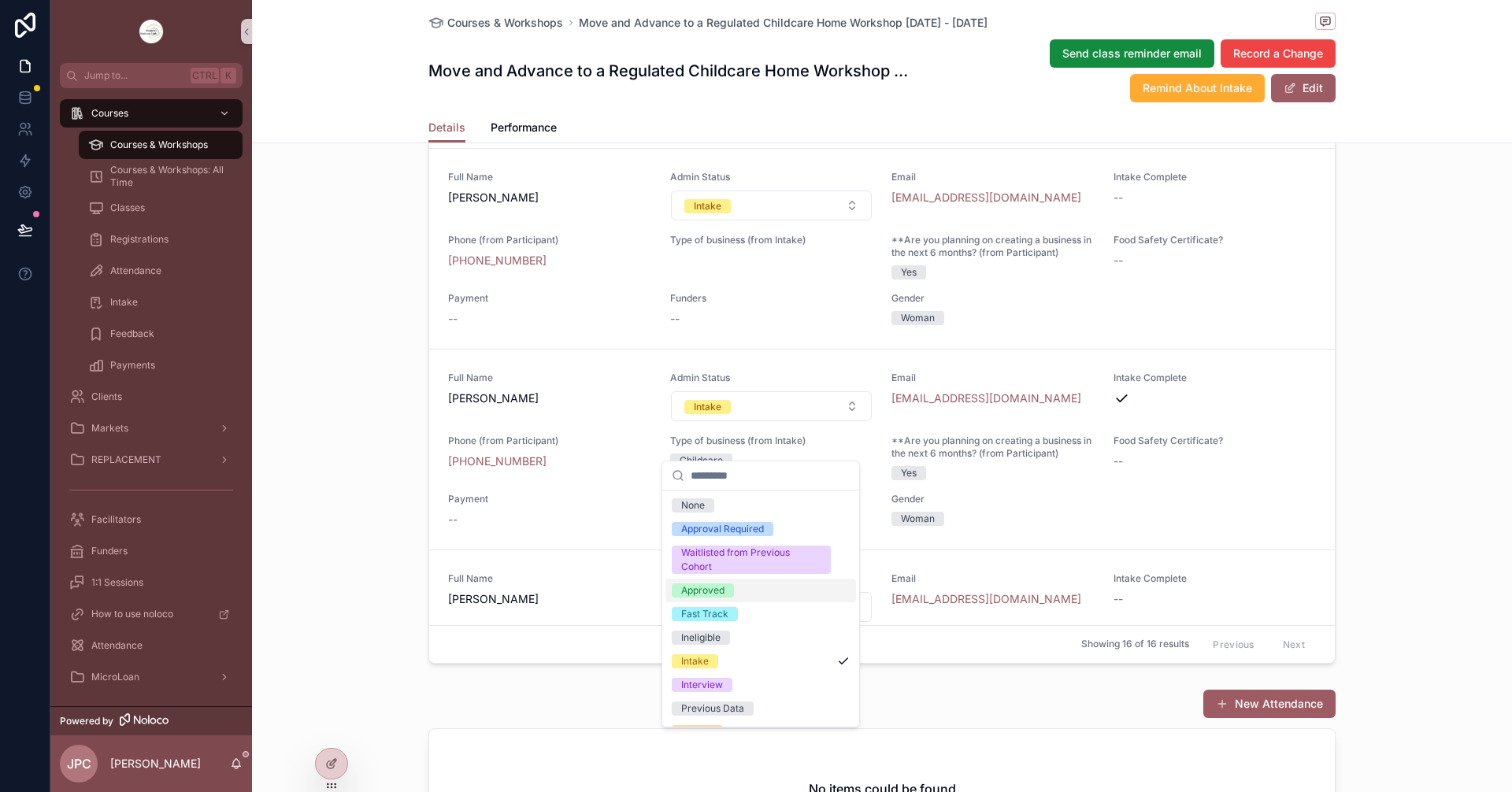
click at [698, 592] on div "Approved" at bounding box center [703, 590] width 43 height 14
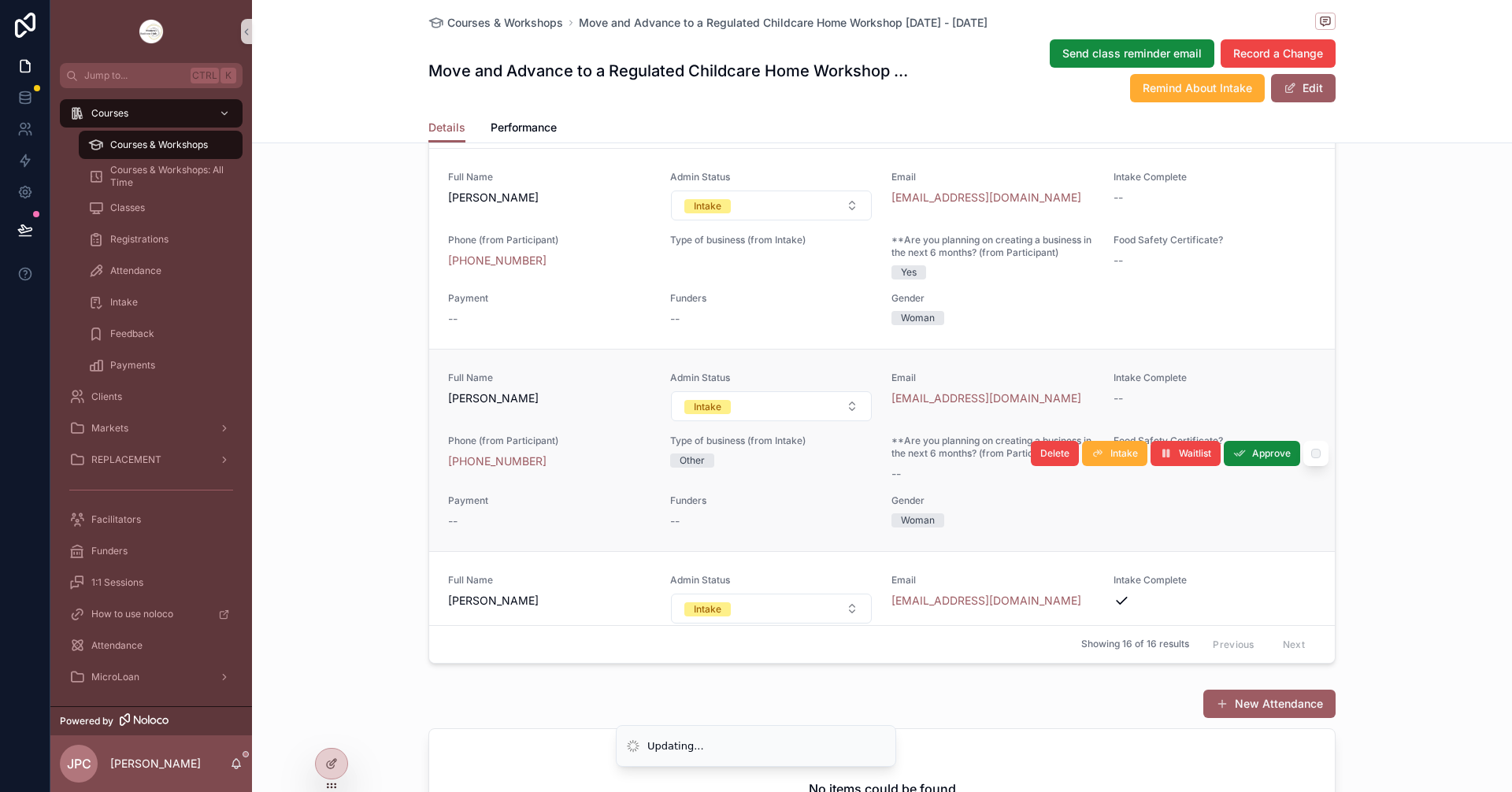
scroll to position [708, 0]
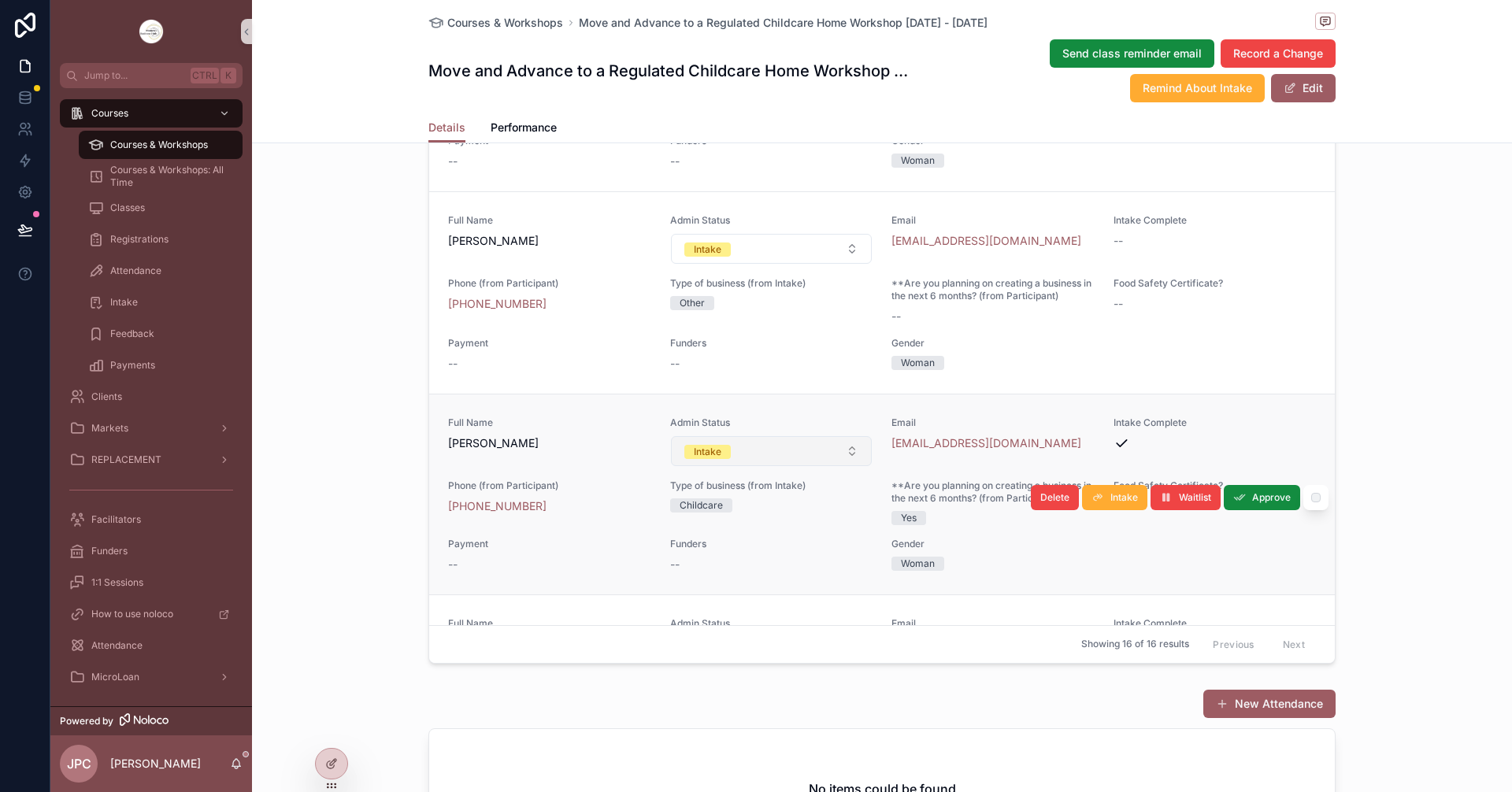
click at [816, 466] on button "Intake" at bounding box center [771, 451] width 202 height 30
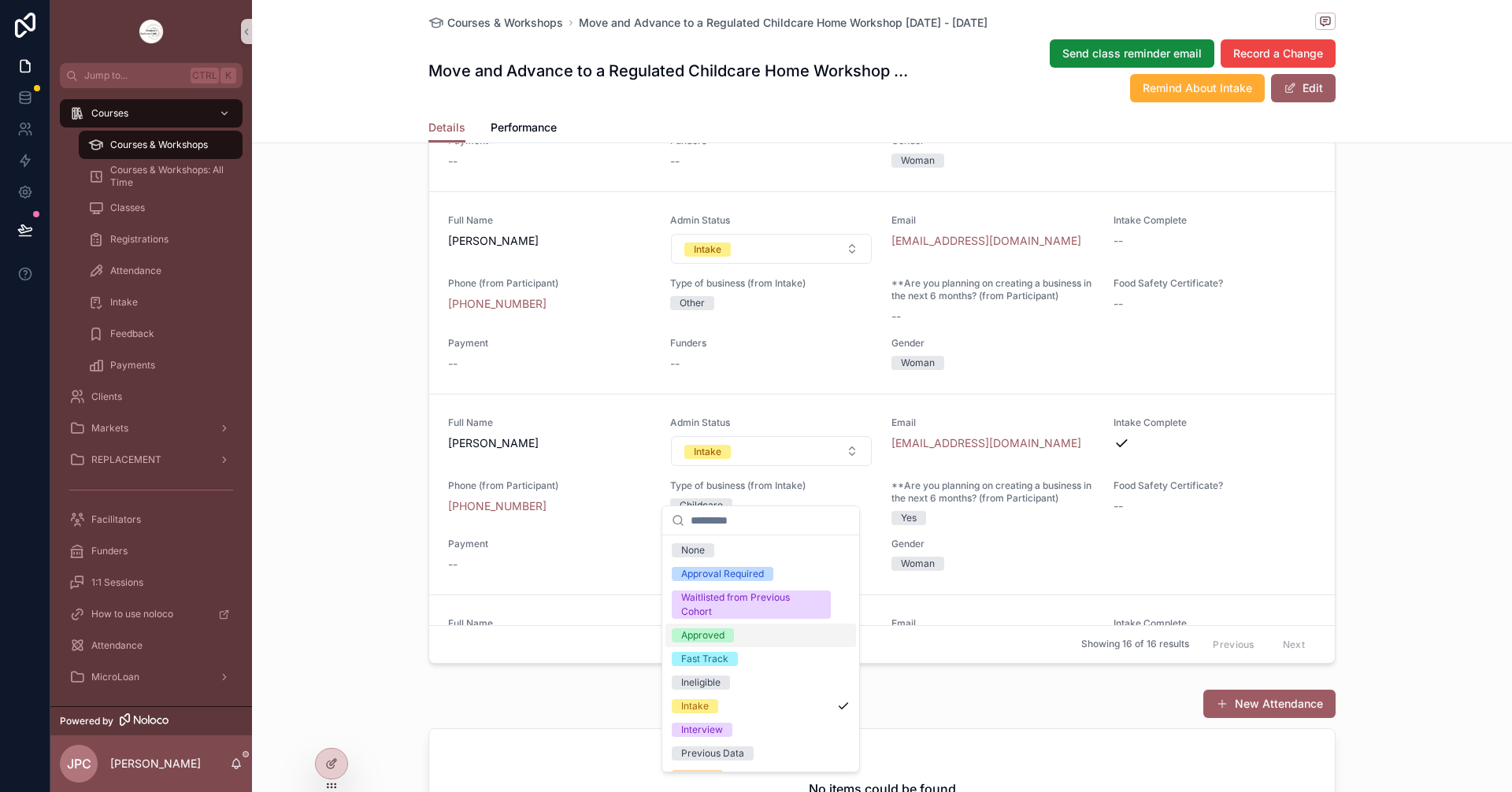
click at [700, 639] on div "Approved" at bounding box center [703, 635] width 43 height 14
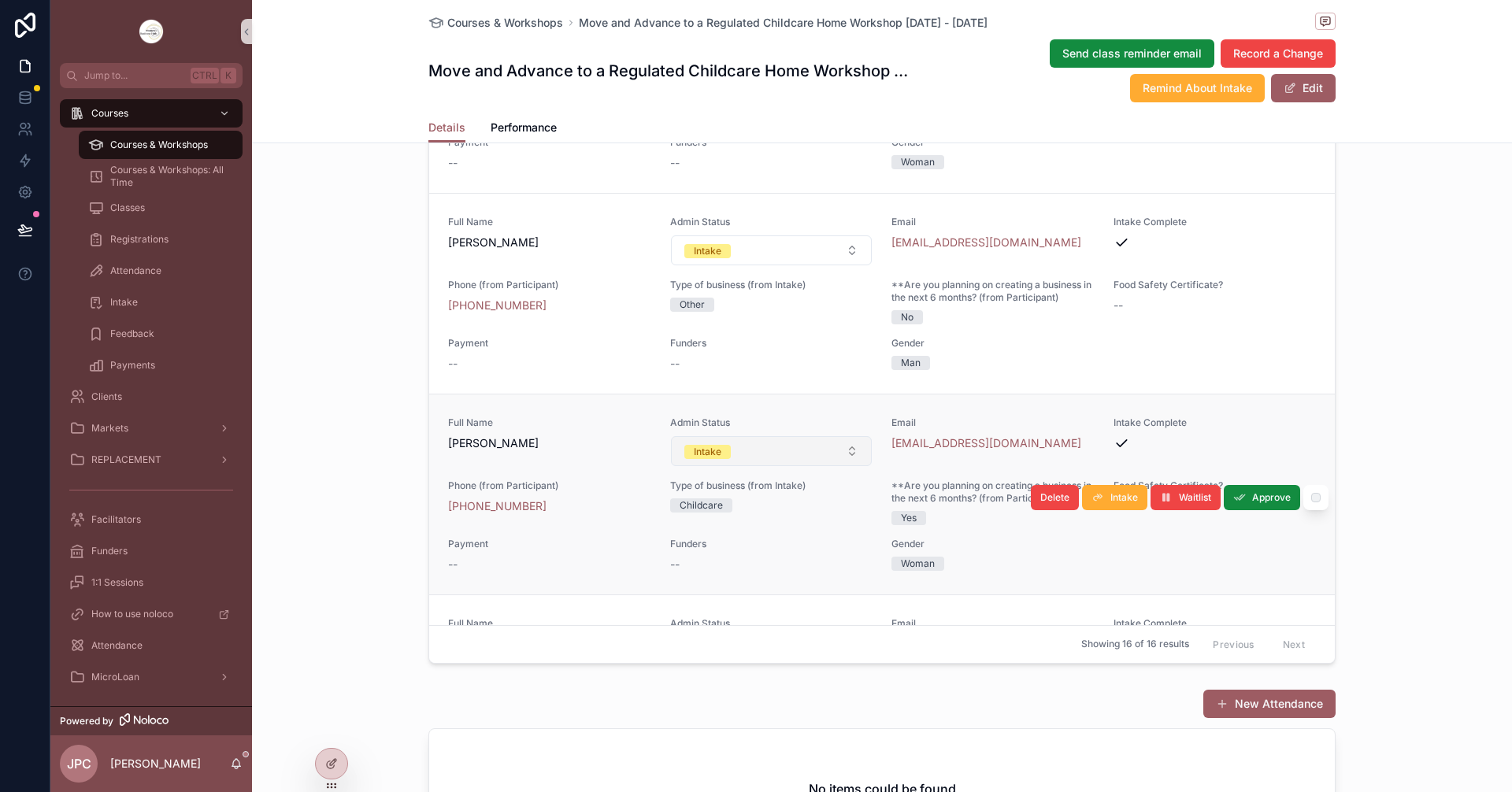
scroll to position [1103, 0]
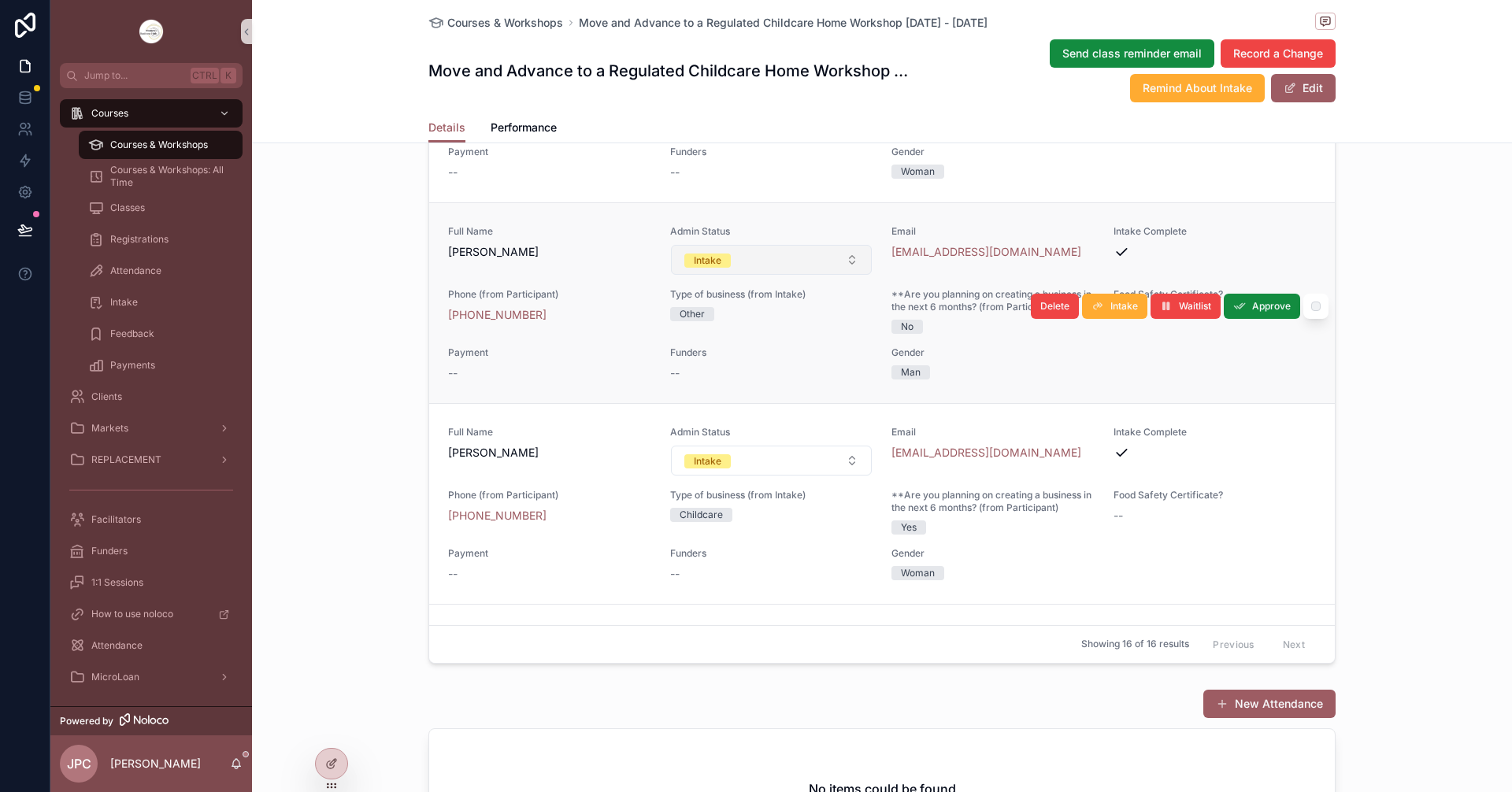
click at [800, 275] on button "Intake" at bounding box center [771, 260] width 202 height 30
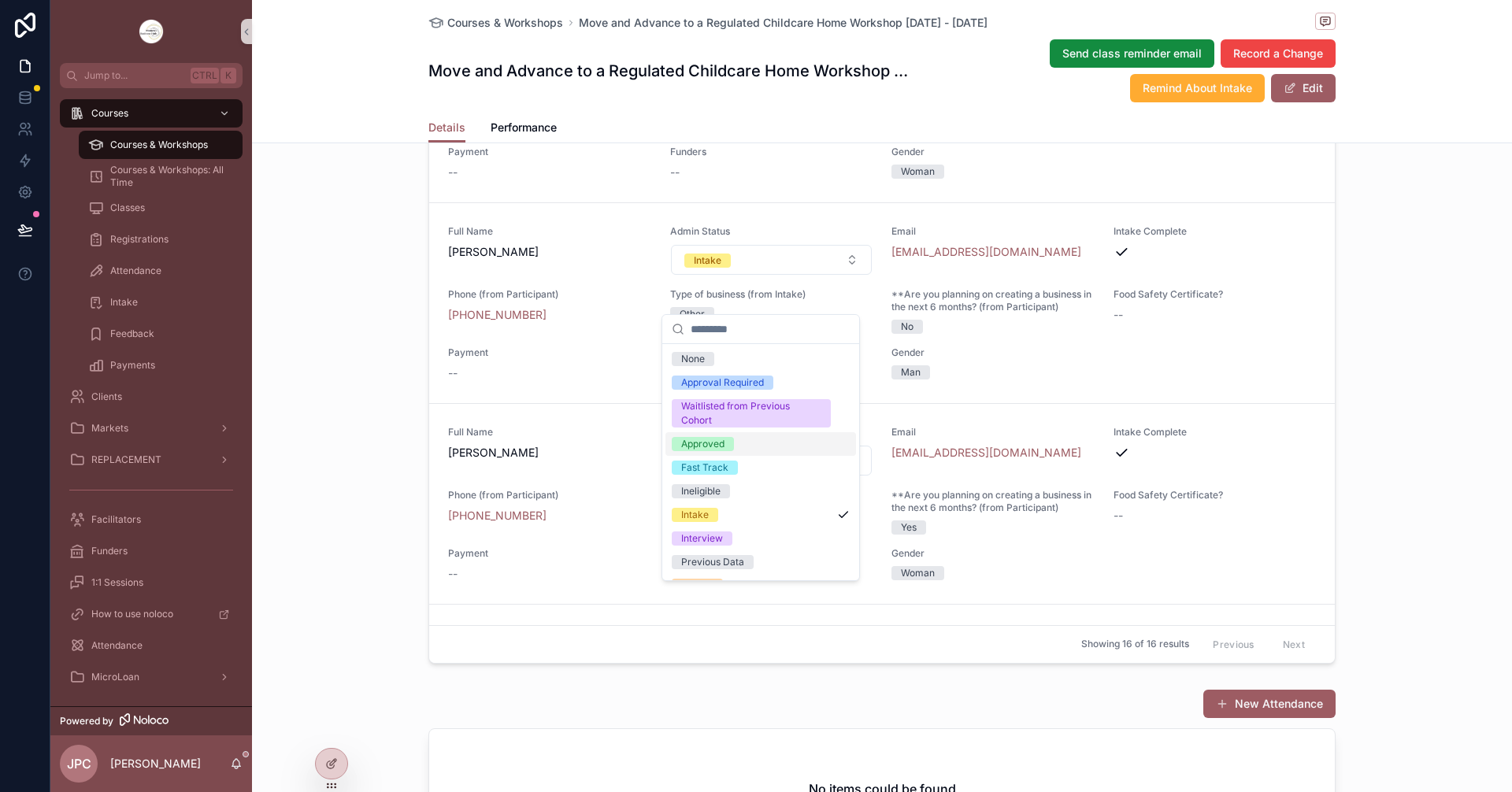
click at [707, 442] on div "Approved" at bounding box center [703, 444] width 43 height 14
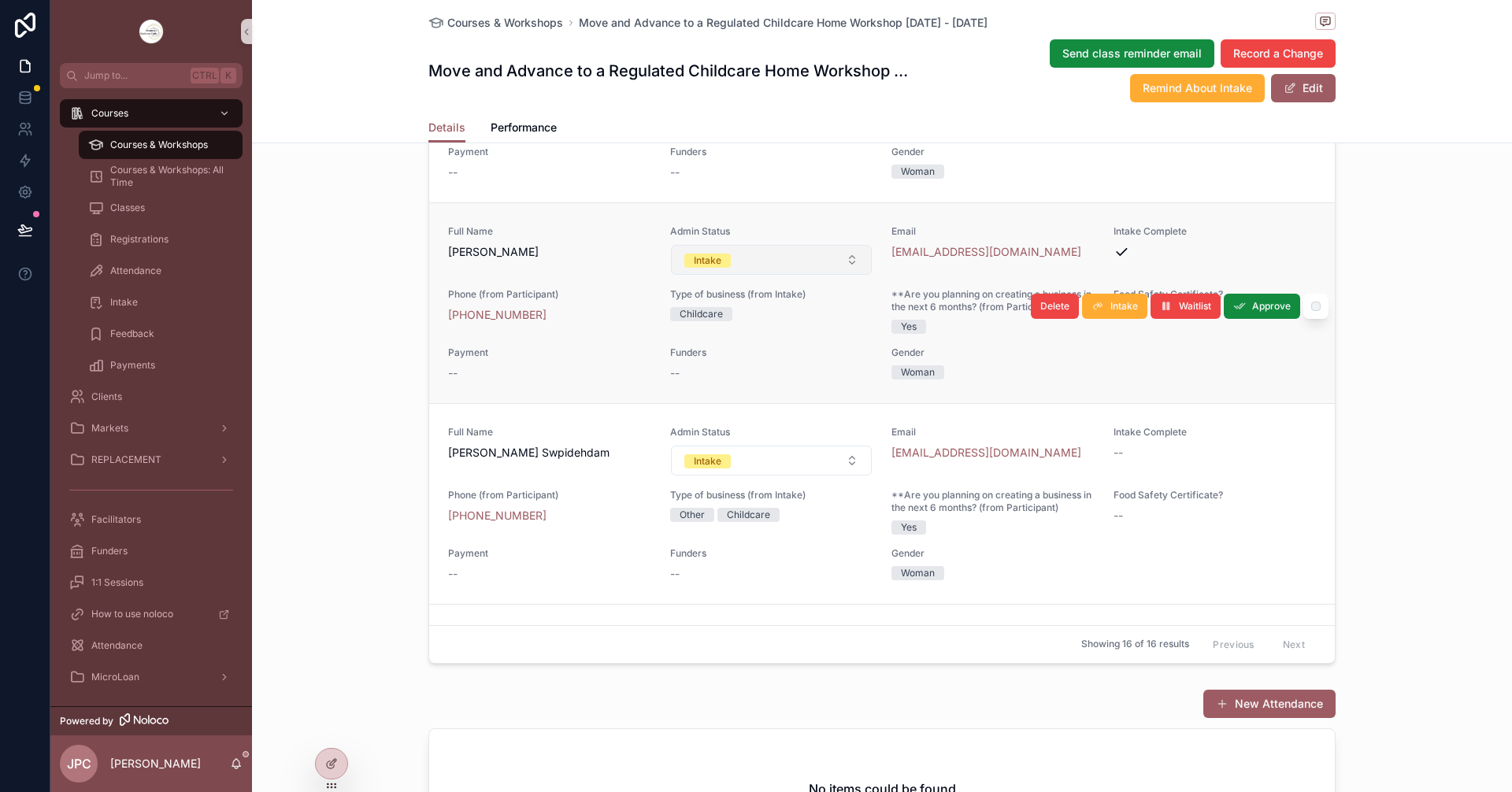
click at [845, 275] on button "Intake" at bounding box center [771, 260] width 202 height 30
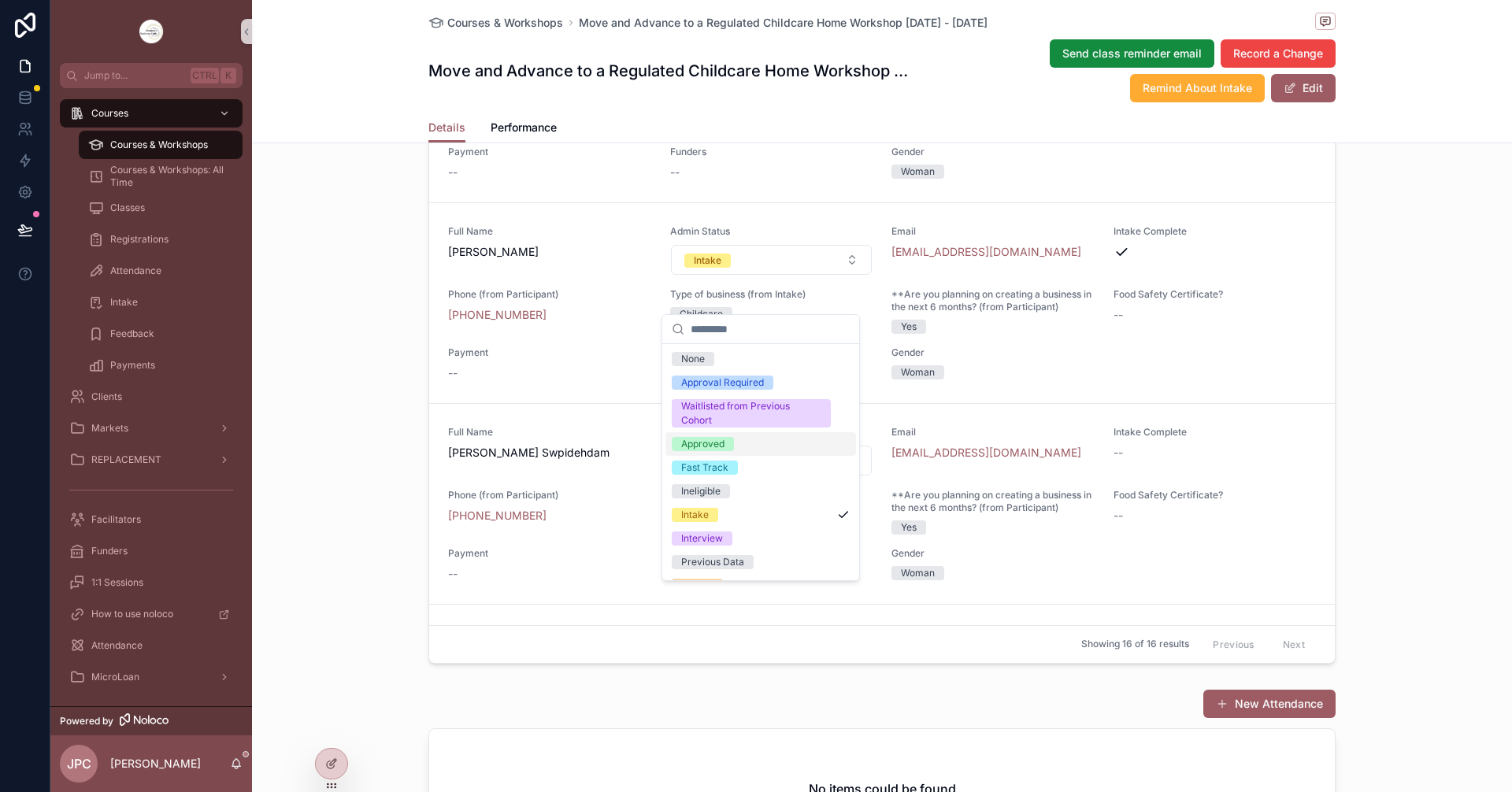
click at [709, 443] on div "Approved" at bounding box center [703, 444] width 43 height 14
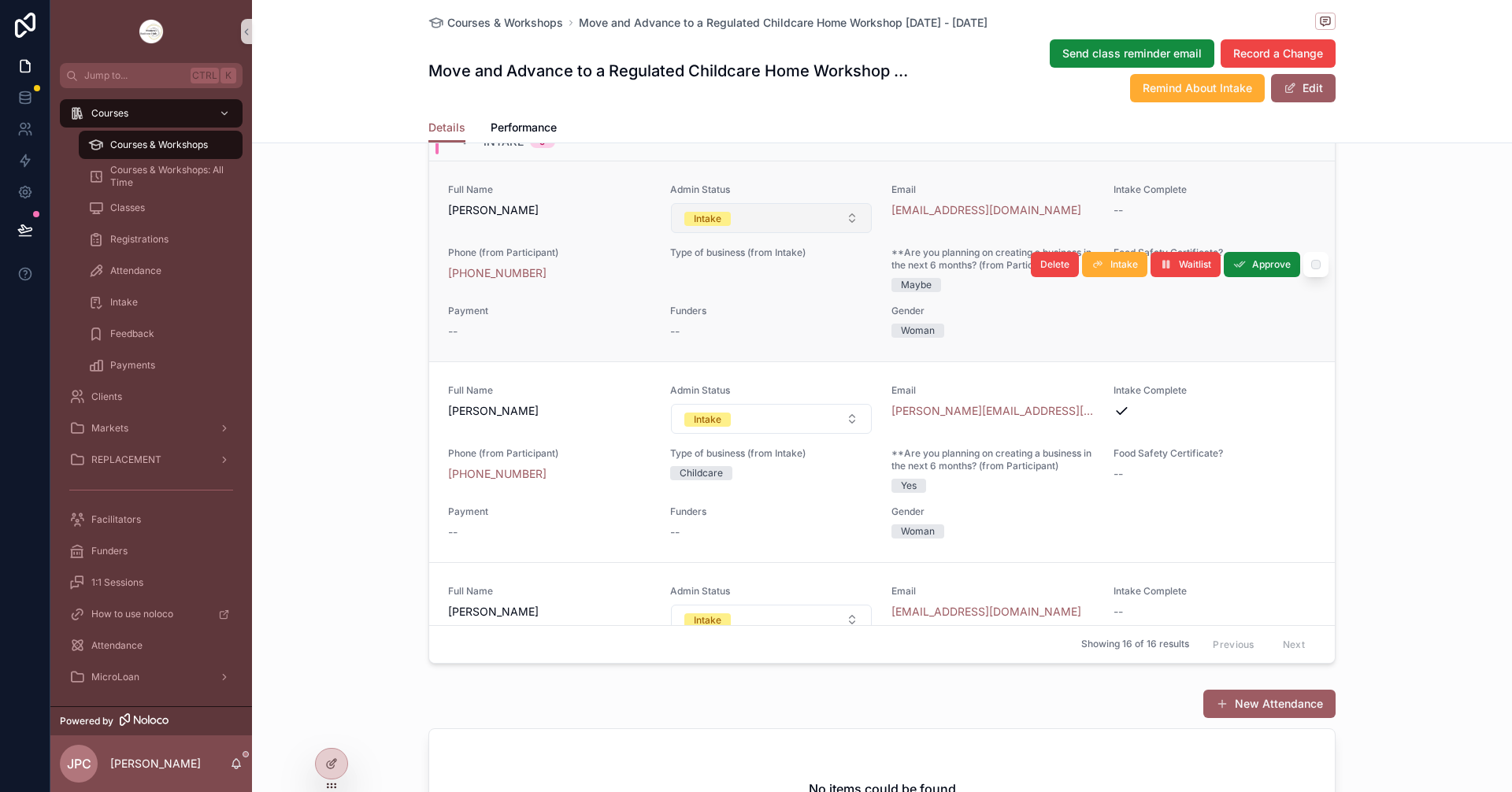
scroll to position [58, 0]
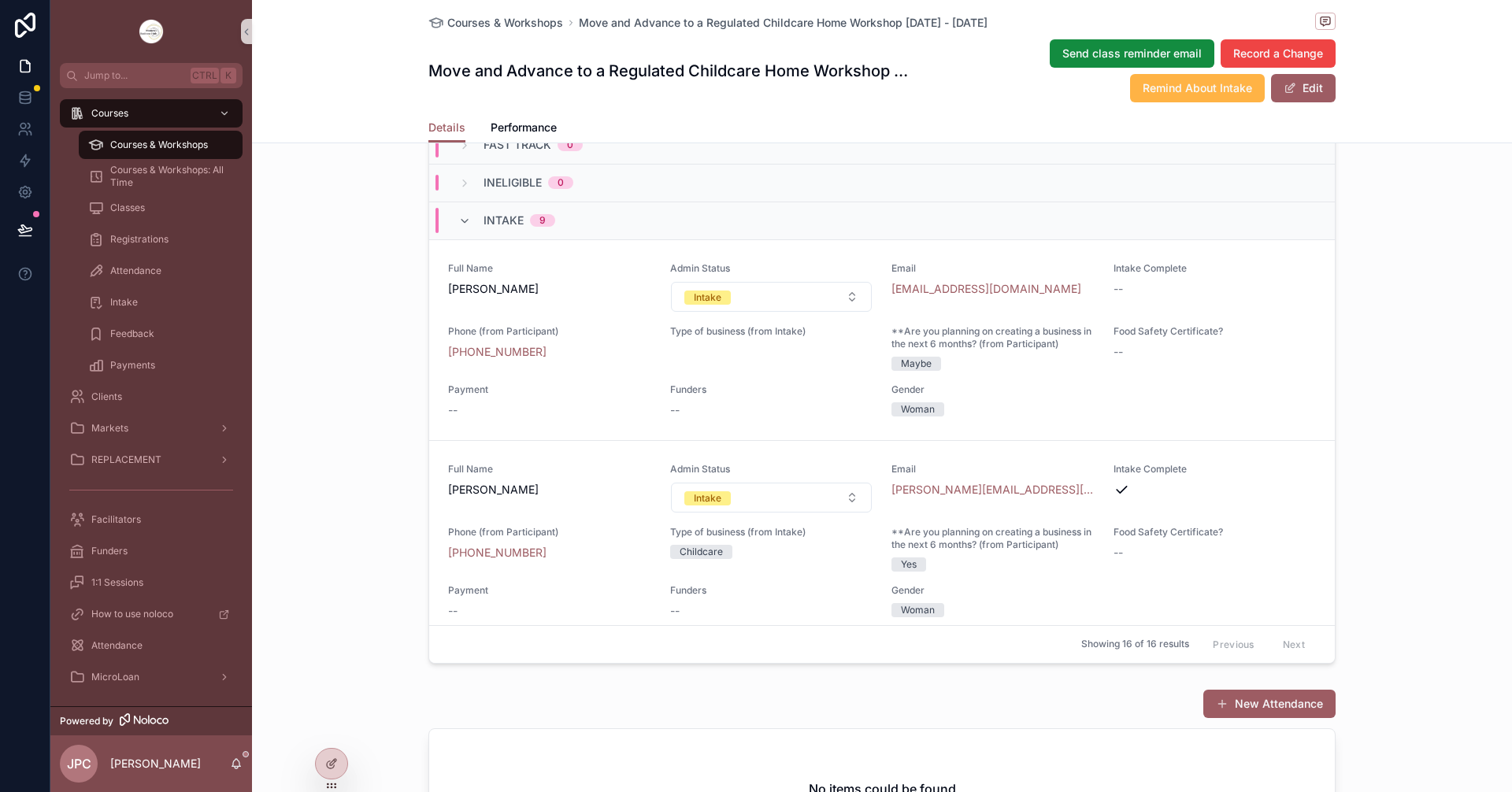
click at [1195, 86] on span "Remind About Intake" at bounding box center [1198, 88] width 110 height 16
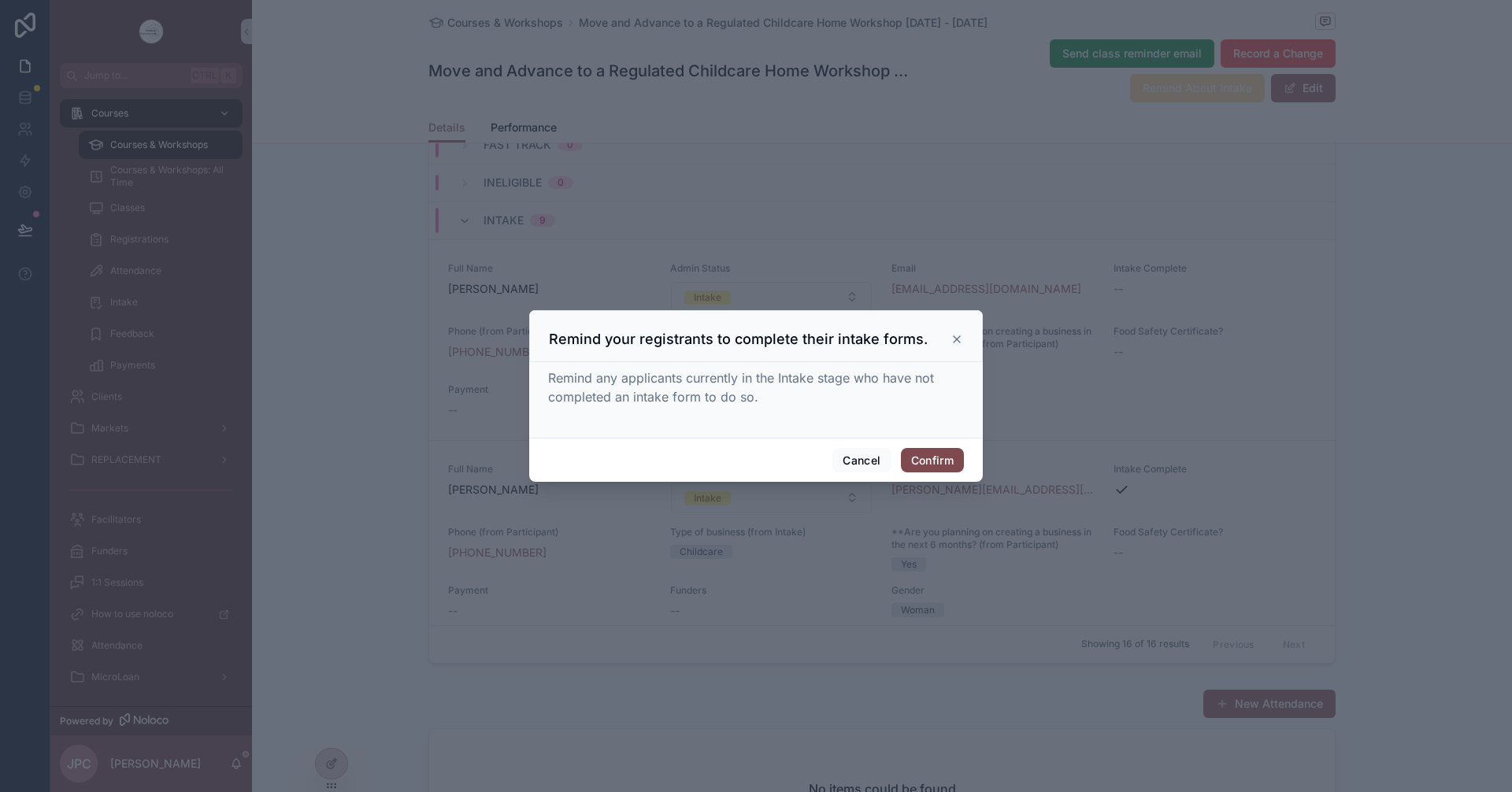
click at [933, 450] on button "Confirm" at bounding box center [932, 461] width 63 height 25
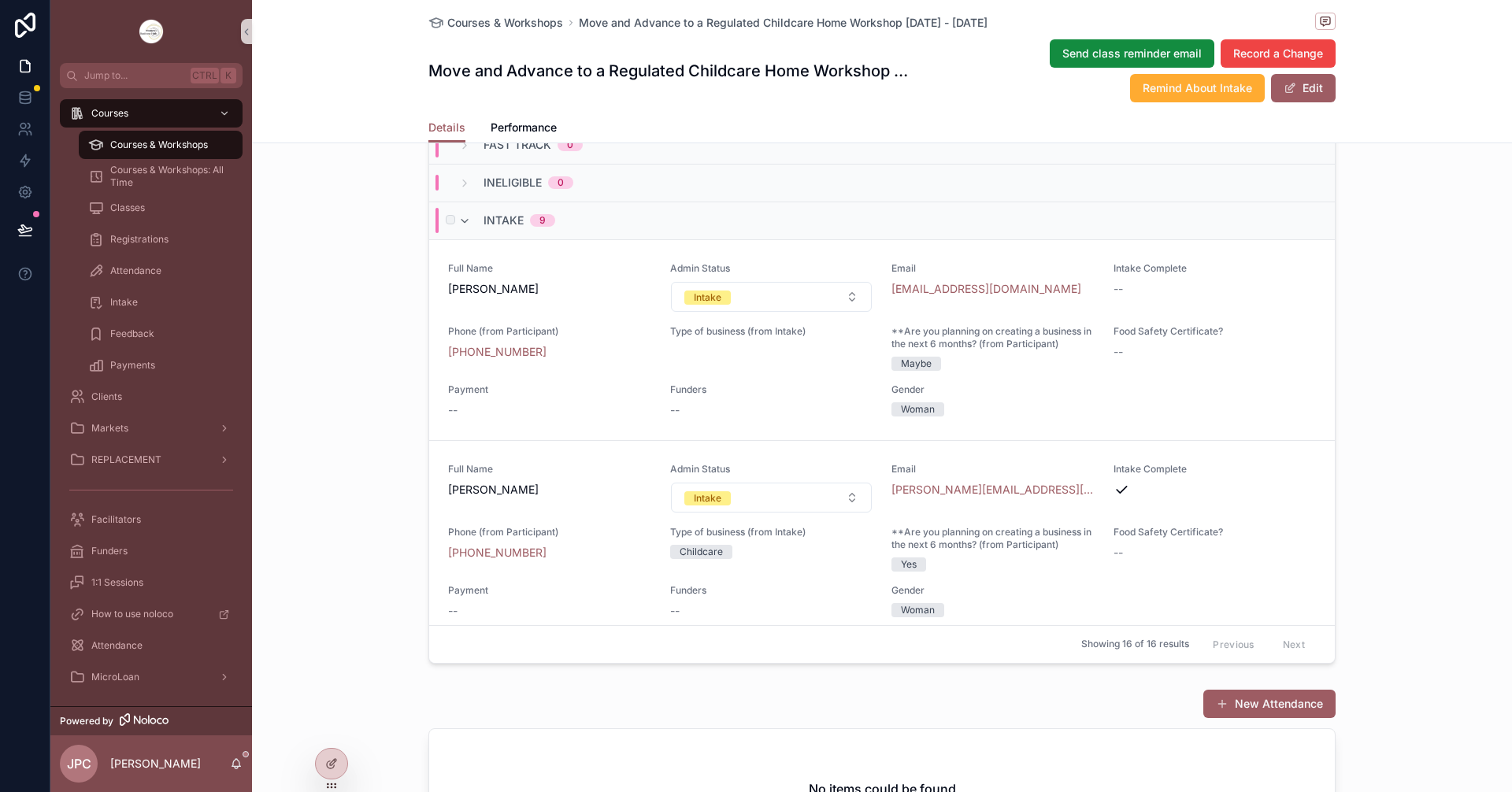
click at [462, 233] on div "Intake 9" at bounding box center [506, 221] width 97 height 25
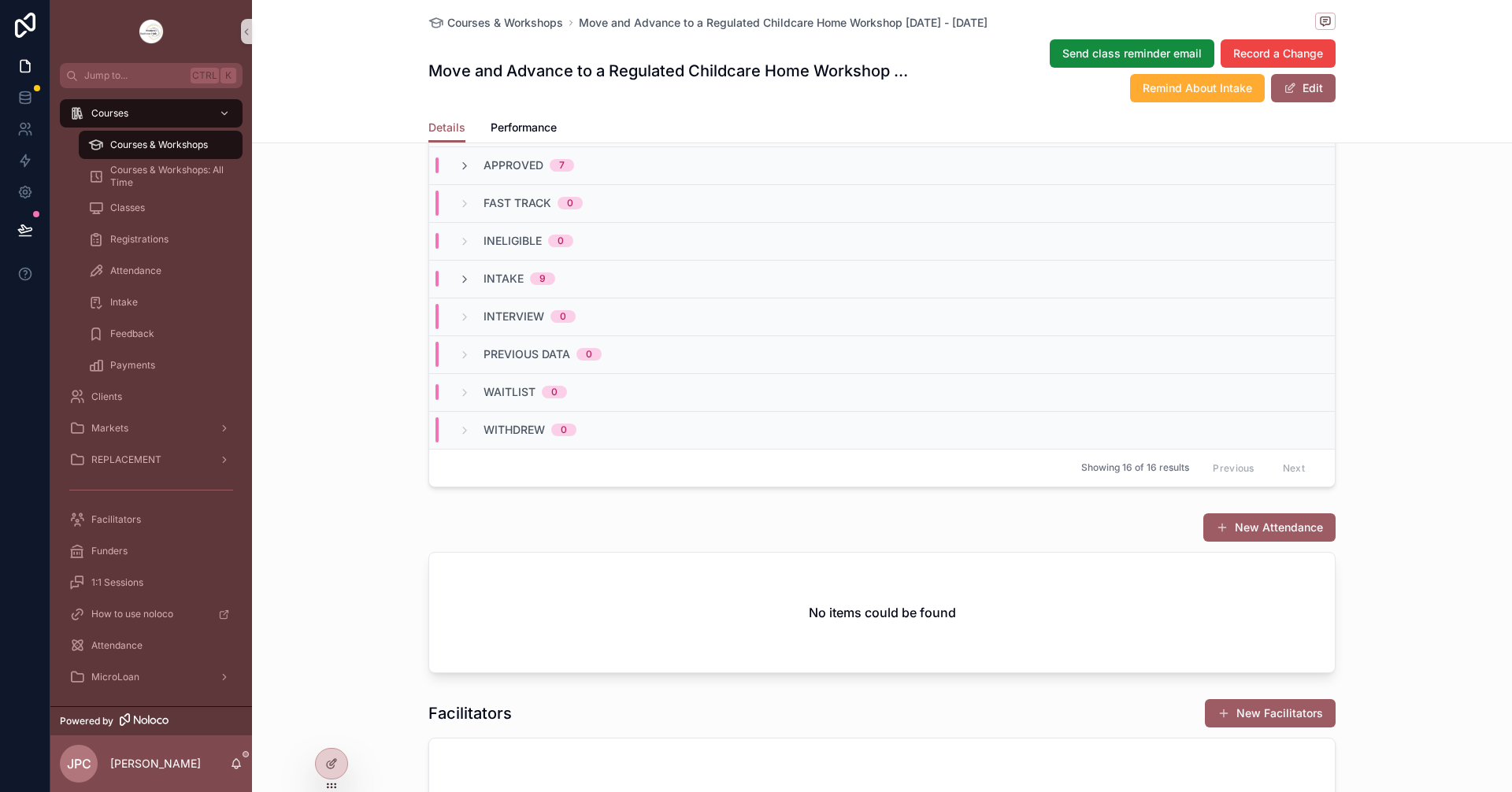
scroll to position [0, 0]
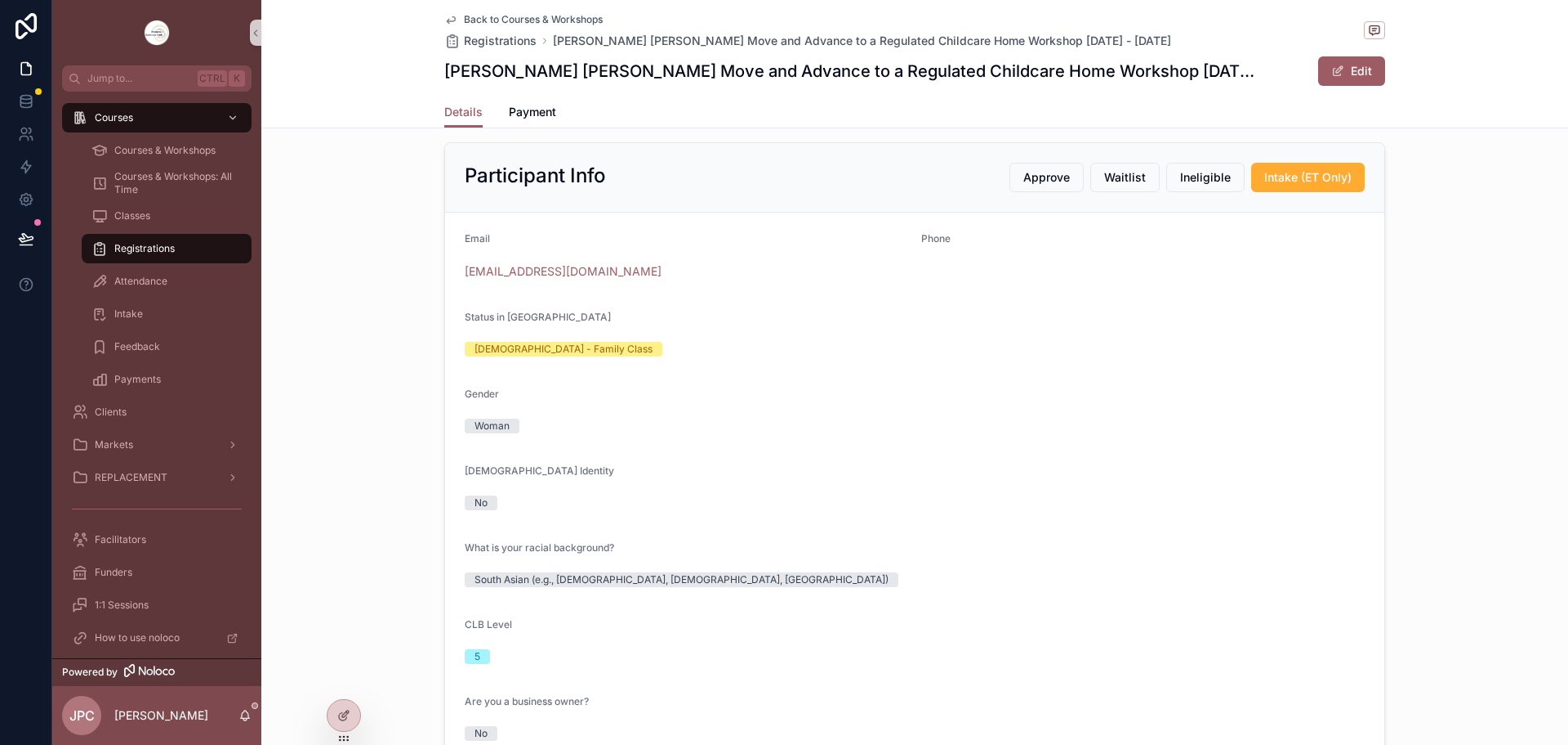
scroll to position [245, 0]
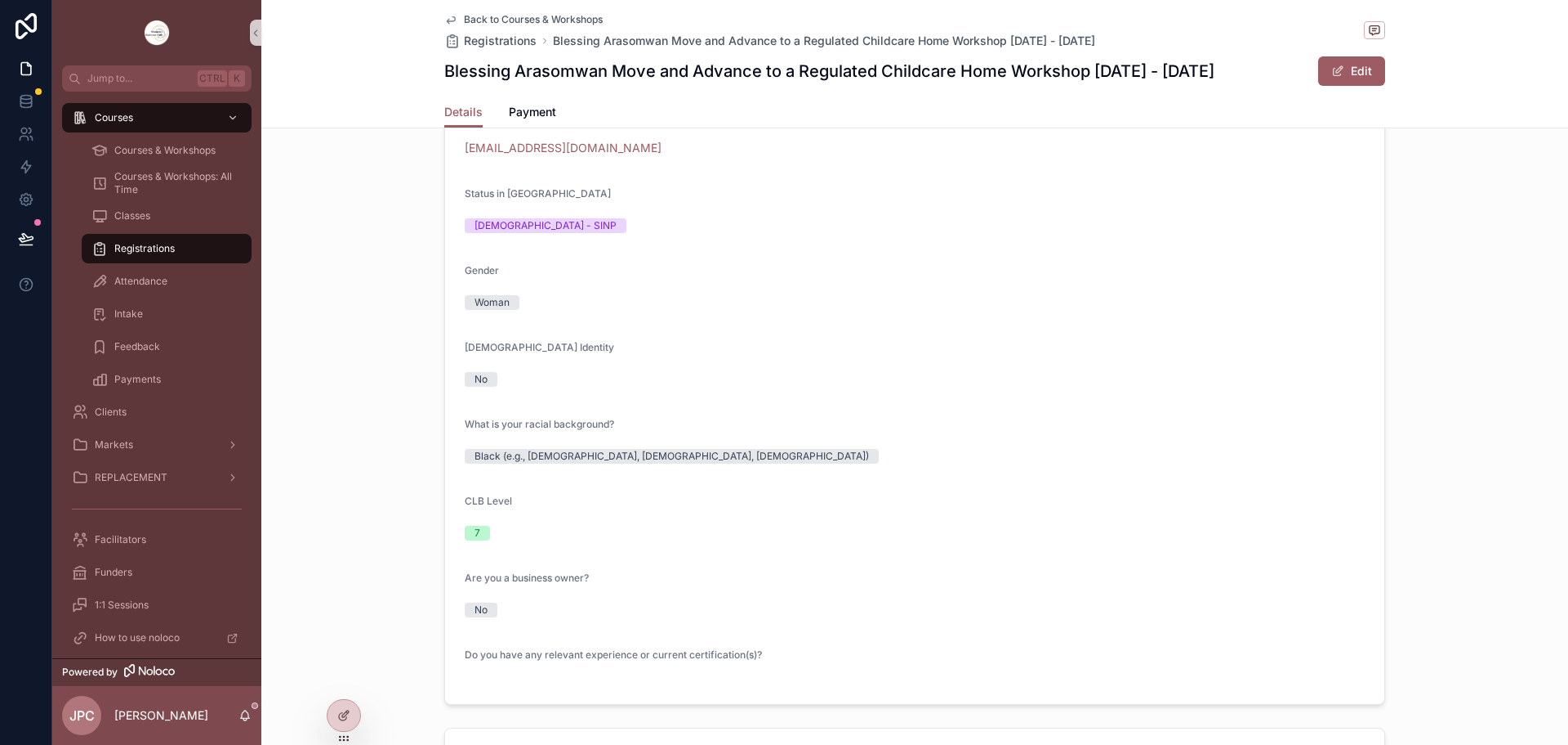
scroll to position [572, 0]
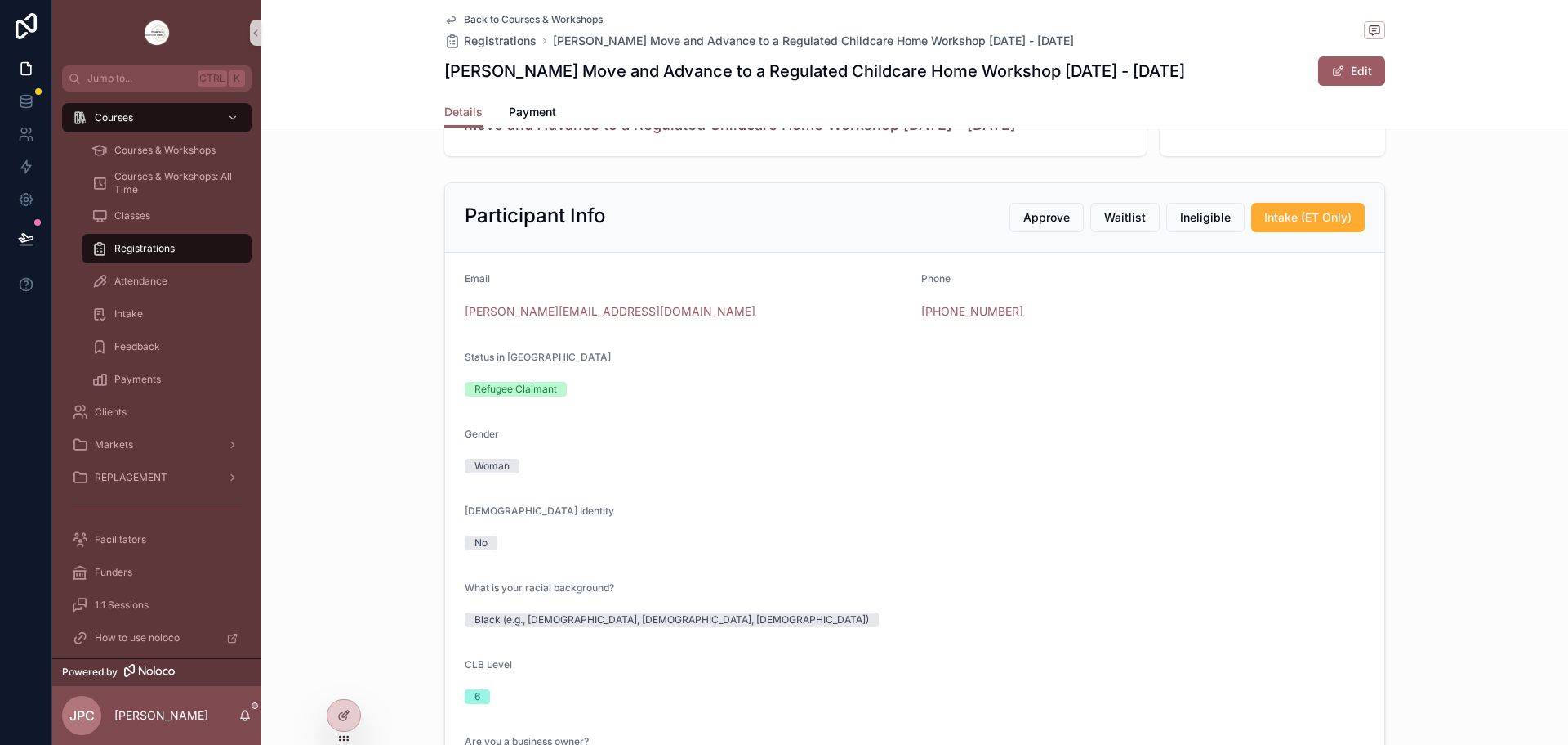
scroll to position [245, 0]
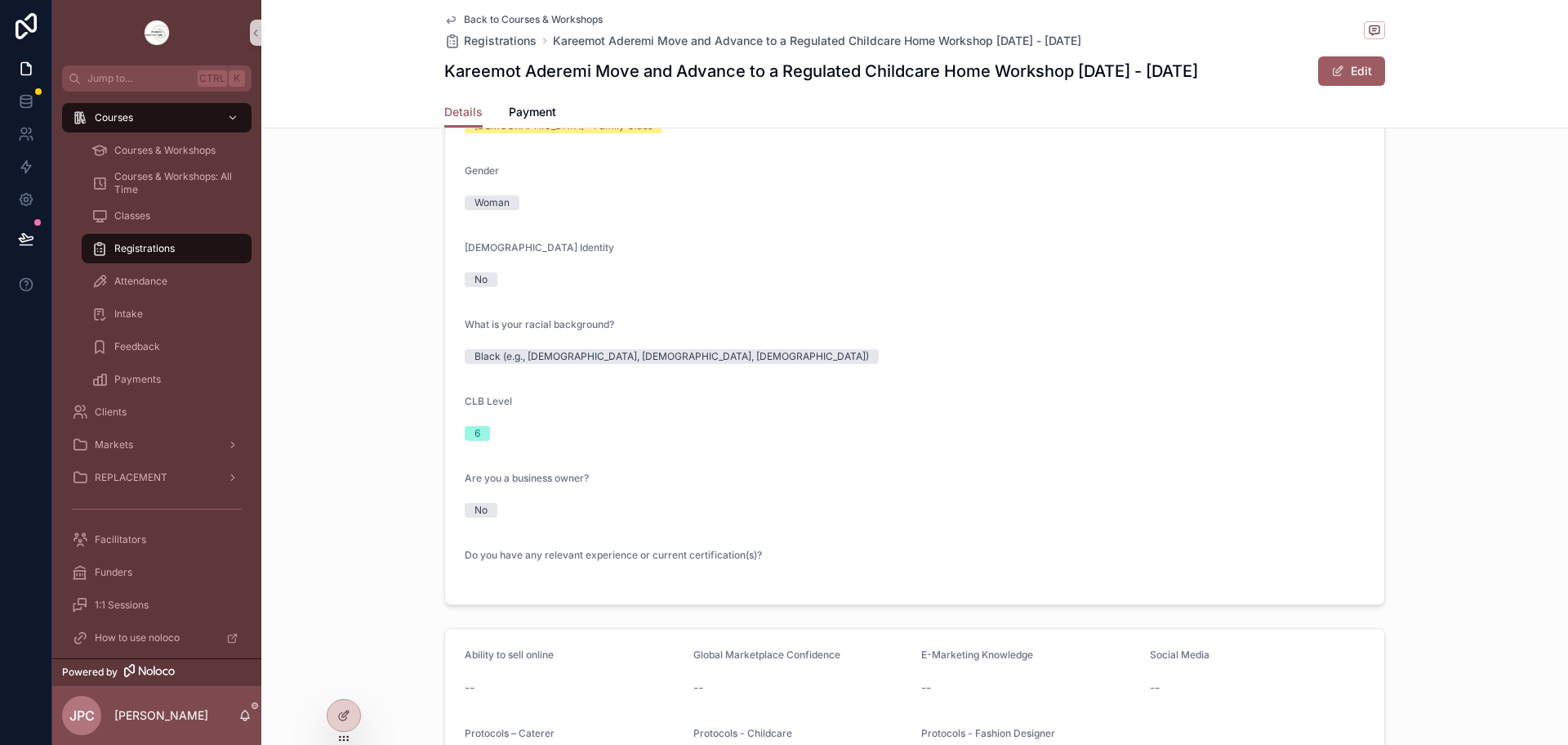
scroll to position [491, 0]
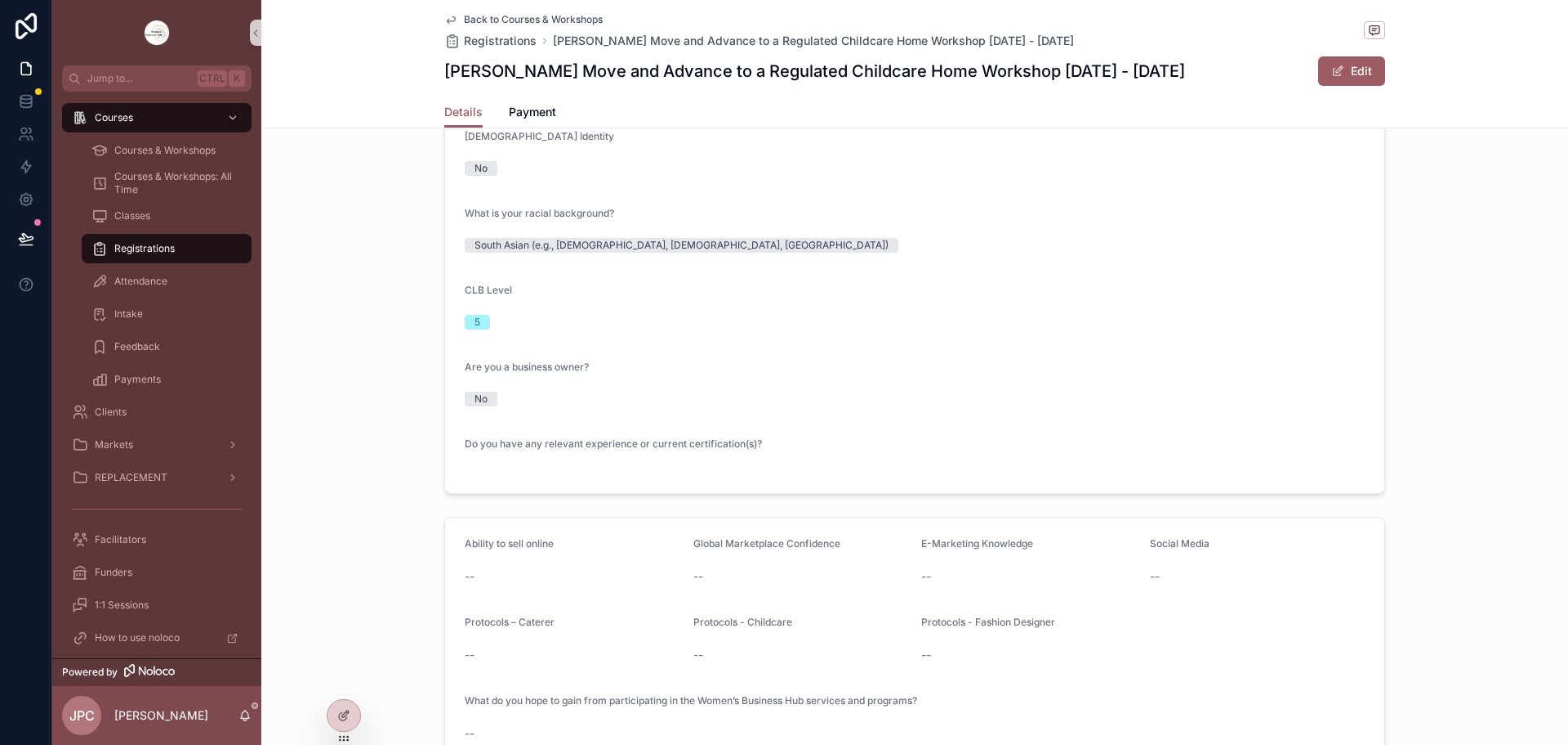
scroll to position [572, 0]
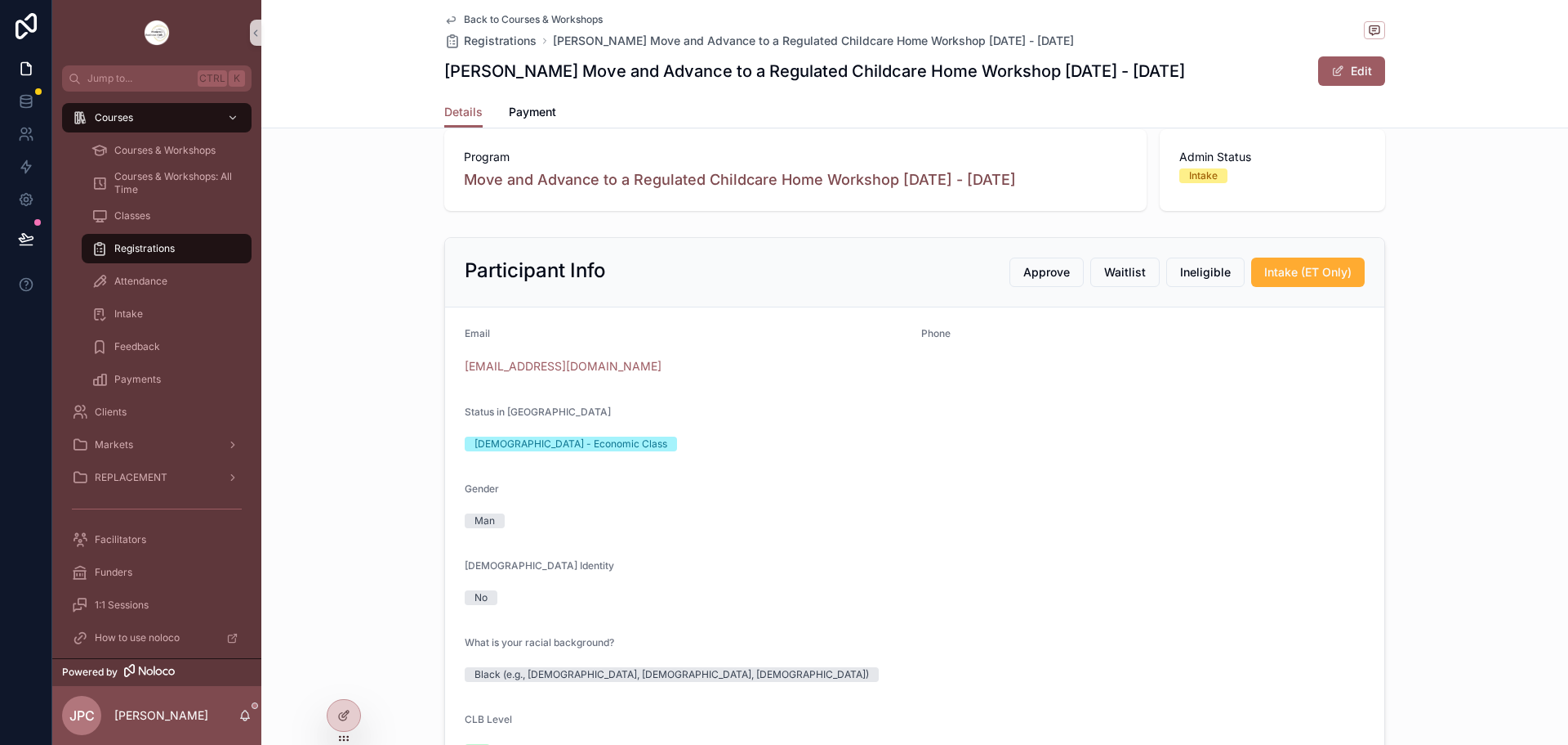
scroll to position [409, 0]
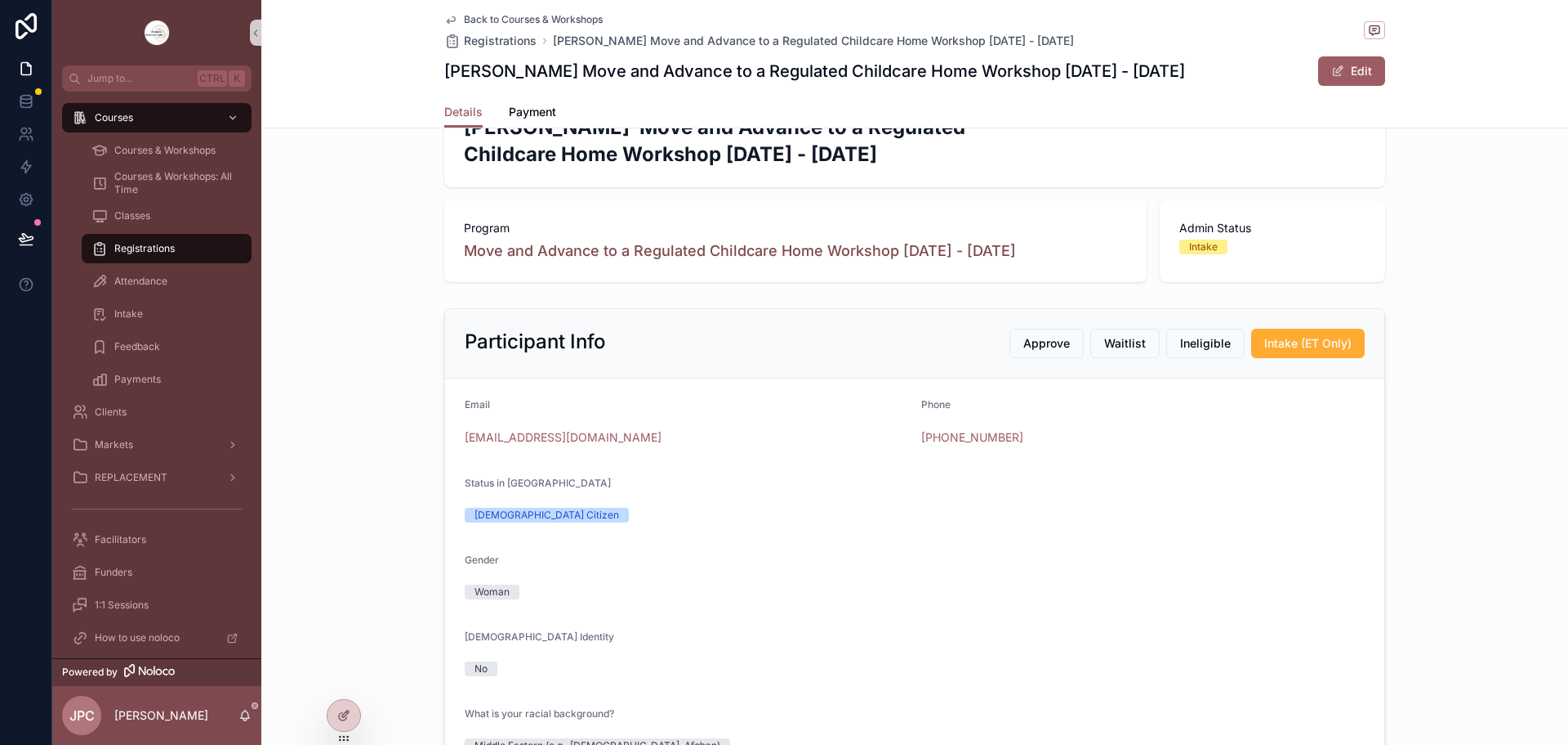
scroll to position [409, 0]
